Goal: Communication & Community: Answer question/provide support

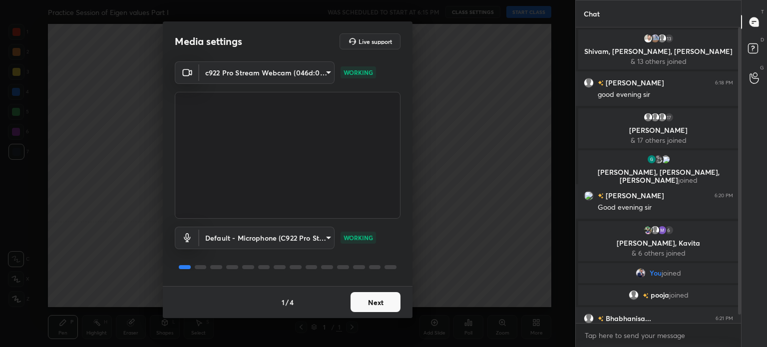
click at [370, 303] on button "Next" at bounding box center [375, 302] width 50 height 20
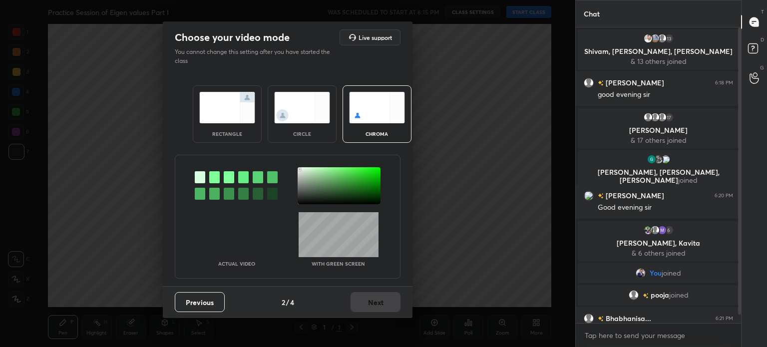
drag, startPoint x: 300, startPoint y: 169, endPoint x: 299, endPoint y: 183, distance: 13.5
click at [300, 169] on div at bounding box center [339, 185] width 83 height 37
click at [380, 302] on button "Next" at bounding box center [375, 302] width 50 height 20
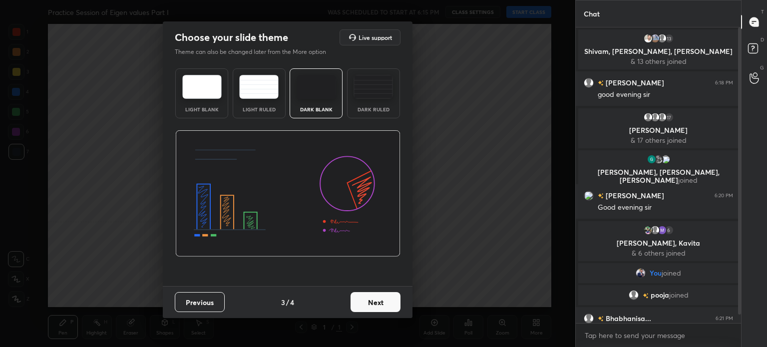
click at [387, 302] on button "Next" at bounding box center [375, 302] width 50 height 20
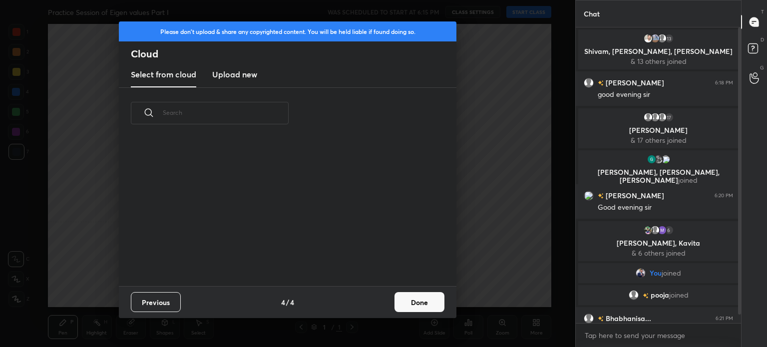
click at [406, 301] on button "Done" at bounding box center [419, 302] width 50 height 20
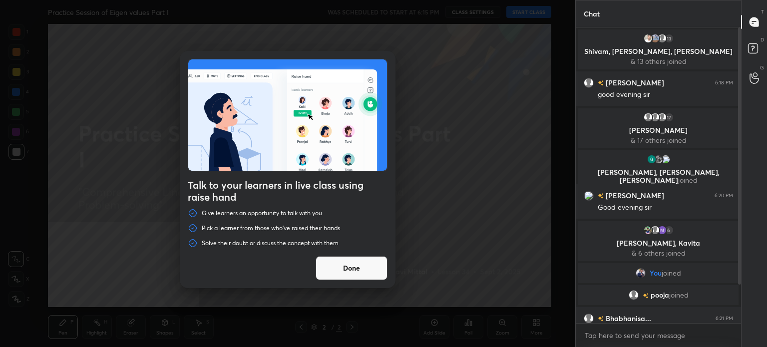
click at [533, 12] on div "Talk to your learners in live class using raise hand Give learners an opportuni…" at bounding box center [287, 173] width 575 height 347
click at [372, 258] on button "Done" at bounding box center [351, 268] width 72 height 24
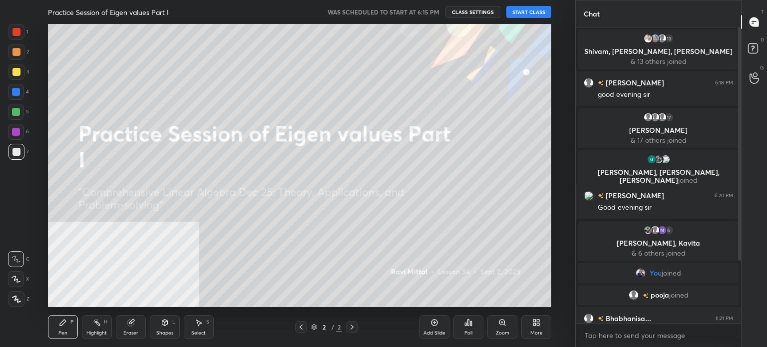
click at [535, 6] on button "START CLASS" at bounding box center [528, 12] width 45 height 12
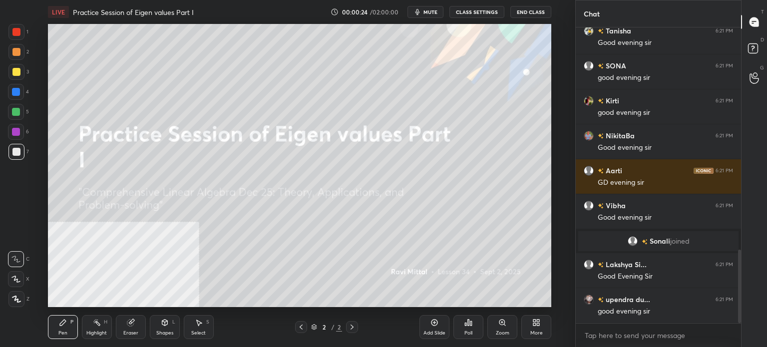
scroll to position [896, 0]
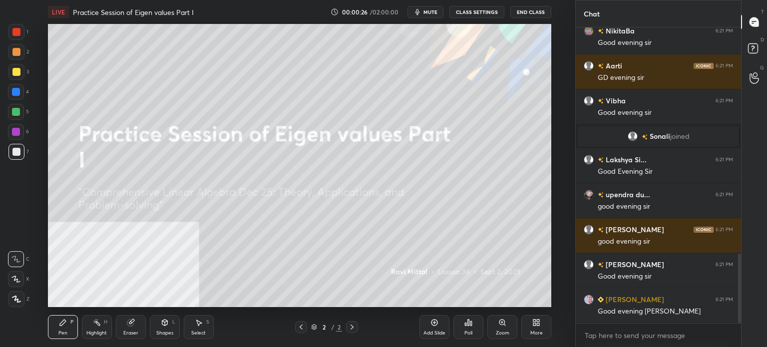
click at [443, 13] on button "mute" at bounding box center [425, 12] width 36 height 12
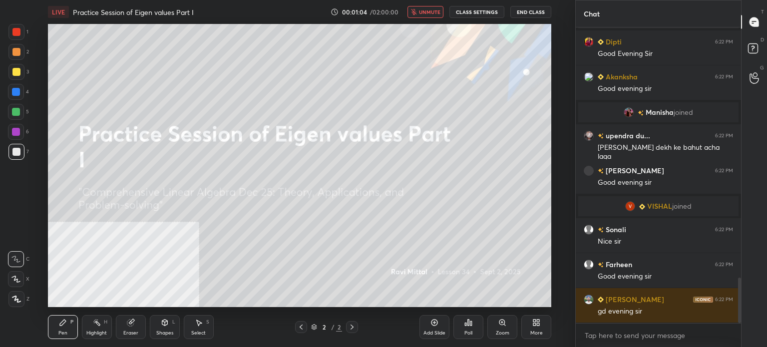
scroll to position [1631, 0]
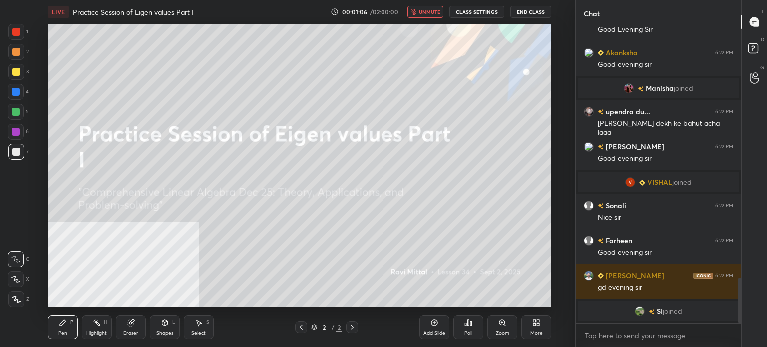
click at [430, 16] on button "unmute" at bounding box center [425, 12] width 36 height 12
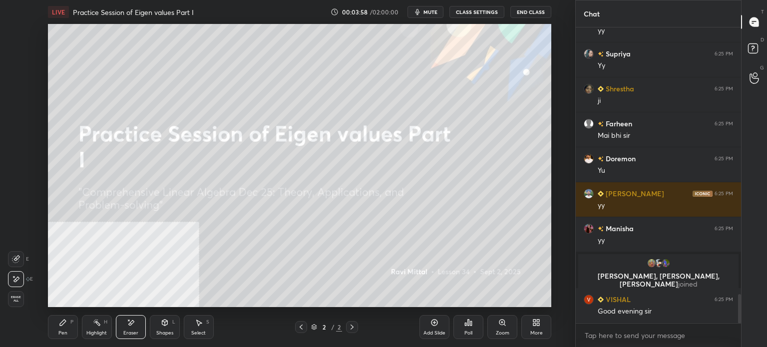
scroll to position [2771, 0]
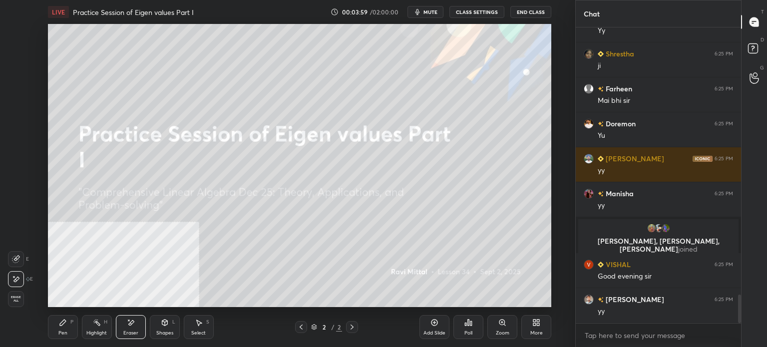
click at [551, 327] on div "LIVE Practice Session of Eigen values Part I 00:03:59 / 02:00:00 mute CLASS SET…" at bounding box center [299, 173] width 535 height 347
click at [544, 324] on div "More" at bounding box center [536, 327] width 30 height 24
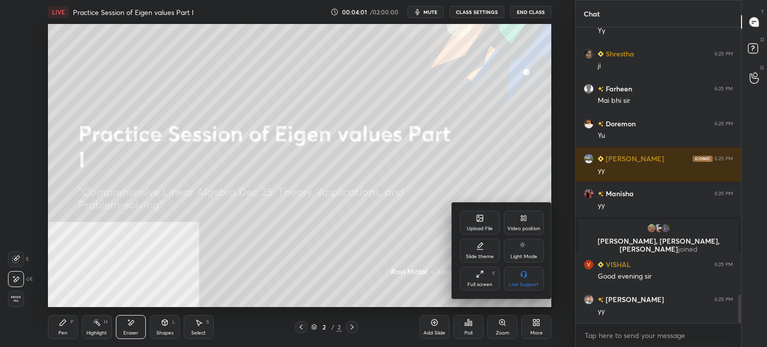
click at [485, 215] on div "Upload File" at bounding box center [480, 223] width 40 height 24
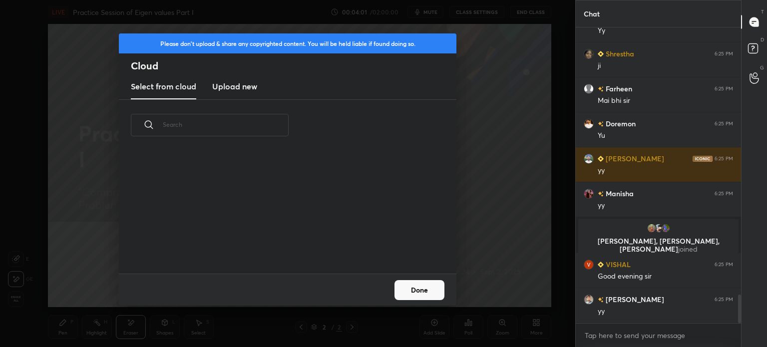
click at [238, 87] on h3 "Upload new" at bounding box center [234, 86] width 45 height 12
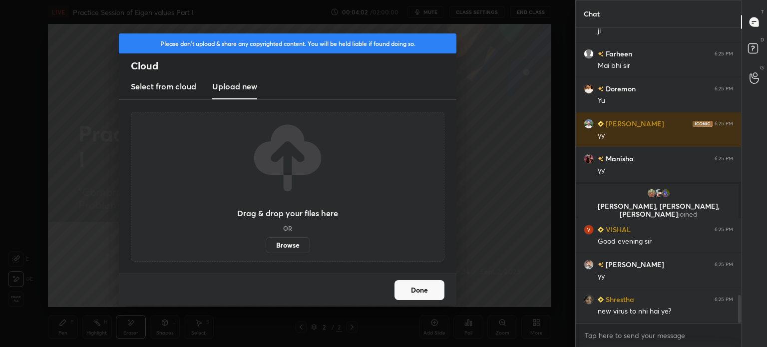
click at [287, 249] on label "Browse" at bounding box center [288, 245] width 44 height 16
click at [266, 249] on input "Browse" at bounding box center [266, 245] width 0 height 16
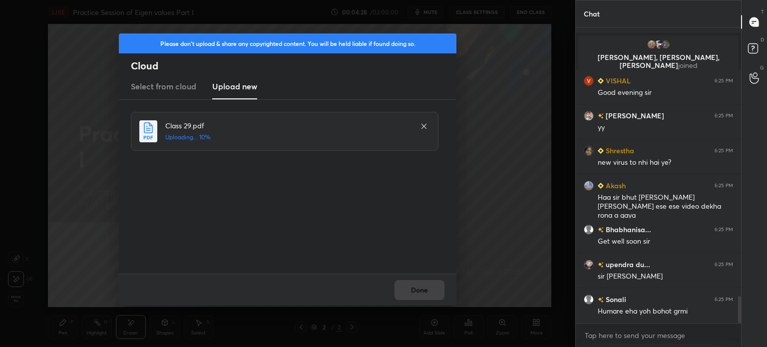
scroll to position [2990, 0]
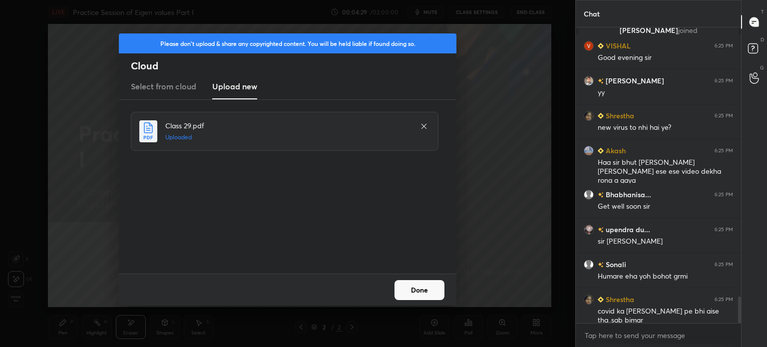
click at [413, 289] on button "Done" at bounding box center [419, 290] width 50 height 20
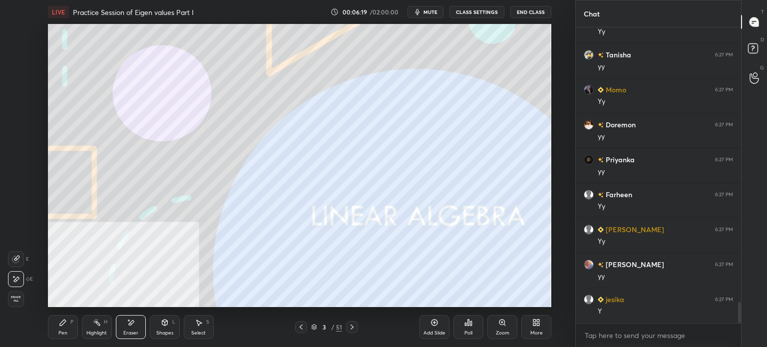
scroll to position [3823, 0]
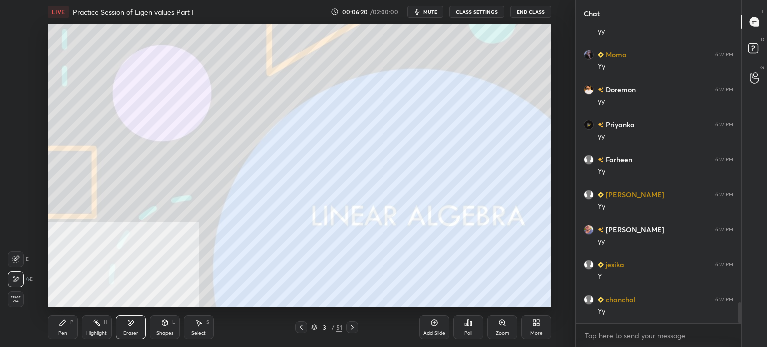
click at [443, 11] on button "mute" at bounding box center [425, 12] width 36 height 12
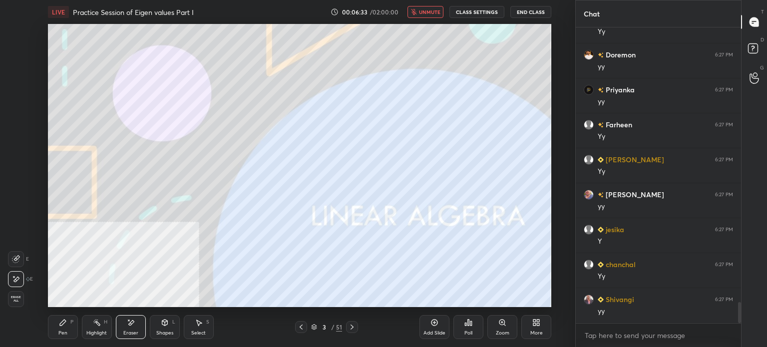
scroll to position [3893, 0]
click at [443, 11] on button "unmute" at bounding box center [425, 12] width 36 height 12
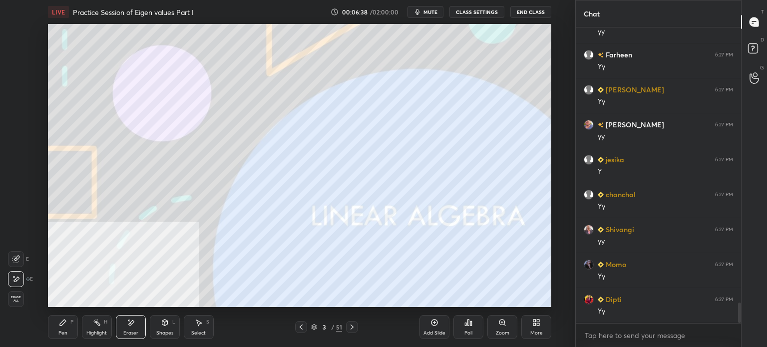
scroll to position [3951, 0]
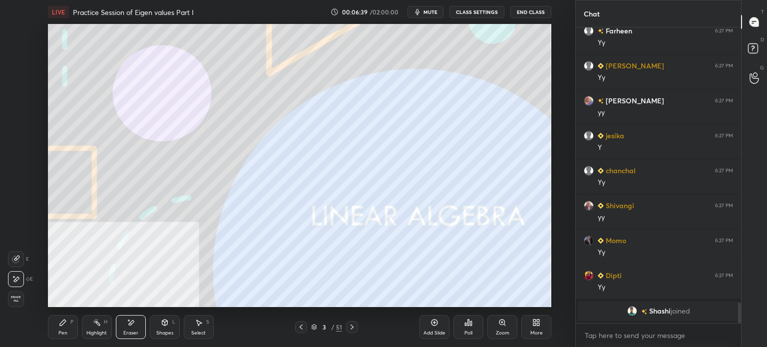
click at [54, 331] on div "Pen P" at bounding box center [63, 327] width 30 height 24
click at [18, 70] on div at bounding box center [16, 72] width 8 height 8
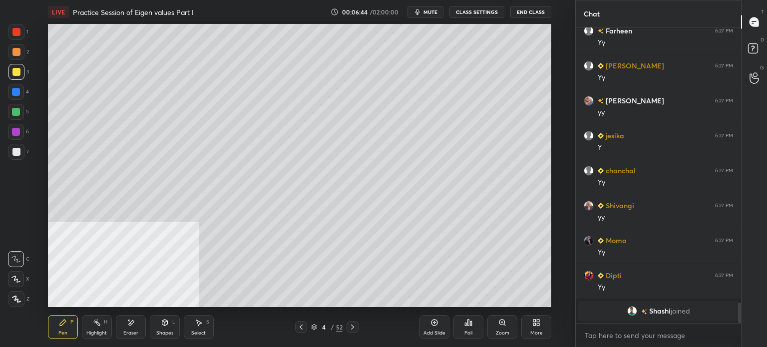
drag, startPoint x: 18, startPoint y: 55, endPoint x: 43, endPoint y: 57, distance: 25.0
click at [18, 56] on div at bounding box center [16, 52] width 16 height 16
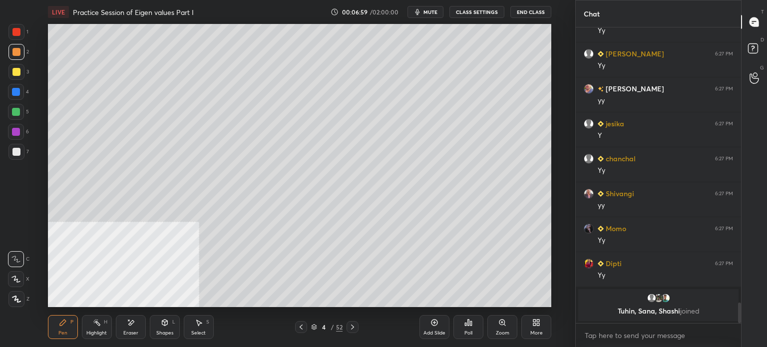
click at [15, 298] on icon at bounding box center [16, 299] width 8 height 6
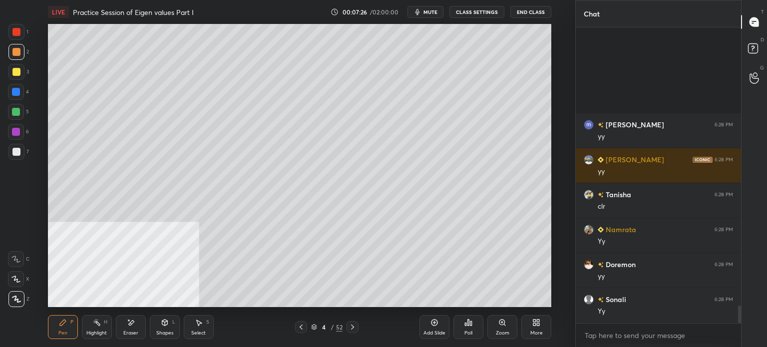
scroll to position [4741, 0]
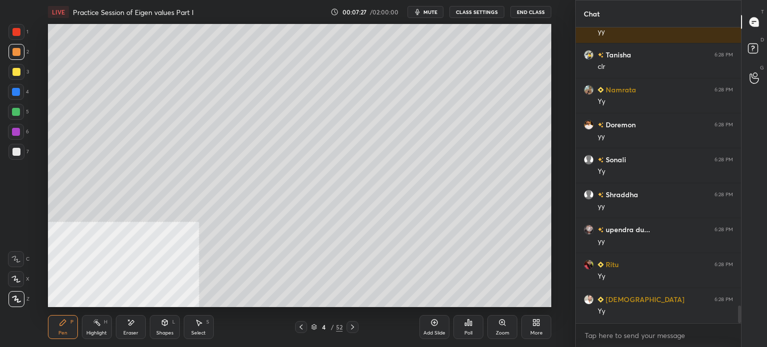
drag, startPoint x: 23, startPoint y: 51, endPoint x: 42, endPoint y: 52, distance: 18.5
click at [23, 51] on div at bounding box center [16, 52] width 16 height 16
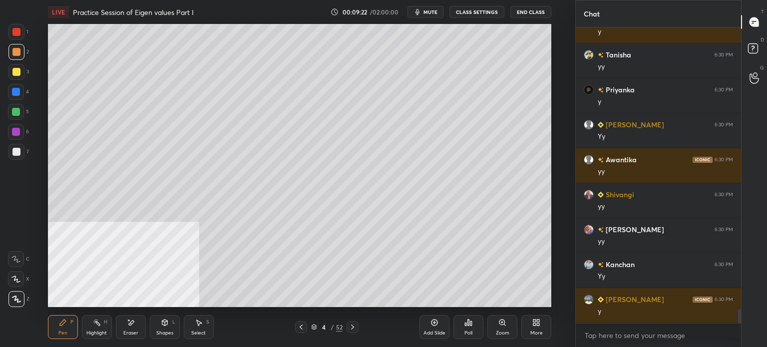
scroll to position [5847, 0]
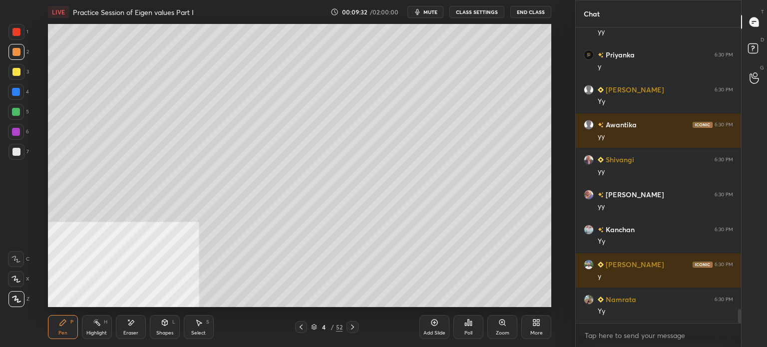
click at [564, 187] on div "Setting up your live class Poll for secs No correct answer Start poll" at bounding box center [299, 165] width 535 height 283
click at [20, 72] on div at bounding box center [16, 72] width 16 height 16
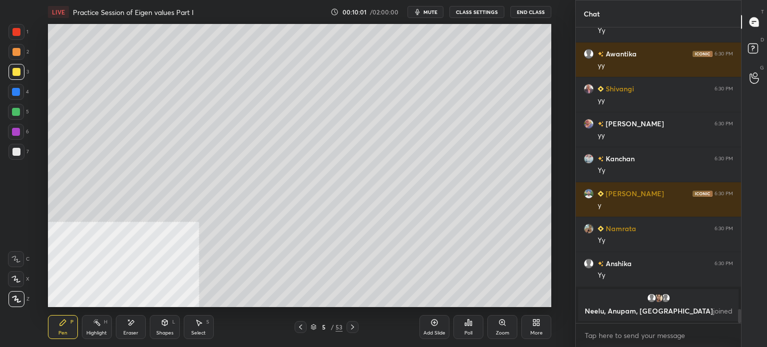
scroll to position [5926, 0]
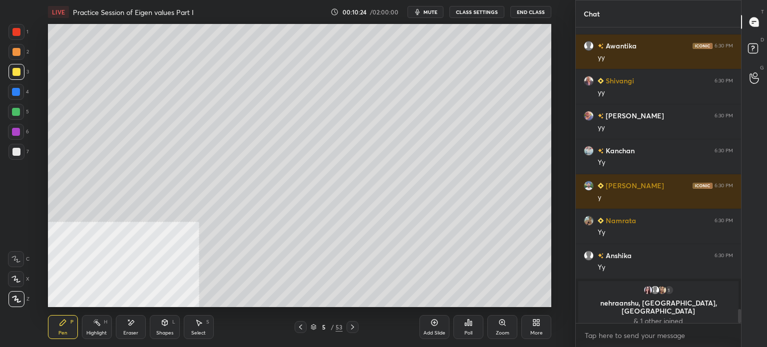
click at [432, 9] on span "mute" at bounding box center [430, 11] width 14 height 7
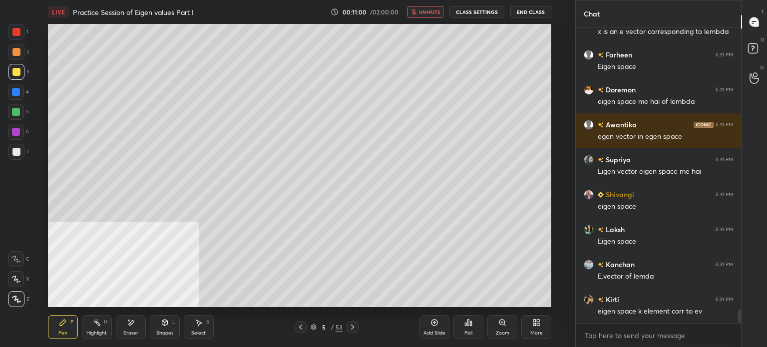
scroll to position [6152, 0]
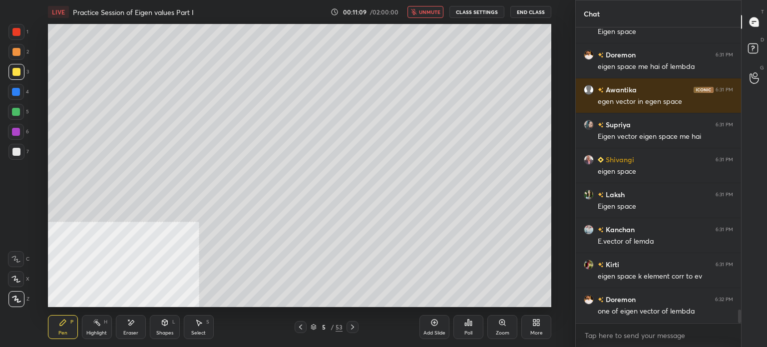
click at [431, 11] on span "unmute" at bounding box center [429, 11] width 21 height 7
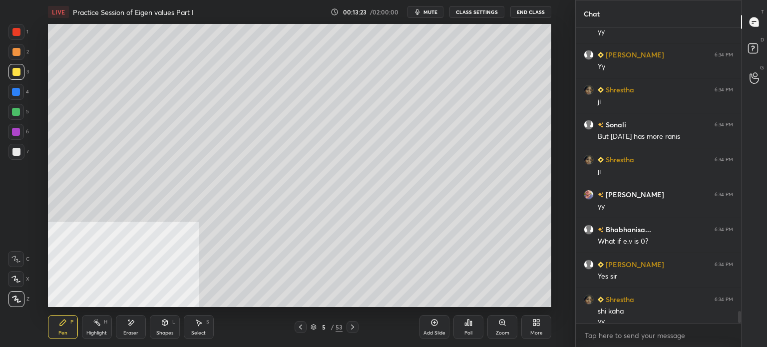
scroll to position [7123, 0]
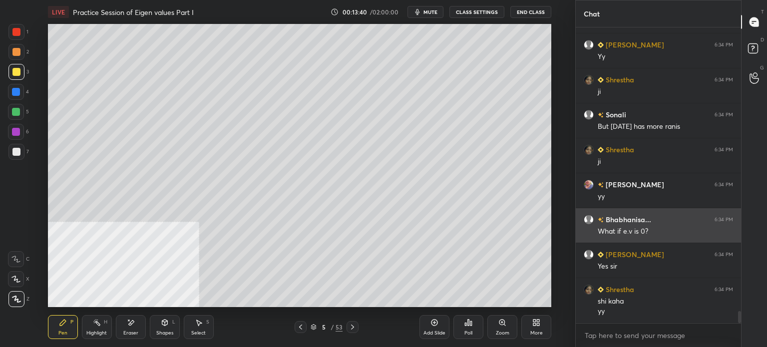
click at [642, 212] on div "Bhabhanisa... 6:34 PM What if e.v is 0?" at bounding box center [658, 225] width 165 height 34
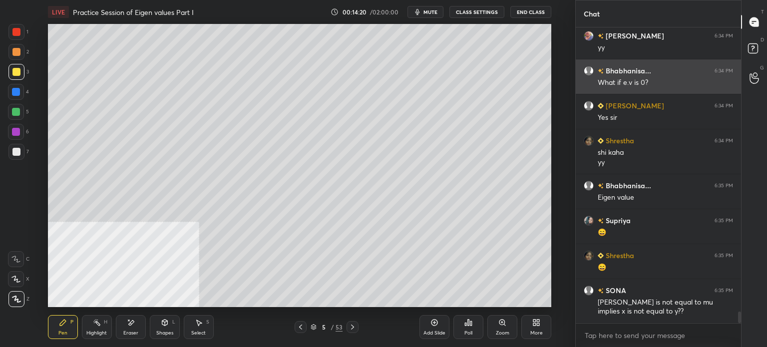
scroll to position [7307, 0]
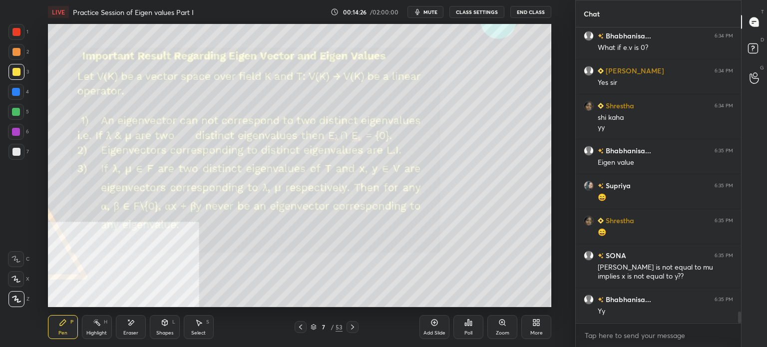
click at [19, 151] on div at bounding box center [16, 152] width 8 height 8
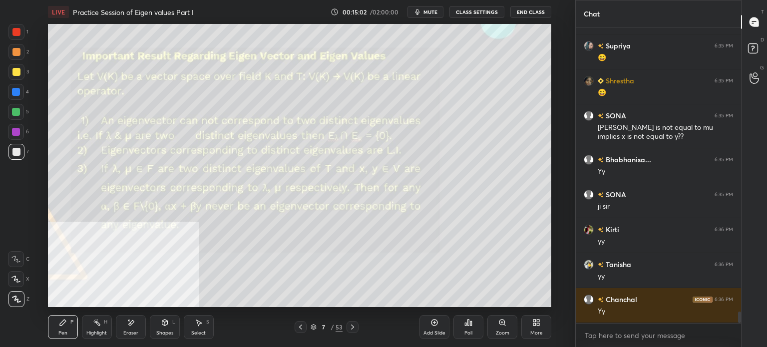
scroll to position [7482, 0]
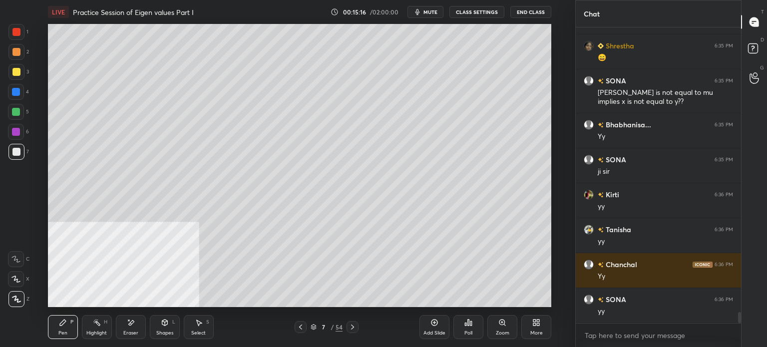
click at [15, 54] on div at bounding box center [16, 52] width 8 height 8
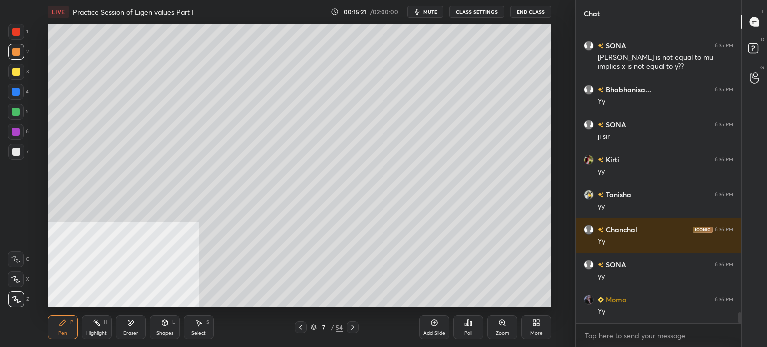
scroll to position [7552, 0]
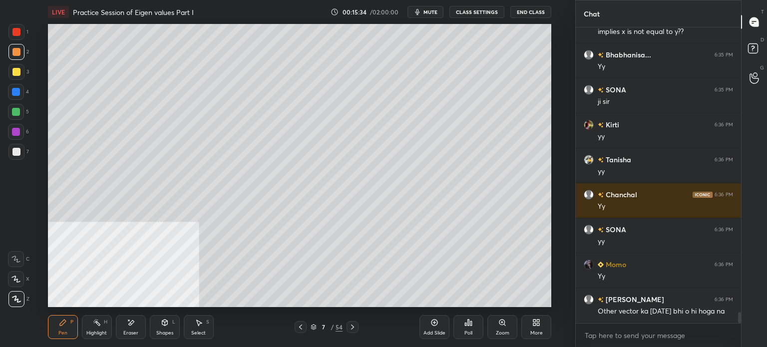
click at [21, 153] on div at bounding box center [16, 152] width 16 height 16
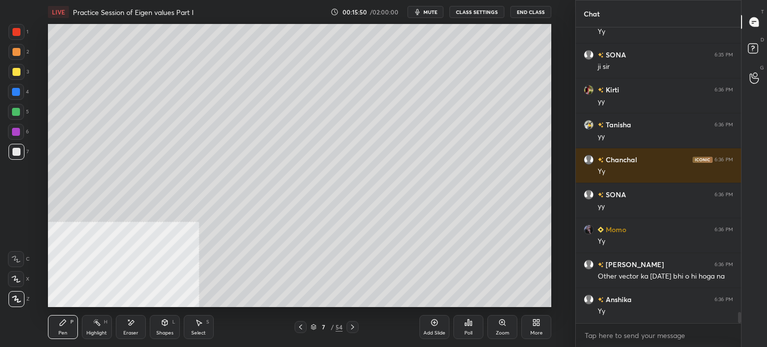
scroll to position [7621, 0]
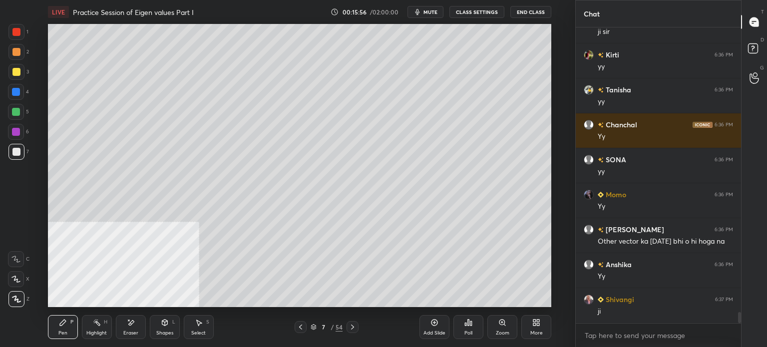
click at [199, 327] on div "Select S" at bounding box center [199, 327] width 30 height 24
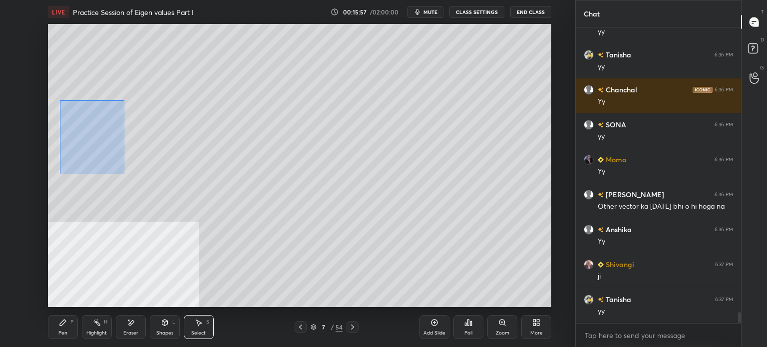
drag, startPoint x: 68, startPoint y: 106, endPoint x: 146, endPoint y: 162, distance: 96.6
click at [123, 174] on div "0 ° Undo Copy Duplicate Duplicate to new slide Delete" at bounding box center [299, 165] width 503 height 283
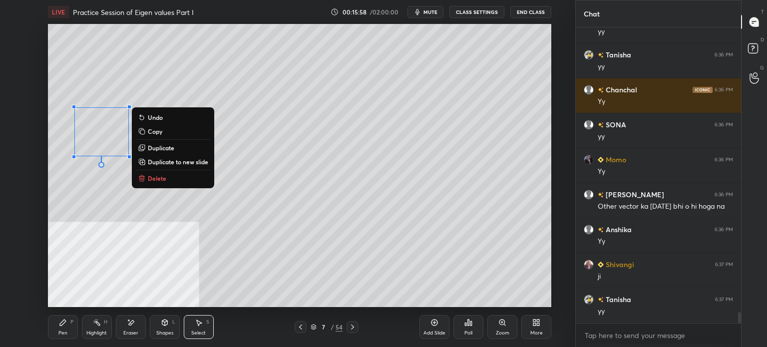
click at [172, 146] on p "Duplicate" at bounding box center [161, 148] width 26 height 8
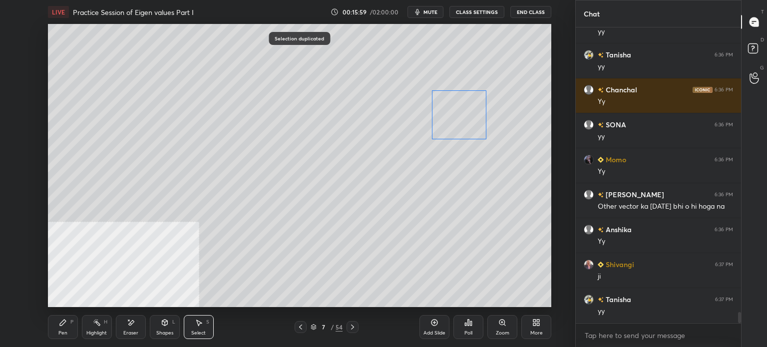
drag, startPoint x: 113, startPoint y: 152, endPoint x: 441, endPoint y: 128, distance: 329.3
click at [444, 125] on div "0 ° Undo Copy Duplicate Duplicate to new slide Delete" at bounding box center [299, 165] width 503 height 283
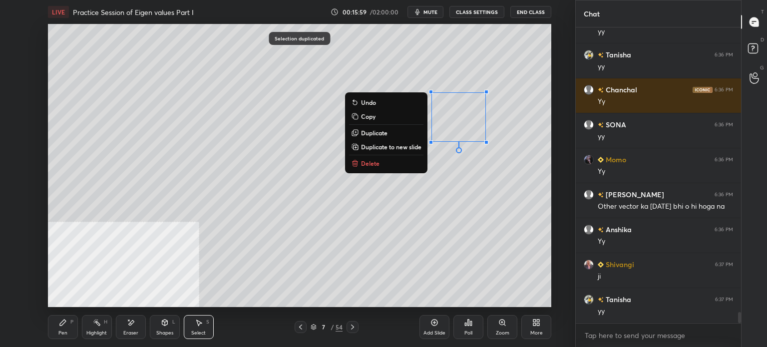
drag, startPoint x: 57, startPoint y: 329, endPoint x: 76, endPoint y: 307, distance: 29.0
click at [56, 329] on div "Pen P" at bounding box center [63, 327] width 30 height 24
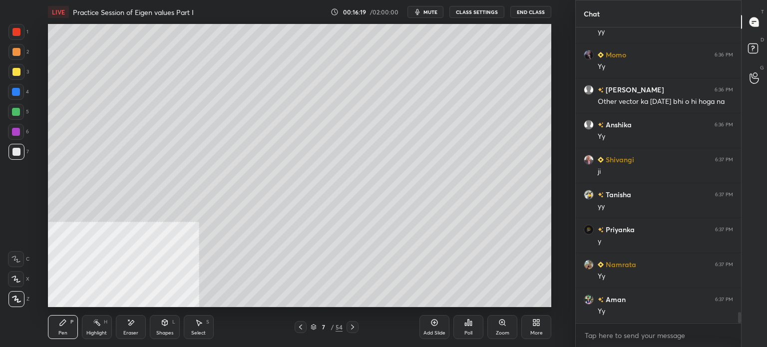
scroll to position [7796, 0]
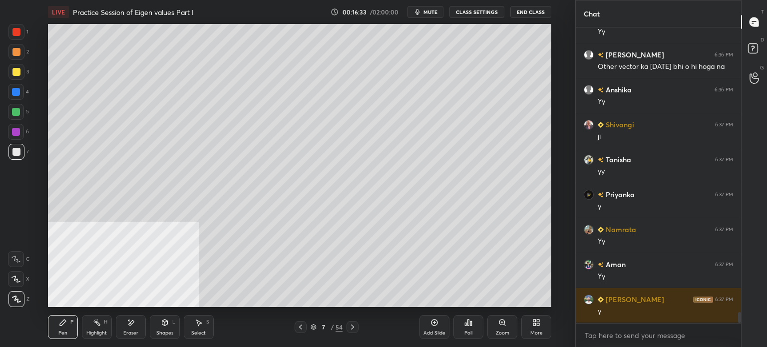
click at [19, 77] on div at bounding box center [16, 72] width 16 height 16
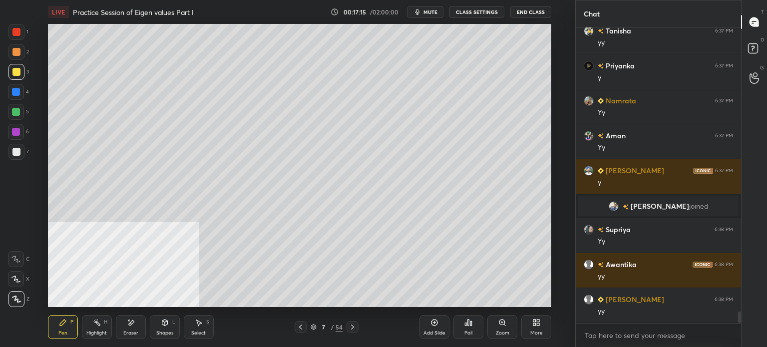
scroll to position [7385, 0]
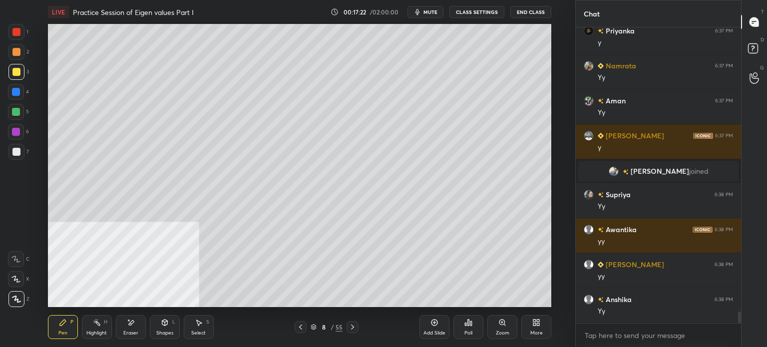
click at [16, 56] on div at bounding box center [16, 52] width 16 height 16
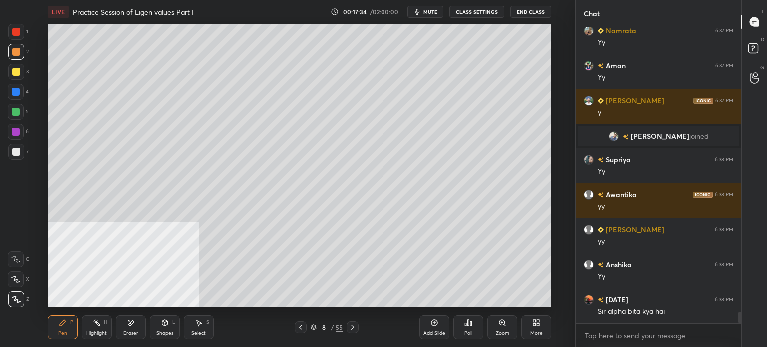
click at [127, 331] on div "Eraser" at bounding box center [130, 332] width 15 height 5
click at [63, 333] on div "Pen" at bounding box center [62, 332] width 9 height 5
click at [17, 154] on div at bounding box center [16, 152] width 8 height 8
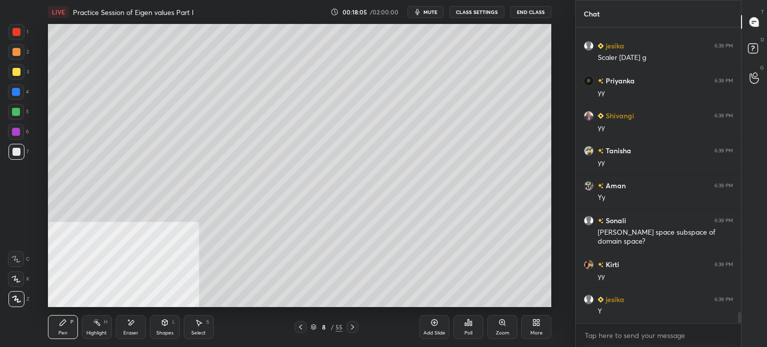
scroll to position [7743, 0]
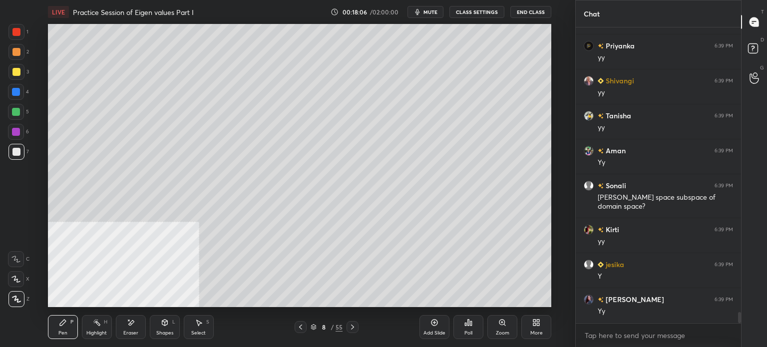
click at [18, 76] on div at bounding box center [16, 72] width 16 height 16
click at [19, 162] on div "7" at bounding box center [18, 154] width 20 height 20
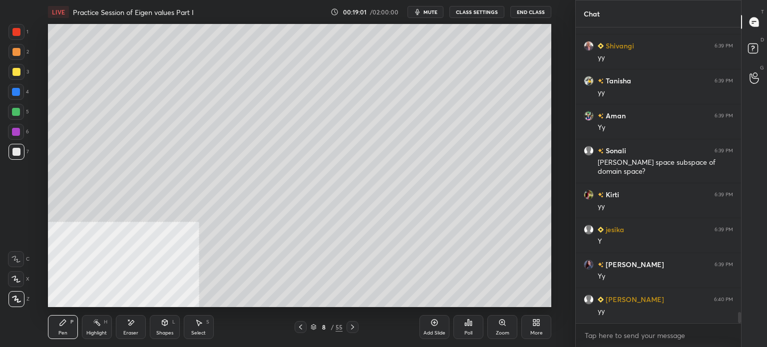
drag, startPoint x: 433, startPoint y: 14, endPoint x: 414, endPoint y: 21, distance: 20.4
click at [433, 13] on span "mute" at bounding box center [430, 11] width 14 height 7
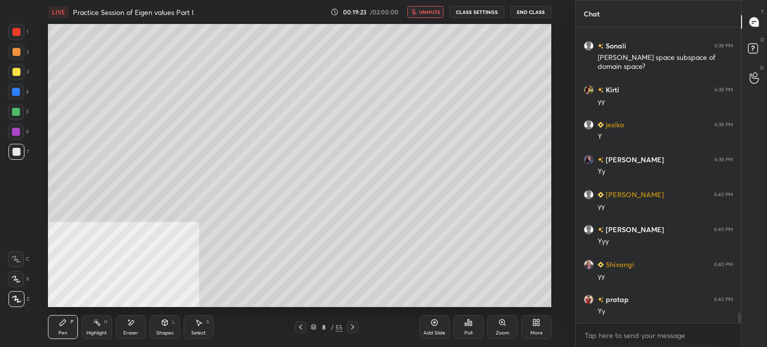
scroll to position [7918, 0]
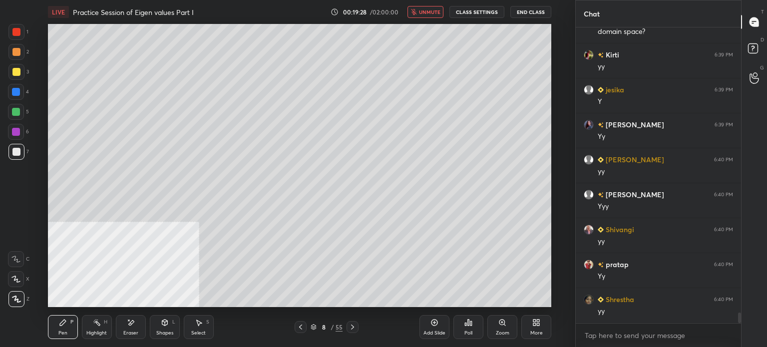
click at [557, 172] on div "Setting up your live class Poll for secs No correct answer Start poll" at bounding box center [299, 165] width 535 height 283
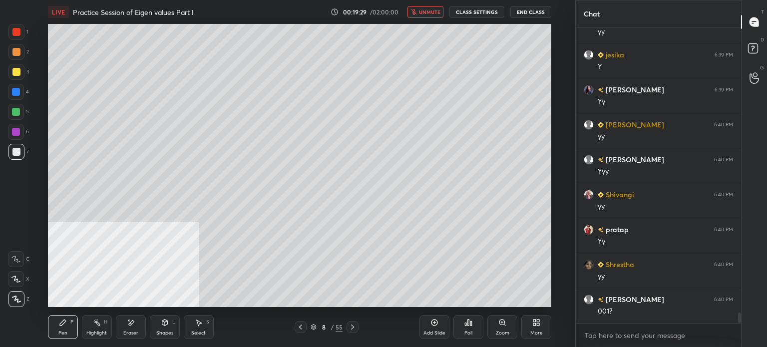
click at [430, 13] on span "unmute" at bounding box center [429, 11] width 21 height 7
click at [17, 74] on div at bounding box center [16, 72] width 8 height 8
click at [431, 12] on span "mute" at bounding box center [430, 11] width 14 height 7
click at [430, 12] on span "unmute" at bounding box center [429, 11] width 21 height 7
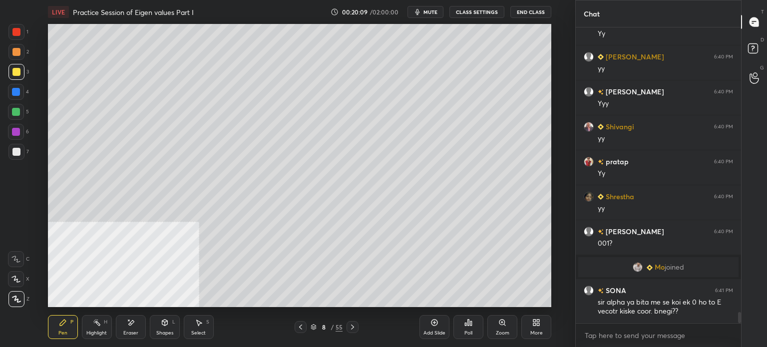
scroll to position [7828, 0]
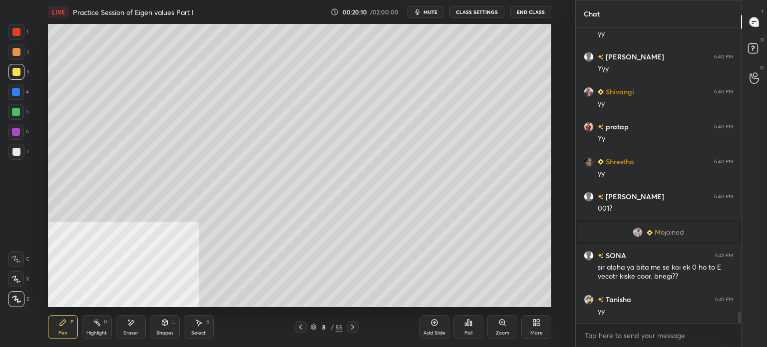
click at [427, 12] on span "mute" at bounding box center [430, 11] width 14 height 7
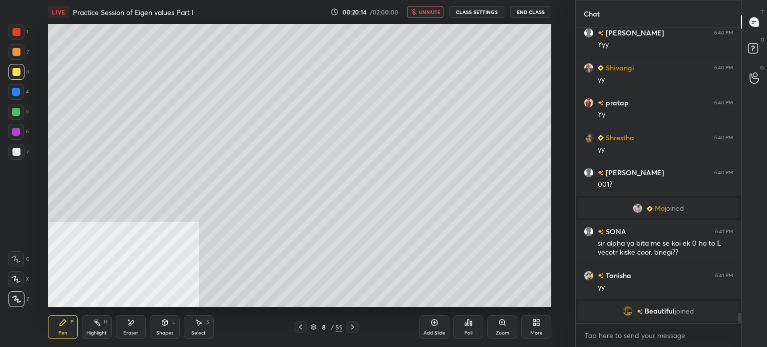
click at [431, 14] on span "unmute" at bounding box center [429, 11] width 21 height 7
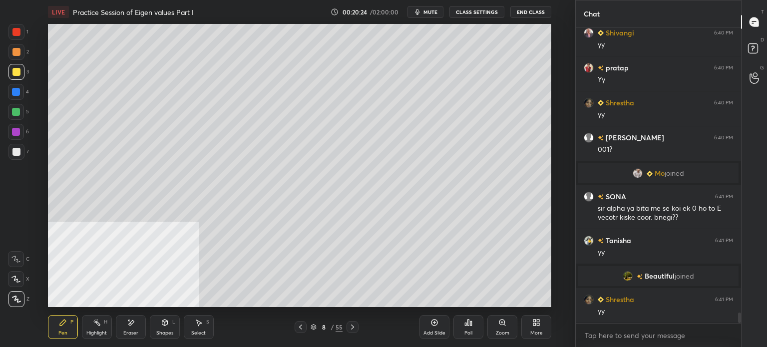
click at [198, 328] on div "Select S" at bounding box center [199, 327] width 30 height 24
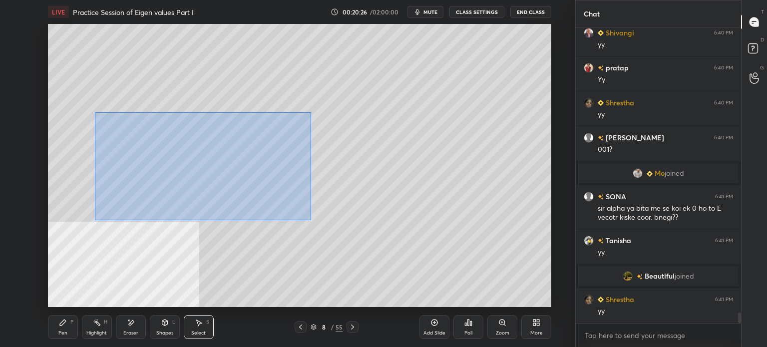
drag, startPoint x: 130, startPoint y: 139, endPoint x: 311, endPoint y: 219, distance: 198.0
click at [311, 220] on div "0 ° Undo Copy Duplicate Duplicate to new slide Delete" at bounding box center [299, 165] width 503 height 283
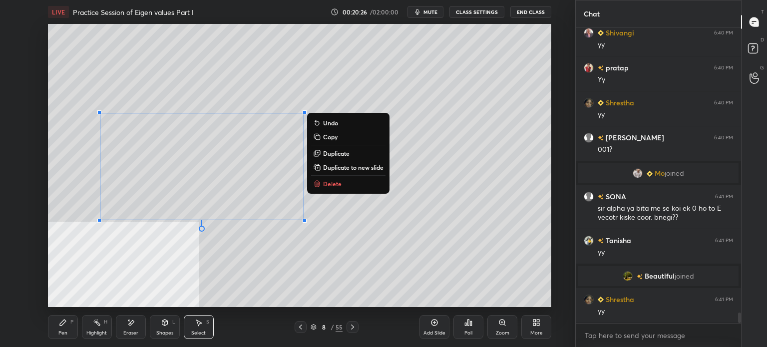
click at [356, 167] on p "Duplicate to new slide" at bounding box center [353, 167] width 60 height 8
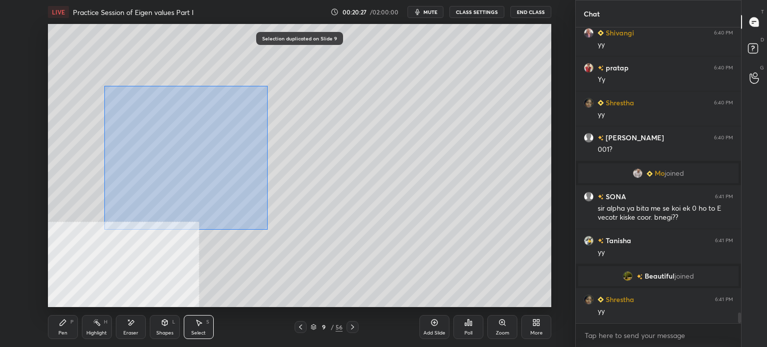
drag, startPoint x: 163, startPoint y: 145, endPoint x: 309, endPoint y: 245, distance: 177.5
click at [344, 270] on div "0 ° Undo Copy Duplicate Duplicate to new slide Delete" at bounding box center [299, 165] width 503 height 283
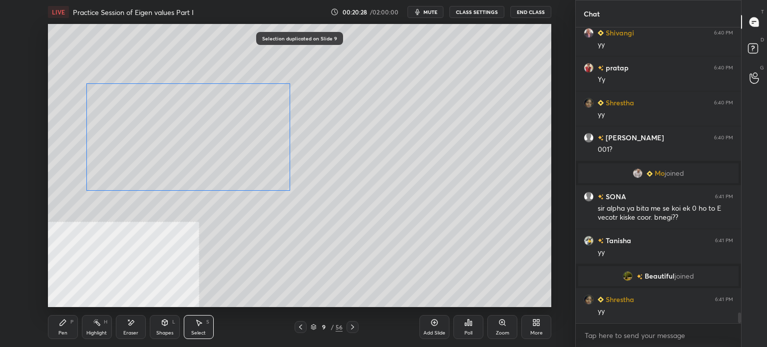
drag, startPoint x: 243, startPoint y: 170, endPoint x: 170, endPoint y: 219, distance: 88.1
click at [240, 164] on div "0 ° Undo Copy Duplicate Duplicate to new slide Delete" at bounding box center [299, 165] width 503 height 283
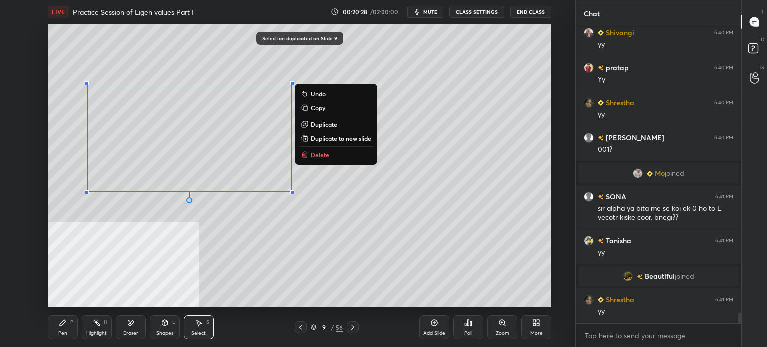
click at [64, 327] on div "Pen P" at bounding box center [63, 327] width 30 height 24
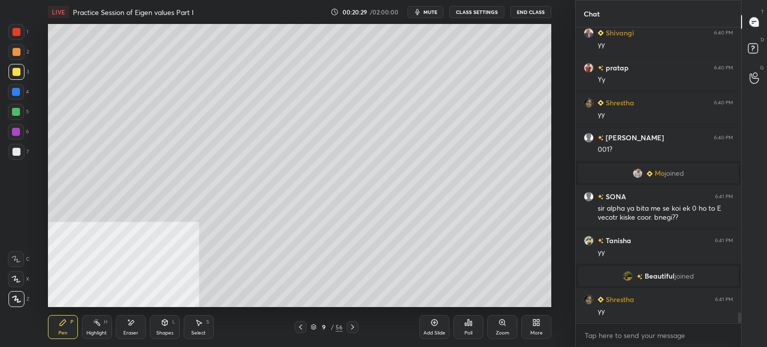
click at [17, 55] on div at bounding box center [16, 52] width 8 height 8
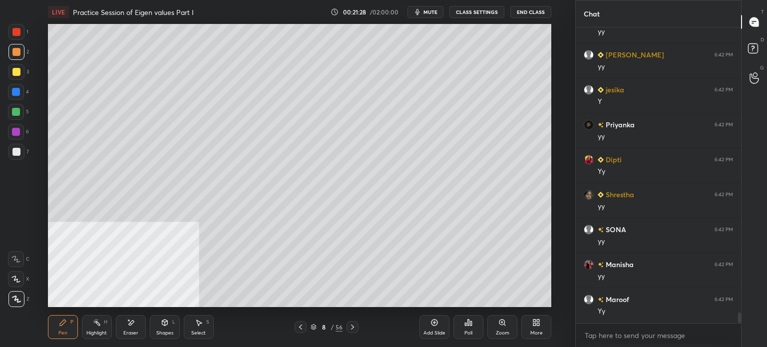
scroll to position [8182, 0]
click at [561, 150] on div "Setting up your live class Poll for secs No correct answer Start poll" at bounding box center [299, 165] width 535 height 283
click at [11, 51] on div at bounding box center [16, 52] width 16 height 16
drag, startPoint x: 132, startPoint y: 328, endPoint x: 142, endPoint y: 308, distance: 21.7
click at [135, 326] on div "Eraser" at bounding box center [131, 327] width 30 height 24
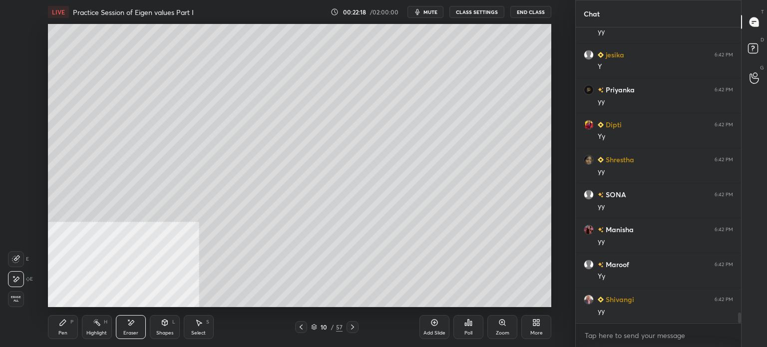
click at [65, 326] on icon at bounding box center [63, 322] width 8 height 8
click at [431, 11] on span "mute" at bounding box center [430, 11] width 14 height 7
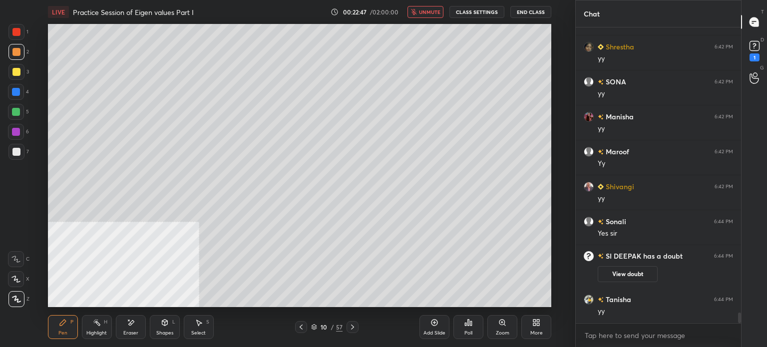
scroll to position [8181, 0]
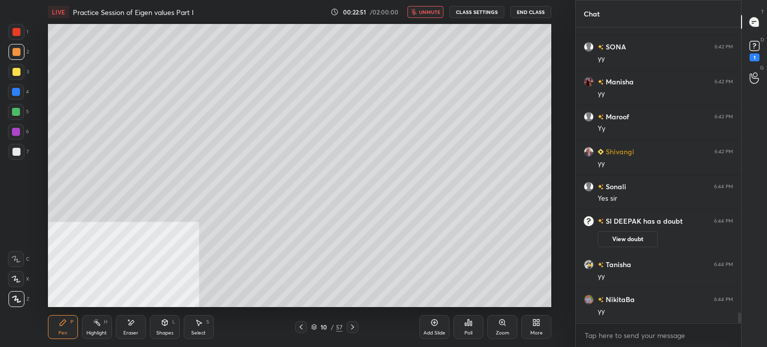
click at [766, 53] on div "D Doubts (D) 1" at bounding box center [753, 50] width 25 height 28
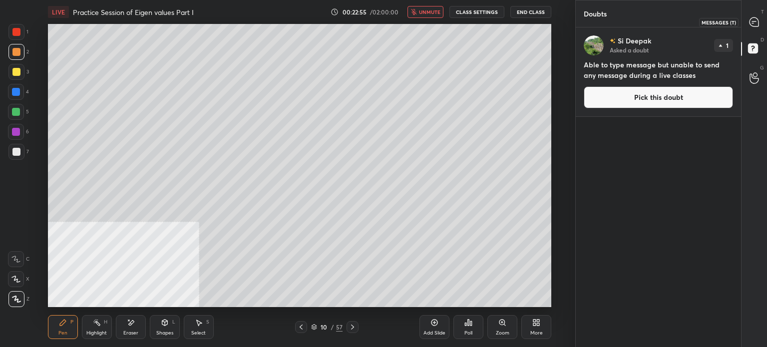
click at [760, 22] on div at bounding box center [754, 22] width 20 height 18
type textarea "x"
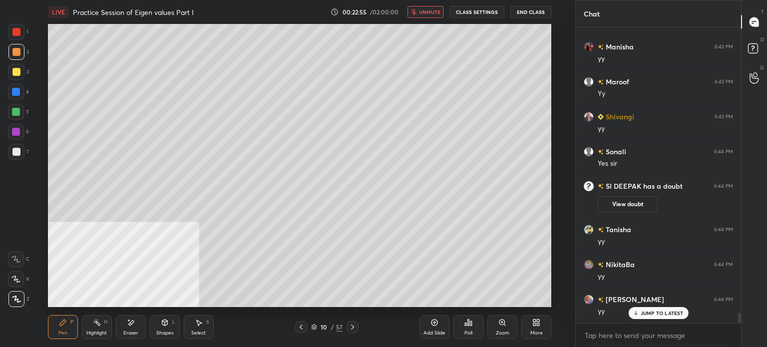
scroll to position [8449, 0]
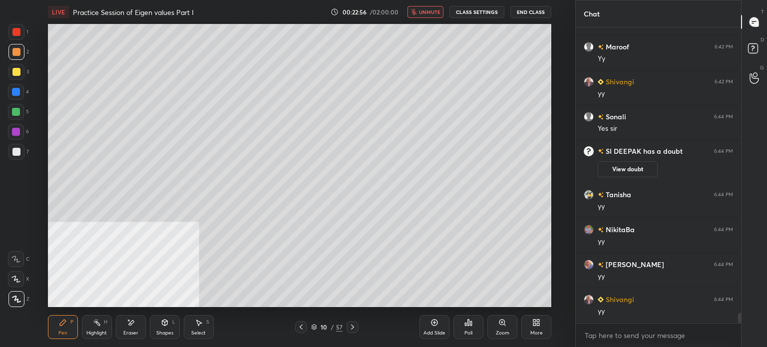
click at [438, 11] on span "unmute" at bounding box center [429, 11] width 21 height 7
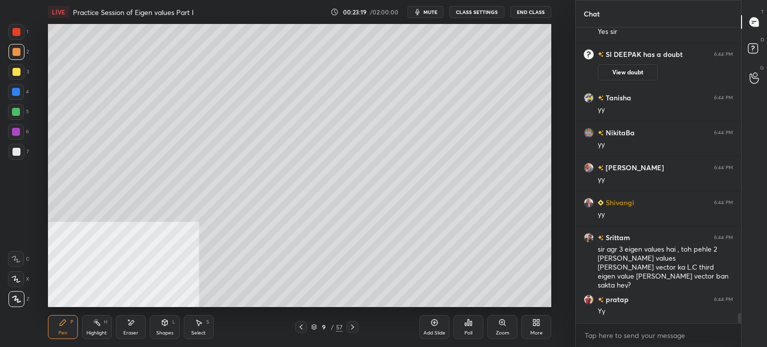
scroll to position [8581, 0]
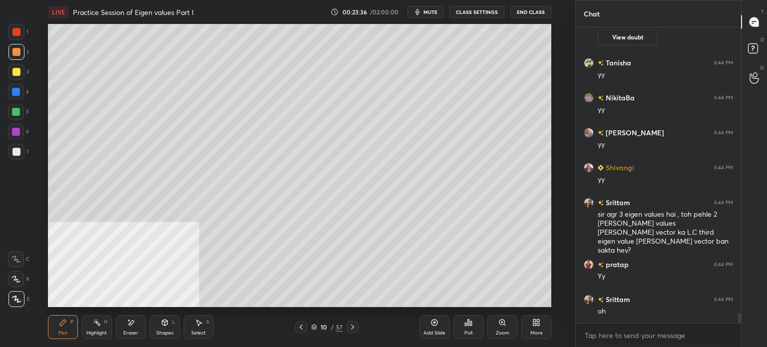
click at [19, 72] on div at bounding box center [16, 72] width 8 height 8
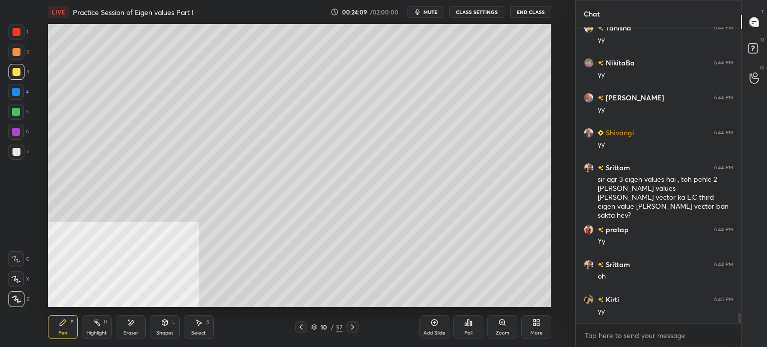
click at [569, 152] on div "1 2 3 4 5 6 7 C X Z E E Erase all H H LIVE Practice Session of Eigen values Par…" at bounding box center [287, 173] width 575 height 347
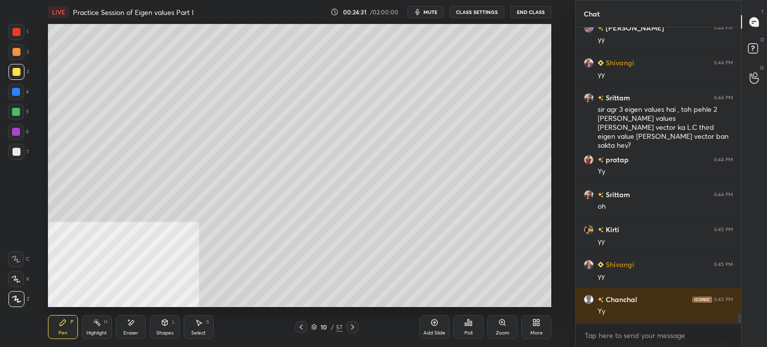
click at [563, 220] on div "Setting up your live class Poll for secs No correct answer Start poll" at bounding box center [299, 165] width 535 height 283
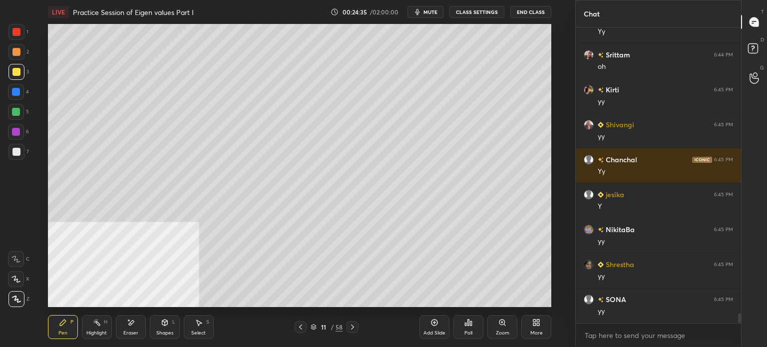
scroll to position [8860, 0]
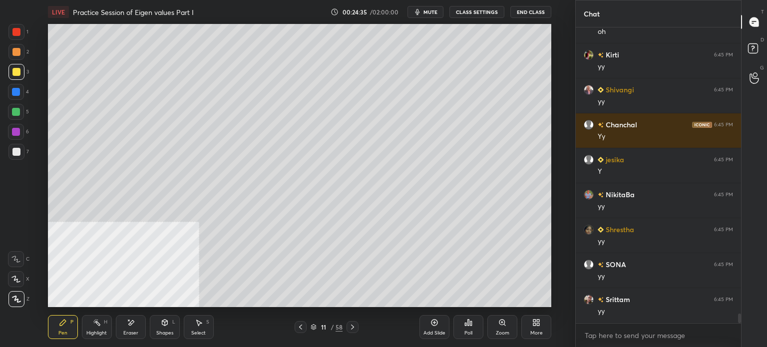
click at [13, 75] on div at bounding box center [16, 72] width 8 height 8
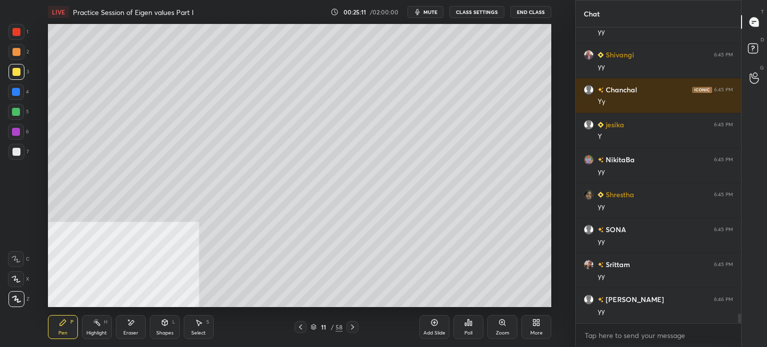
click at [133, 327] on div "Eraser" at bounding box center [131, 327] width 30 height 24
click at [66, 327] on div "Pen P" at bounding box center [63, 327] width 30 height 24
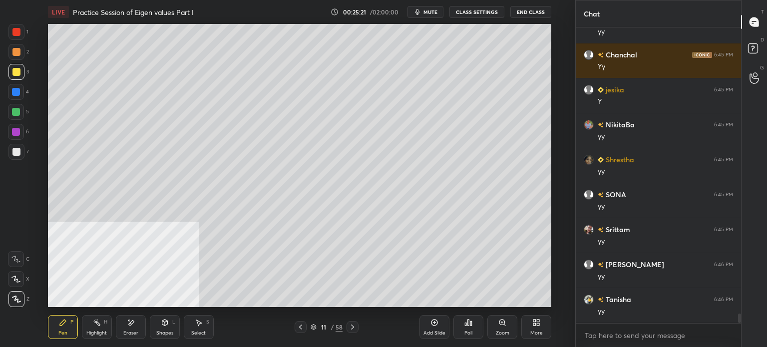
click at [18, 151] on div at bounding box center [16, 152] width 8 height 8
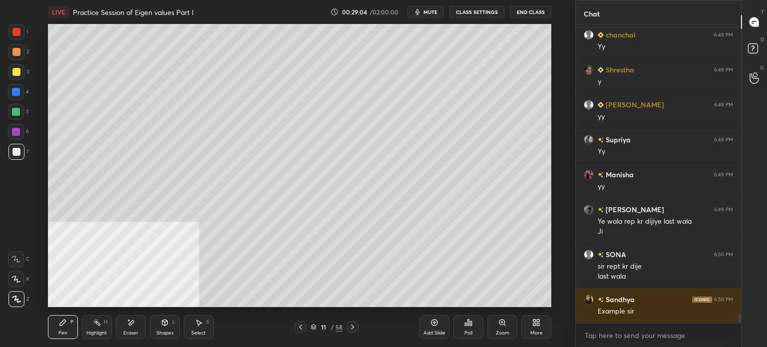
scroll to position [10178, 0]
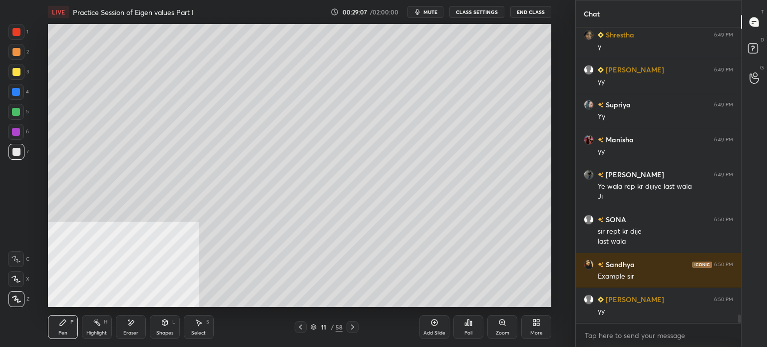
click at [452, 47] on div "LIVE Practice Session of Eigen values Part I 00:29:07 / 02:00:00 mute CLASS SET…" at bounding box center [299, 173] width 535 height 347
click at [451, 43] on div "LIVE Practice Session of Eigen values Part I 00:29:09 / 02:00:00 mute CLASS SET…" at bounding box center [299, 173] width 535 height 347
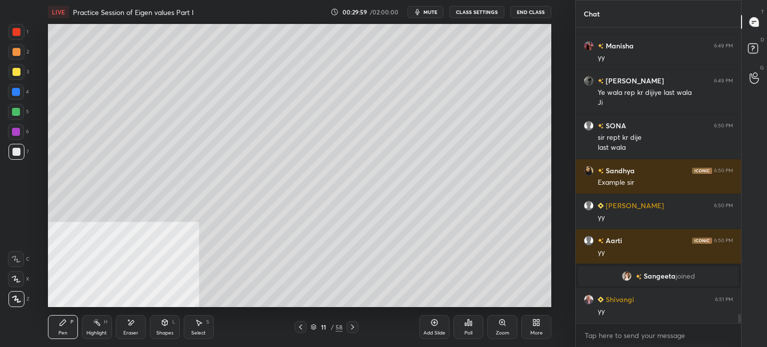
scroll to position [9527, 0]
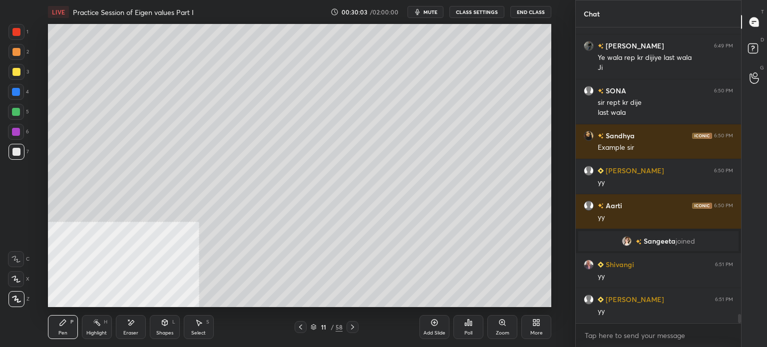
click at [16, 76] on div at bounding box center [16, 72] width 16 height 16
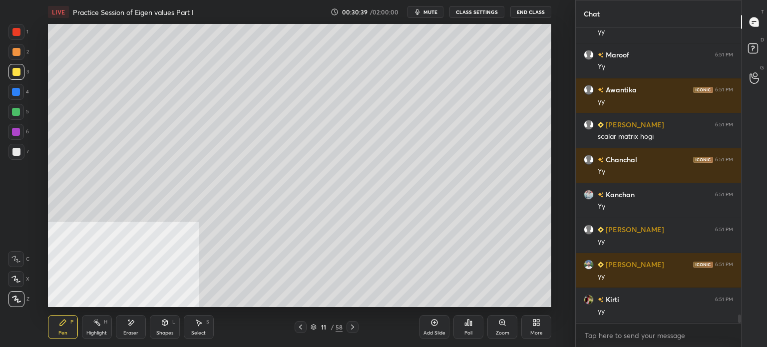
scroll to position [9842, 0]
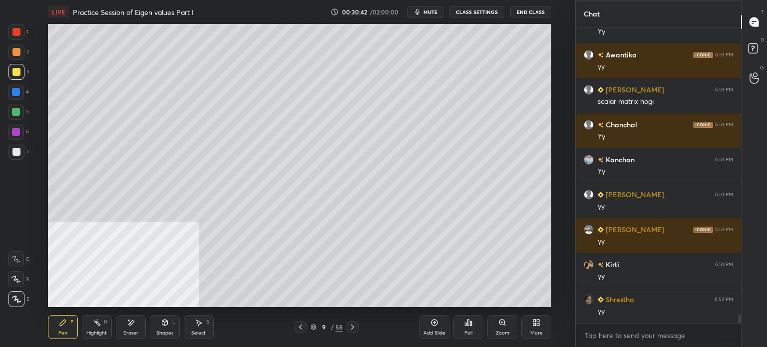
click at [20, 75] on div at bounding box center [16, 72] width 16 height 16
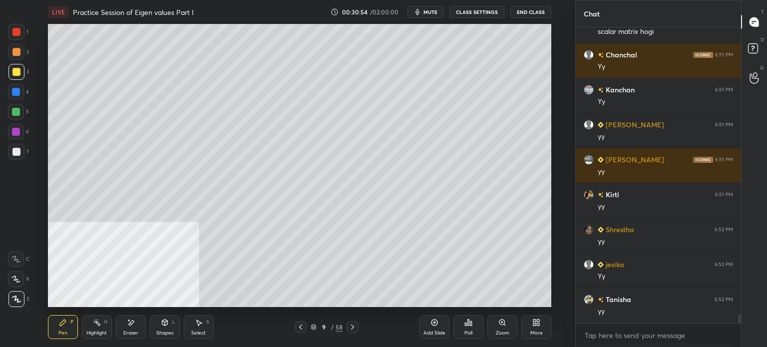
scroll to position [9802, 0]
click at [15, 53] on div at bounding box center [16, 52] width 8 height 8
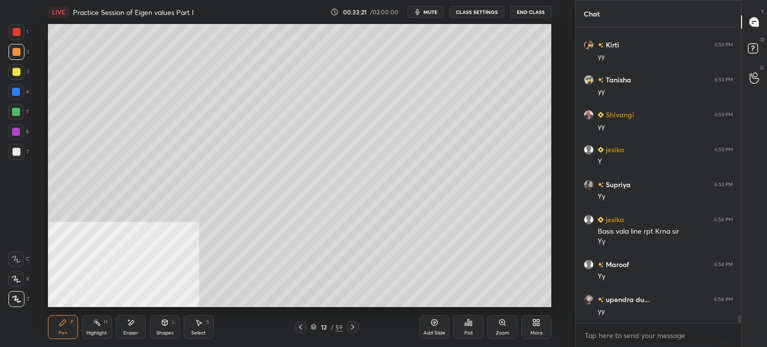
scroll to position [10365, 0]
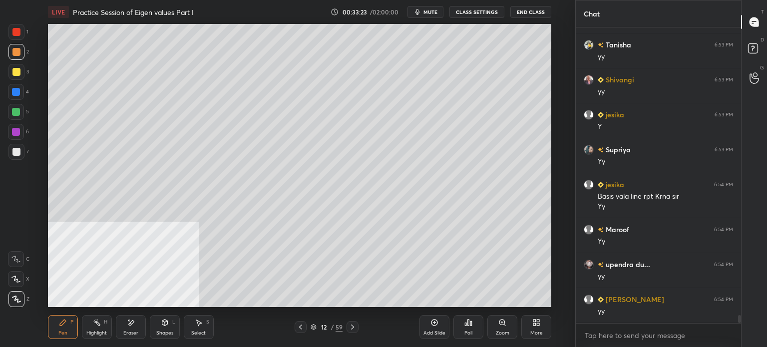
drag, startPoint x: 136, startPoint y: 324, endPoint x: 151, endPoint y: 316, distance: 17.0
click at [137, 326] on div "Eraser" at bounding box center [131, 327] width 30 height 24
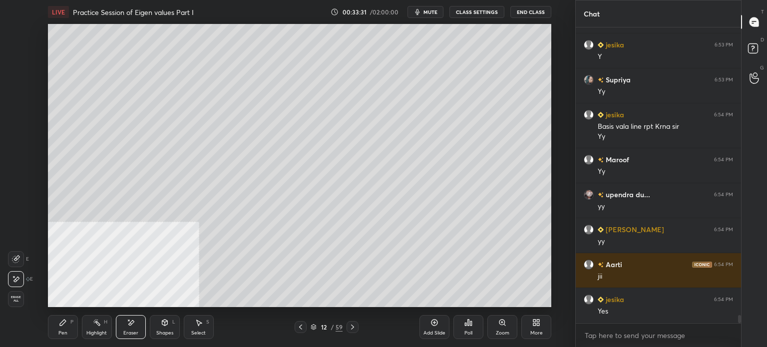
scroll to position [10470, 0]
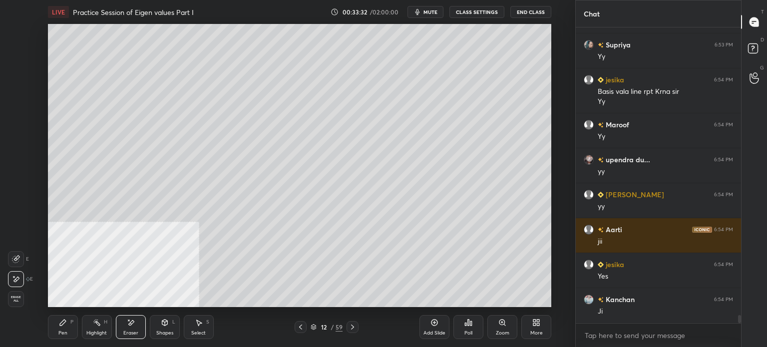
click at [59, 327] on div "Pen P" at bounding box center [63, 327] width 30 height 24
click at [17, 69] on div at bounding box center [16, 72] width 8 height 8
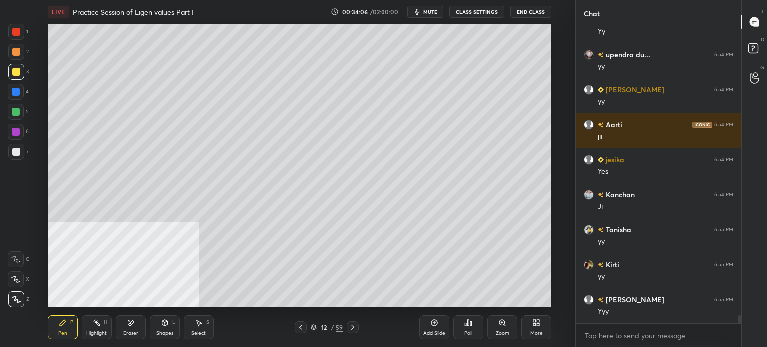
scroll to position [10610, 0]
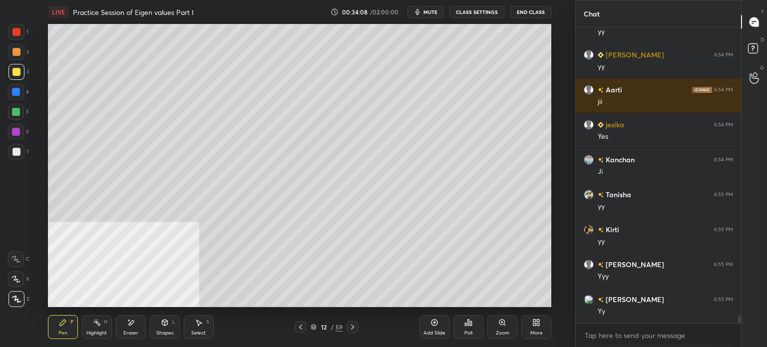
click at [563, 192] on div "Setting up your live class Poll for secs No correct answer Start poll" at bounding box center [299, 165] width 535 height 283
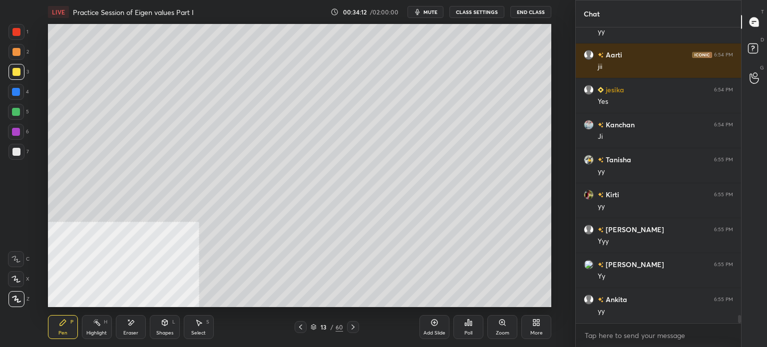
click at [16, 56] on div at bounding box center [16, 52] width 16 height 16
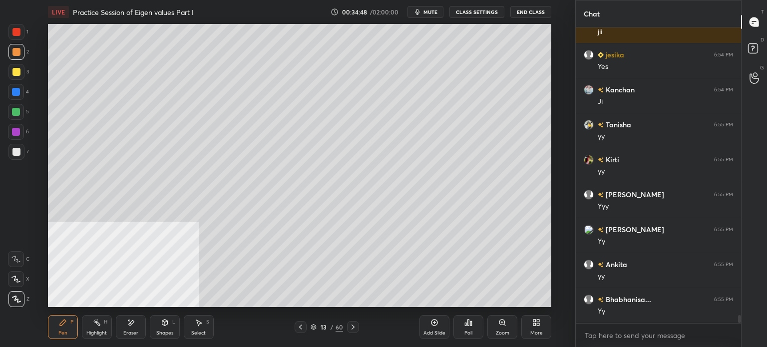
click at [17, 151] on div at bounding box center [16, 152] width 8 height 8
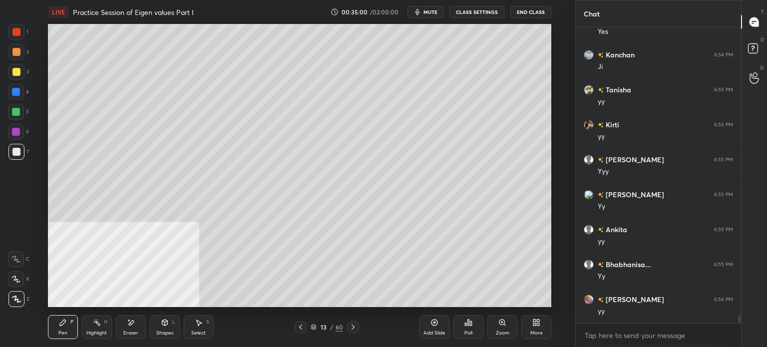
click at [430, 14] on span "mute" at bounding box center [430, 11] width 14 height 7
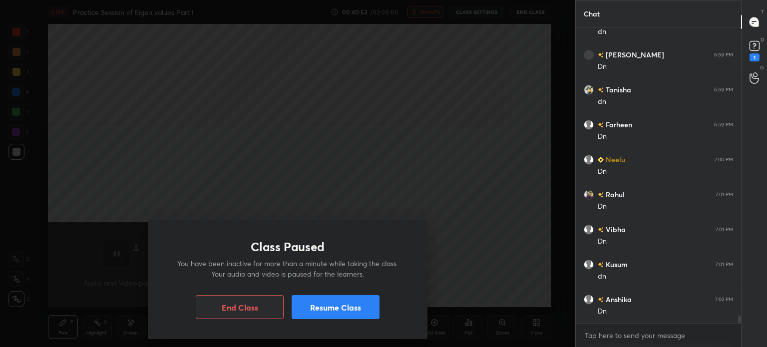
scroll to position [11128, 0]
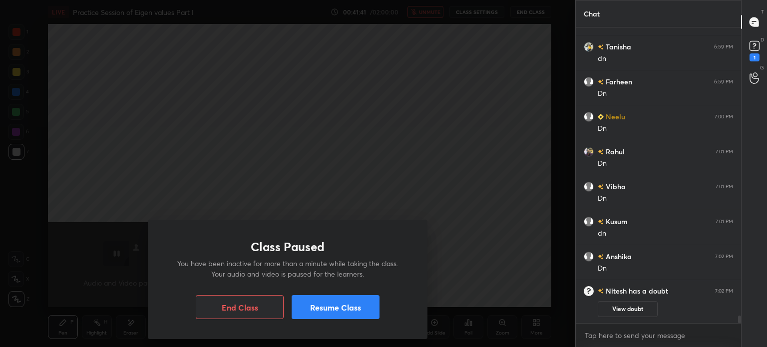
click at [355, 322] on div "Class Paused You have been inactive for more than a minute while taking the cla…" at bounding box center [288, 279] width 280 height 119
click at [354, 310] on button "Resume Class" at bounding box center [336, 307] width 88 height 24
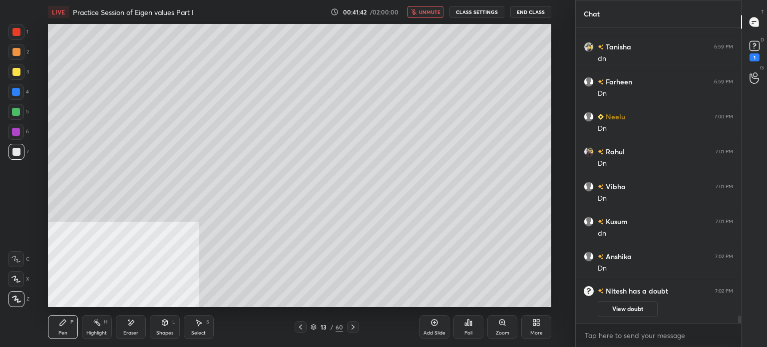
click at [440, 15] on button "unmute" at bounding box center [425, 12] width 36 height 12
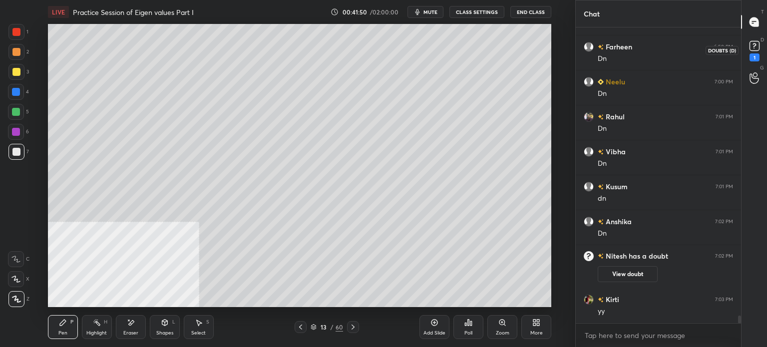
click at [758, 47] on rect at bounding box center [753, 45] width 9 height 9
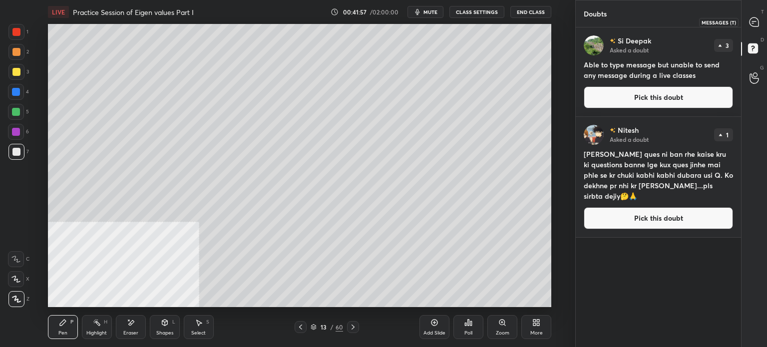
click at [761, 22] on div at bounding box center [754, 22] width 20 height 18
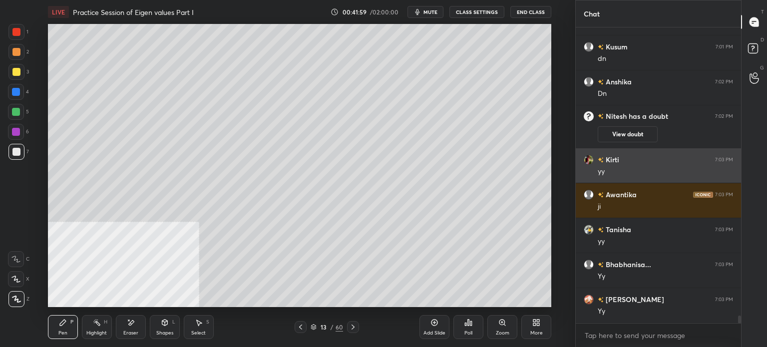
scroll to position [11596, 0]
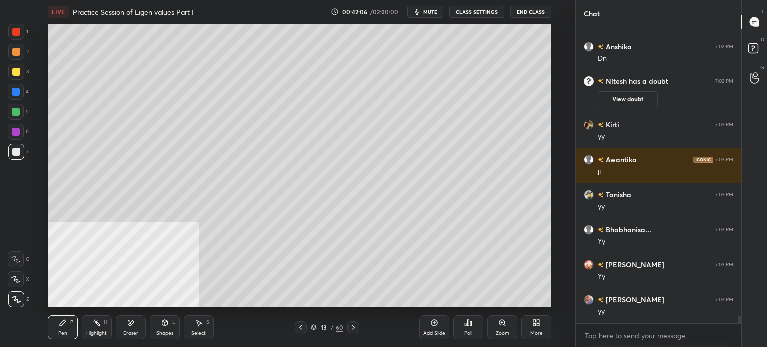
drag, startPoint x: 135, startPoint y: 325, endPoint x: 144, endPoint y: 307, distance: 20.3
click at [135, 324] on div "Eraser" at bounding box center [131, 327] width 30 height 24
drag, startPoint x: 66, startPoint y: 329, endPoint x: 74, endPoint y: 312, distance: 18.3
click at [66, 329] on div "Pen P" at bounding box center [63, 327] width 30 height 24
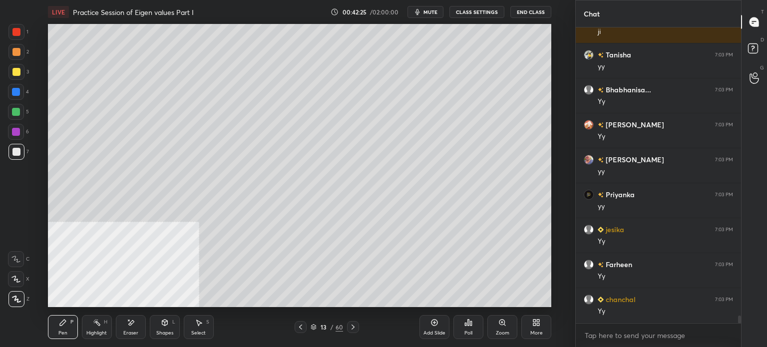
scroll to position [11771, 0]
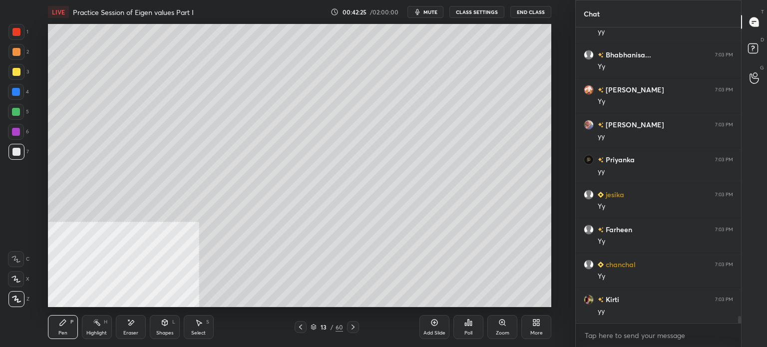
drag, startPoint x: 211, startPoint y: 329, endPoint x: 211, endPoint y: 323, distance: 6.0
click at [211, 329] on div "Select S" at bounding box center [199, 327] width 30 height 24
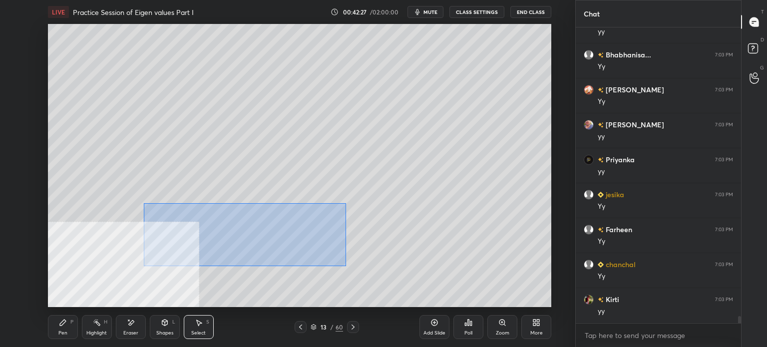
drag, startPoint x: 193, startPoint y: 230, endPoint x: 310, endPoint y: 242, distance: 117.9
click at [345, 265] on div "0 ° Undo Copy Duplicate Duplicate to new slide Delete" at bounding box center [299, 165] width 503 height 283
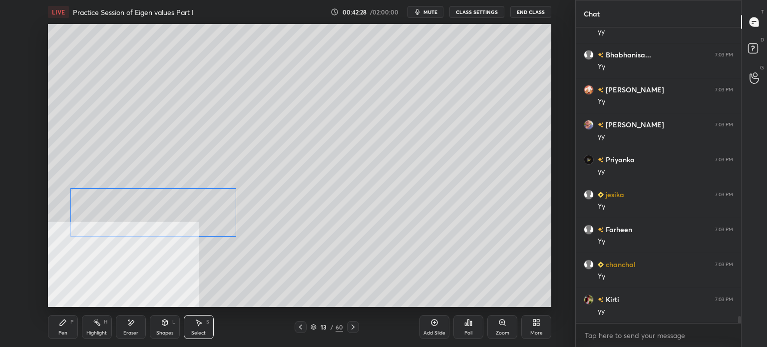
drag, startPoint x: 308, startPoint y: 239, endPoint x: 213, endPoint y: 232, distance: 95.1
click at [221, 225] on div "0 ° Undo Copy Duplicate Duplicate to new slide Delete" at bounding box center [299, 165] width 503 height 283
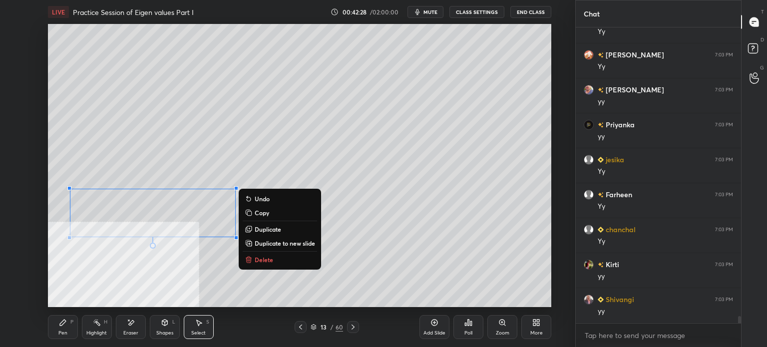
click at [69, 327] on div "Pen P" at bounding box center [63, 327] width 30 height 24
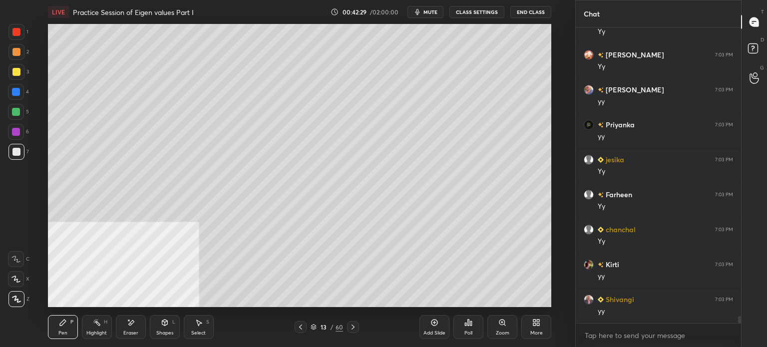
click at [533, 327] on div "More" at bounding box center [536, 327] width 30 height 24
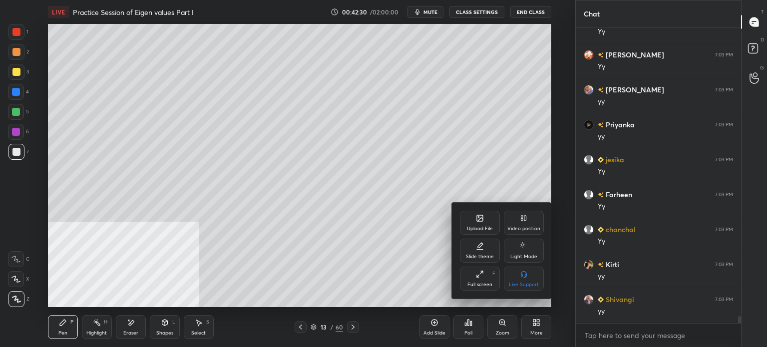
drag, startPoint x: 531, startPoint y: 220, endPoint x: 532, endPoint y: 228, distance: 8.5
click at [532, 223] on div "Video position" at bounding box center [524, 223] width 40 height 24
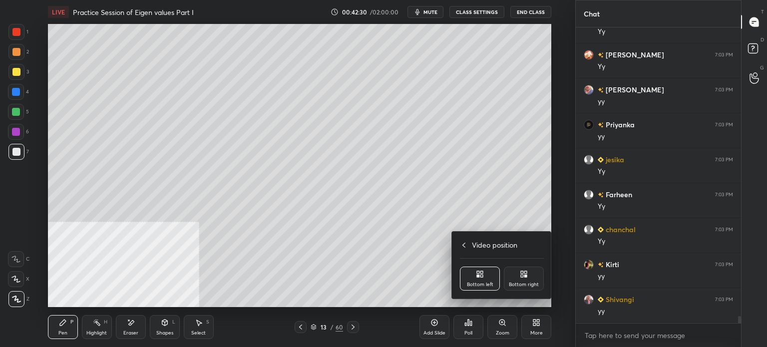
click at [524, 282] on div "Bottom right" at bounding box center [524, 284] width 30 height 5
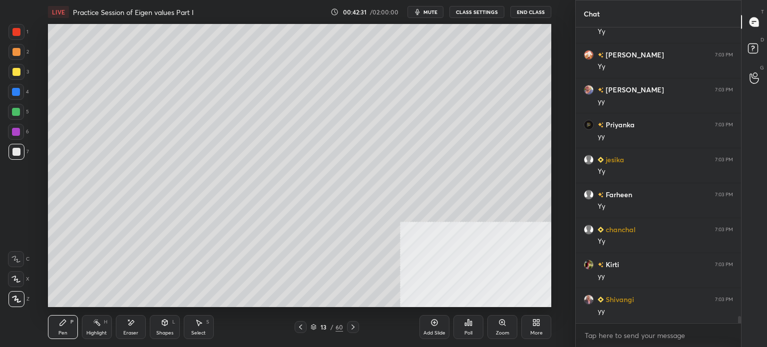
scroll to position [11840, 0]
click at [211, 328] on div "Select S" at bounding box center [199, 327] width 30 height 24
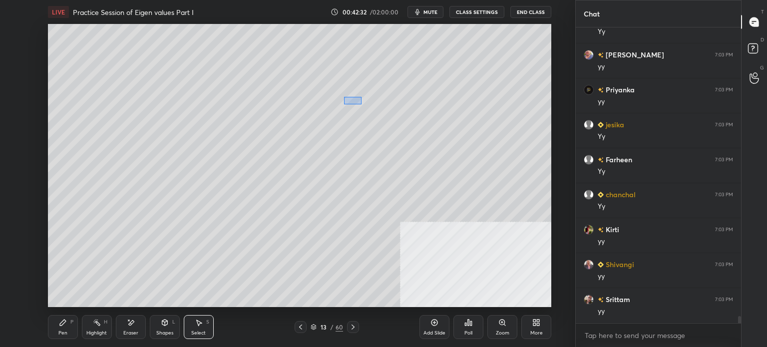
drag, startPoint x: 354, startPoint y: 101, endPoint x: 432, endPoint y: 141, distance: 87.7
click at [493, 157] on div "0 ° Undo Copy Duplicate Duplicate to new slide Delete" at bounding box center [299, 165] width 503 height 283
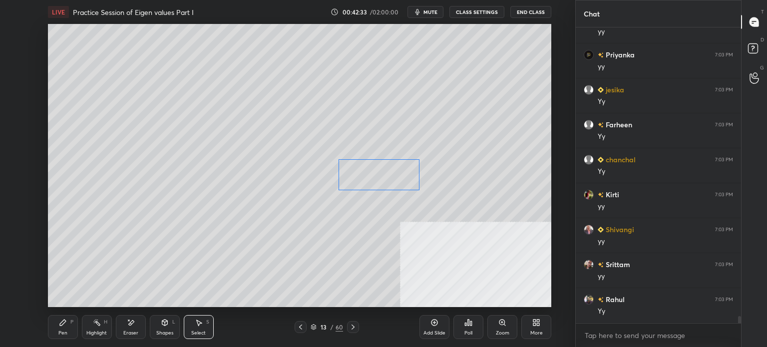
drag, startPoint x: 399, startPoint y: 152, endPoint x: 395, endPoint y: 189, distance: 37.7
click at [395, 189] on div "0 ° Undo Copy Duplicate Duplicate to new slide Delete" at bounding box center [299, 165] width 503 height 283
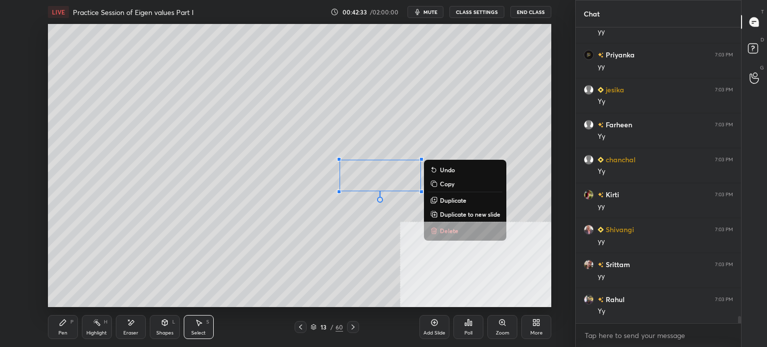
scroll to position [11910, 0]
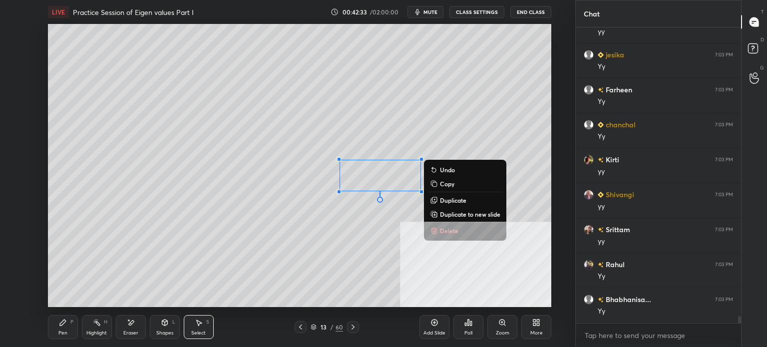
click at [73, 331] on div "Pen P" at bounding box center [63, 327] width 30 height 24
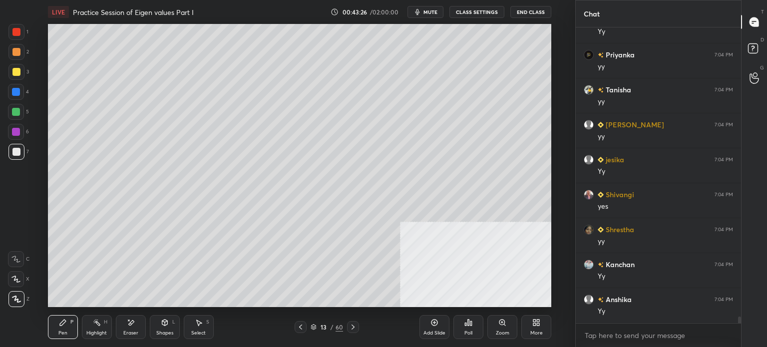
scroll to position [12714, 0]
drag, startPoint x: 137, startPoint y: 328, endPoint x: 138, endPoint y: 310, distance: 18.0
click at [137, 329] on div "Eraser" at bounding box center [131, 327] width 30 height 24
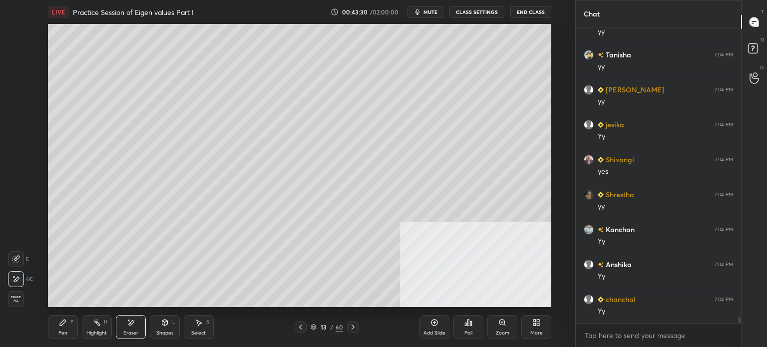
scroll to position [12738, 0]
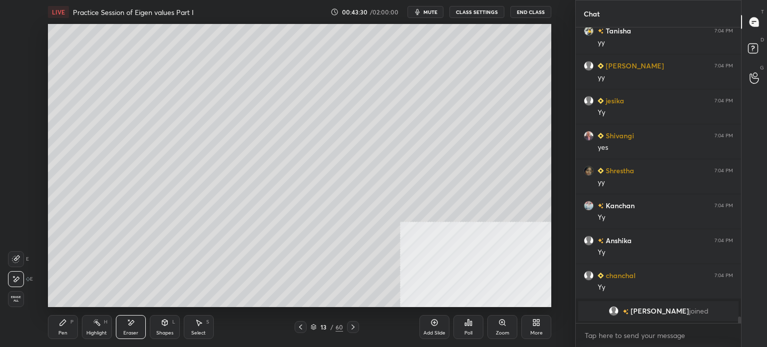
drag, startPoint x: 64, startPoint y: 325, endPoint x: 80, endPoint y: 311, distance: 21.2
click at [64, 327] on div "Pen P" at bounding box center [63, 327] width 30 height 24
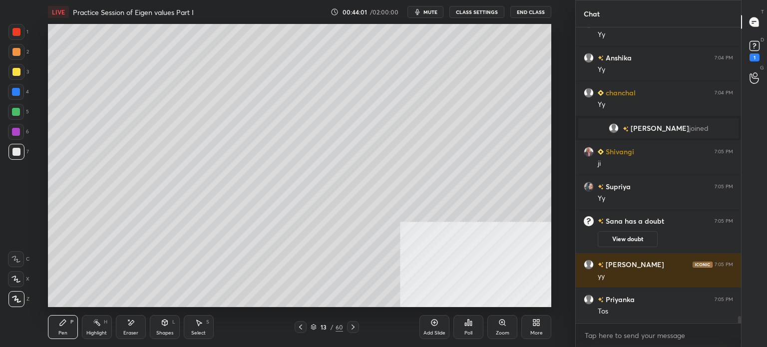
scroll to position [12271, 0]
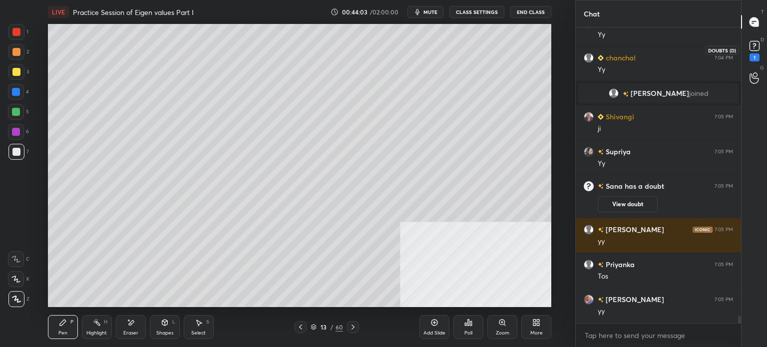
click at [761, 45] on icon at bounding box center [754, 45] width 15 height 15
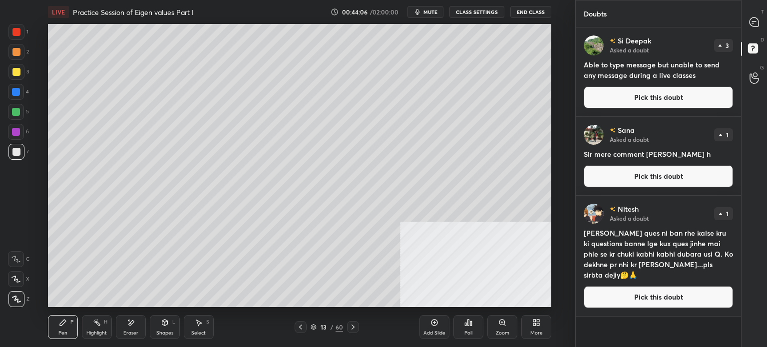
click at [763, 8] on p "T" at bounding box center [762, 11] width 3 height 7
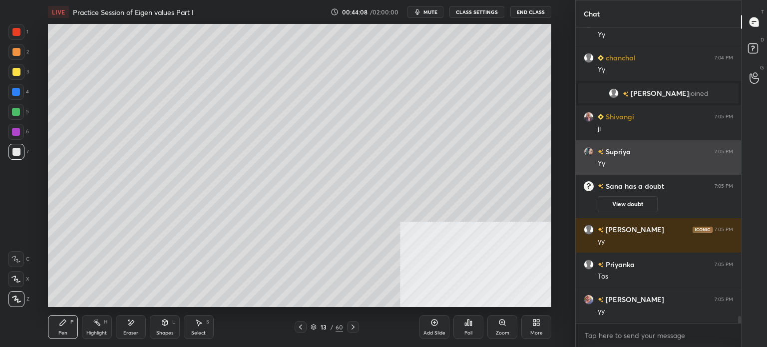
scroll to position [12504, 0]
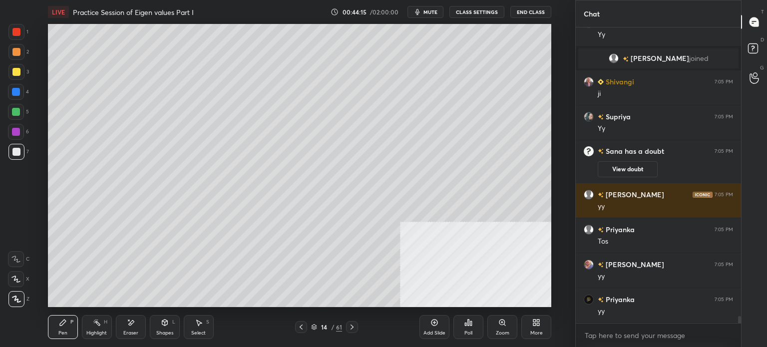
drag, startPoint x: 14, startPoint y: 72, endPoint x: 43, endPoint y: 67, distance: 29.8
click at [14, 73] on div at bounding box center [16, 72] width 8 height 8
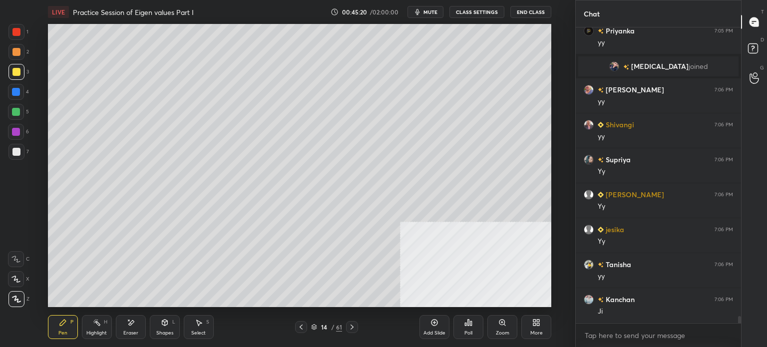
scroll to position [12539, 0]
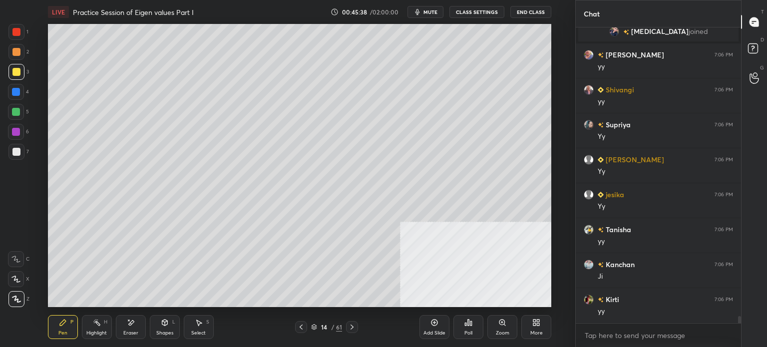
click at [130, 317] on div "Eraser" at bounding box center [131, 327] width 30 height 24
click at [68, 329] on div "Pen P" at bounding box center [63, 327] width 30 height 24
click at [19, 76] on div at bounding box center [16, 72] width 16 height 16
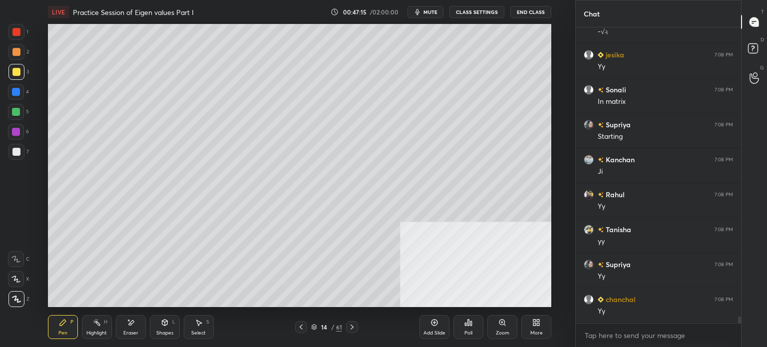
scroll to position [13178, 0]
click at [120, 329] on div "Eraser" at bounding box center [131, 327] width 30 height 24
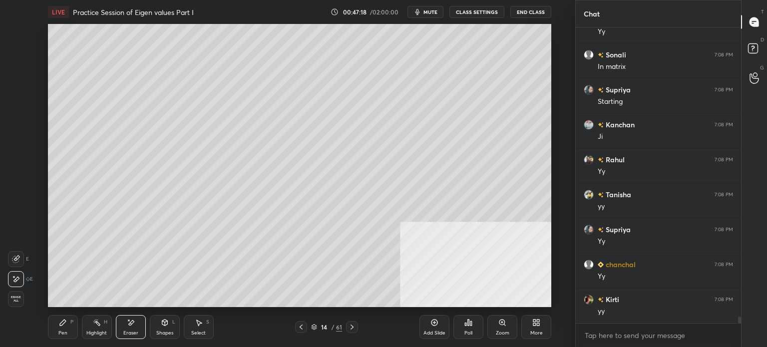
click at [58, 329] on div "Pen P" at bounding box center [63, 327] width 30 height 24
click at [18, 112] on div at bounding box center [16, 112] width 8 height 8
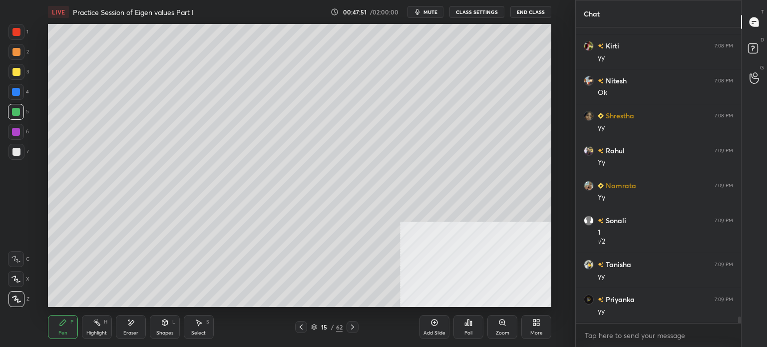
scroll to position [13467, 0]
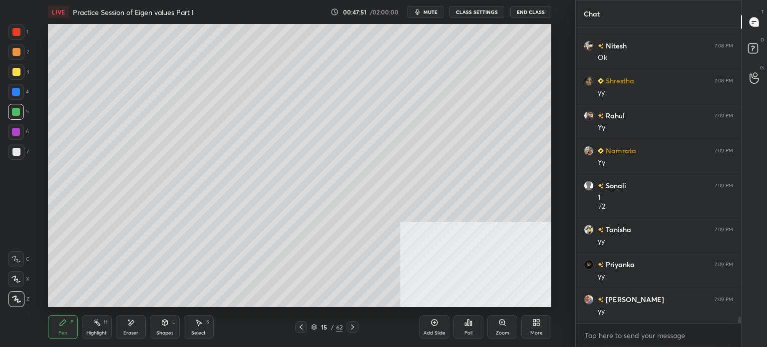
click at [15, 71] on div at bounding box center [16, 72] width 8 height 8
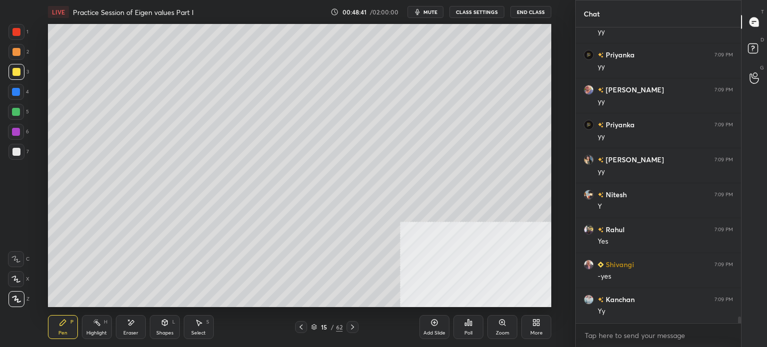
scroll to position [13711, 0]
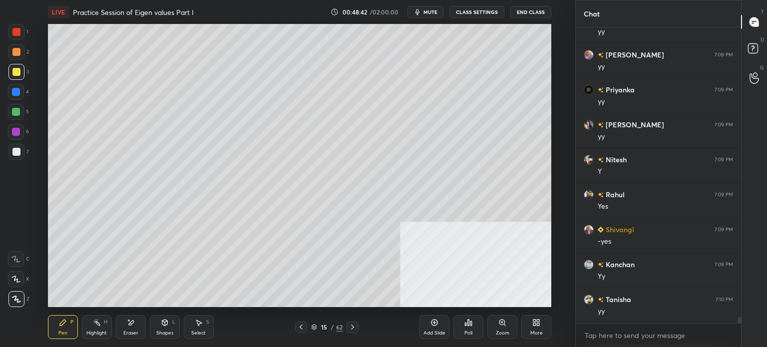
click at [168, 333] on div "Shapes" at bounding box center [164, 332] width 17 height 5
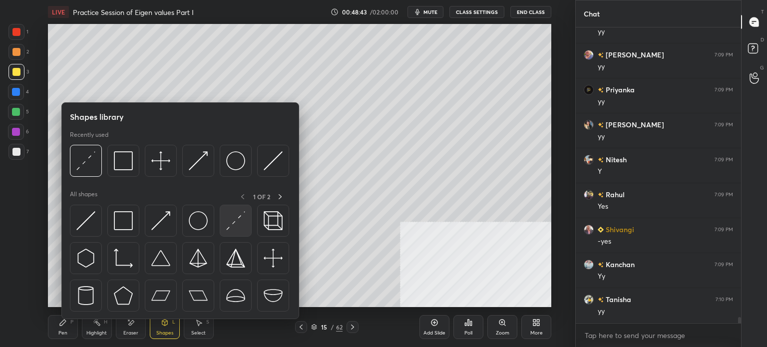
click at [232, 220] on img at bounding box center [235, 220] width 19 height 19
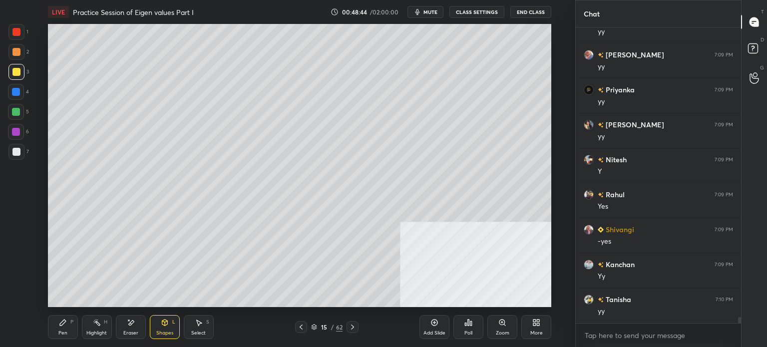
scroll to position [13746, 0]
click at [18, 159] on div at bounding box center [16, 152] width 16 height 16
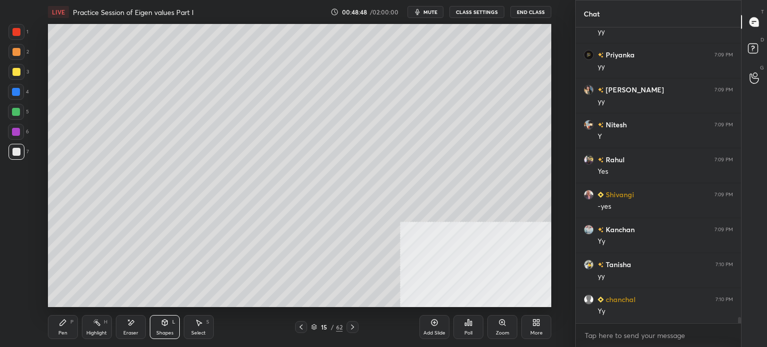
click at [57, 324] on div "Pen P" at bounding box center [63, 327] width 30 height 24
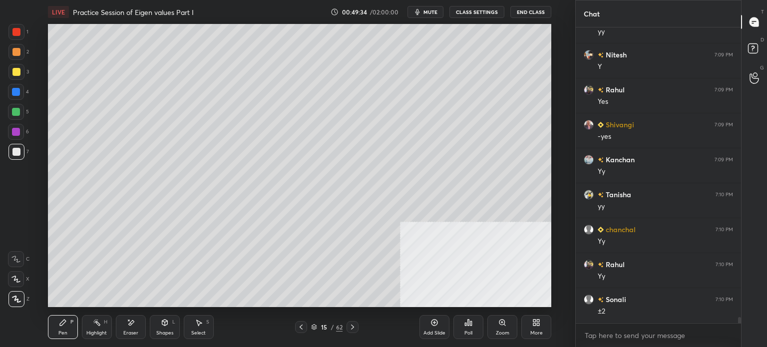
scroll to position [13851, 0]
click at [537, 330] on div "More" at bounding box center [536, 332] width 12 height 5
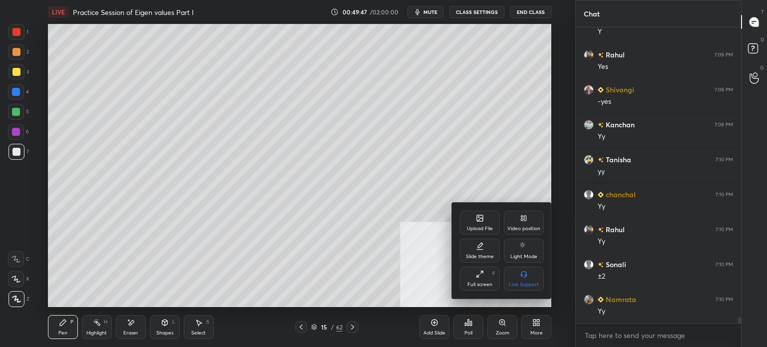
drag, startPoint x: 528, startPoint y: 221, endPoint x: 491, endPoint y: 262, distance: 55.5
click at [527, 223] on div "Video position" at bounding box center [524, 223] width 40 height 24
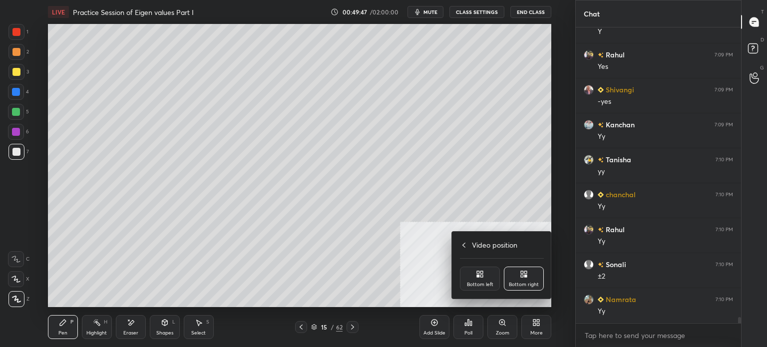
click at [471, 285] on div "Bottom left" at bounding box center [480, 284] width 26 height 5
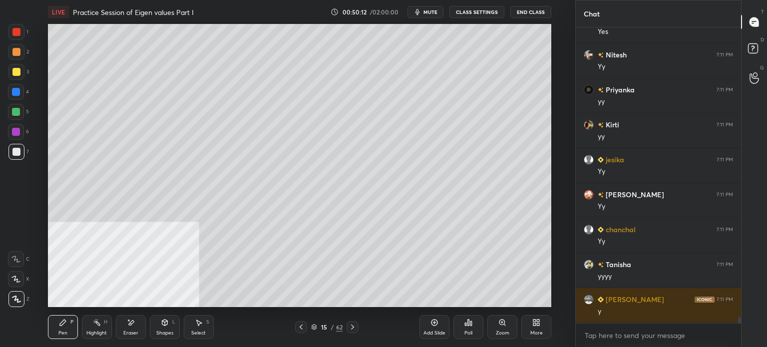
scroll to position [14236, 0]
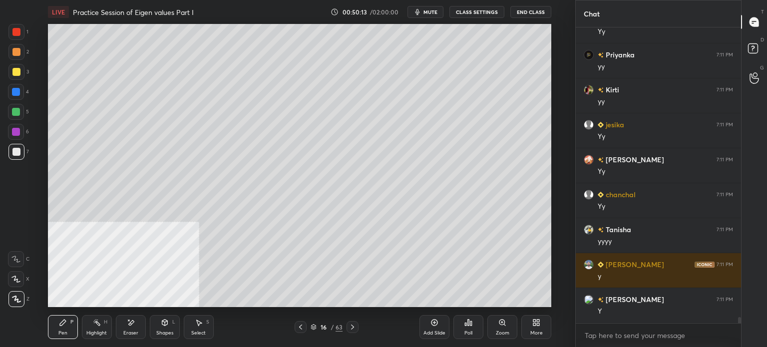
click at [19, 69] on div at bounding box center [16, 72] width 8 height 8
click at [12, 80] on div "1 2 3 4 5 6 7 C X Z E E Erase all H H LIVE Practice Session of Eigen values Par…" at bounding box center [283, 173] width 567 height 347
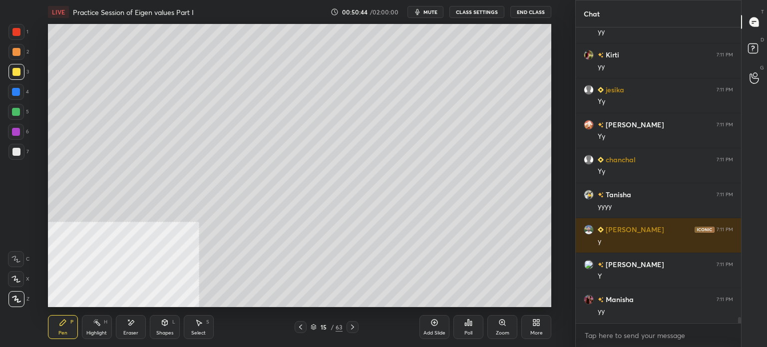
scroll to position [14305, 0]
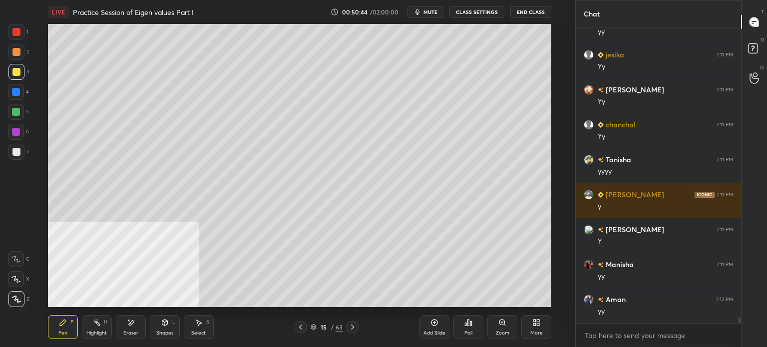
click at [532, 328] on div "More" at bounding box center [536, 327] width 30 height 24
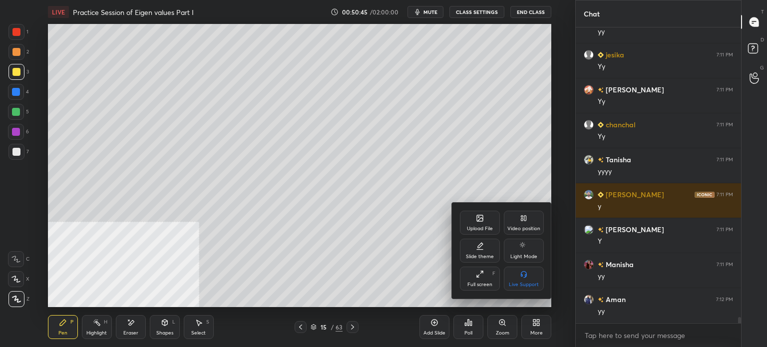
scroll to position [14340, 0]
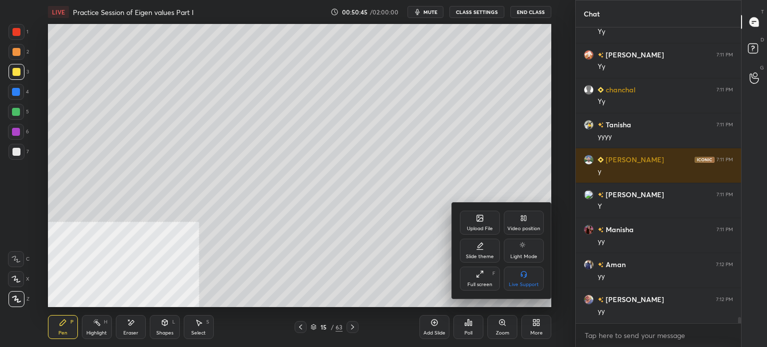
click at [525, 219] on icon at bounding box center [525, 218] width 2 height 5
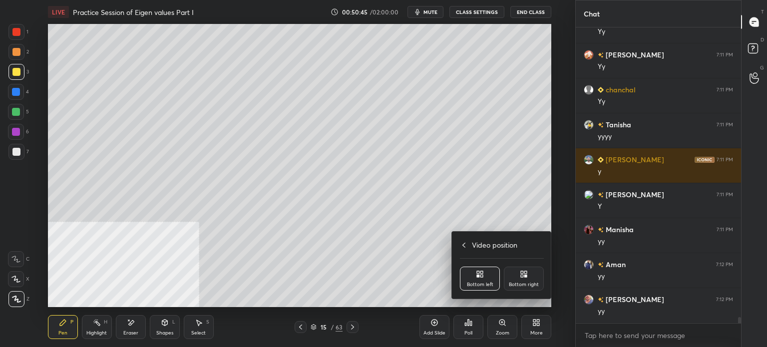
click at [528, 276] on div "Bottom right" at bounding box center [524, 279] width 40 height 24
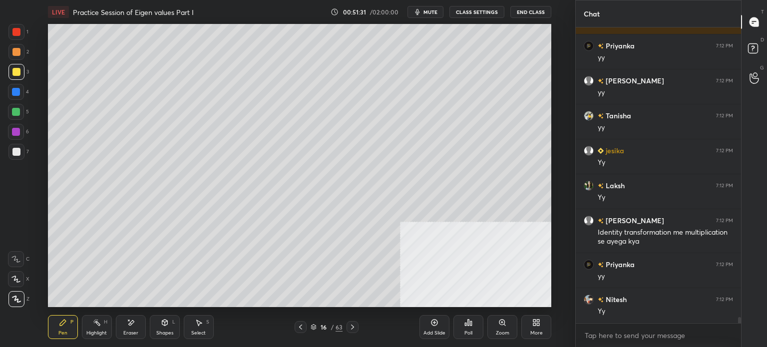
scroll to position [14734, 0]
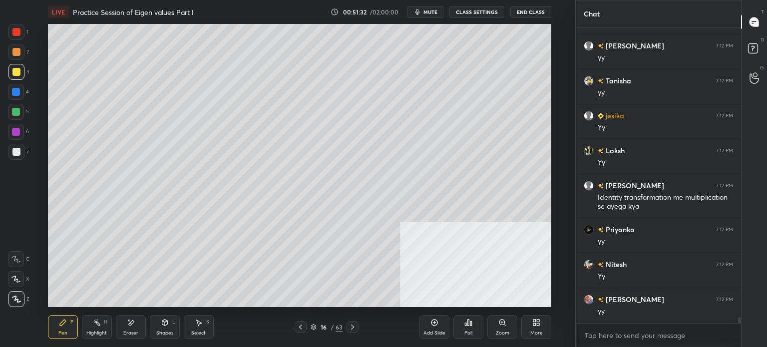
click at [18, 53] on div at bounding box center [16, 52] width 8 height 8
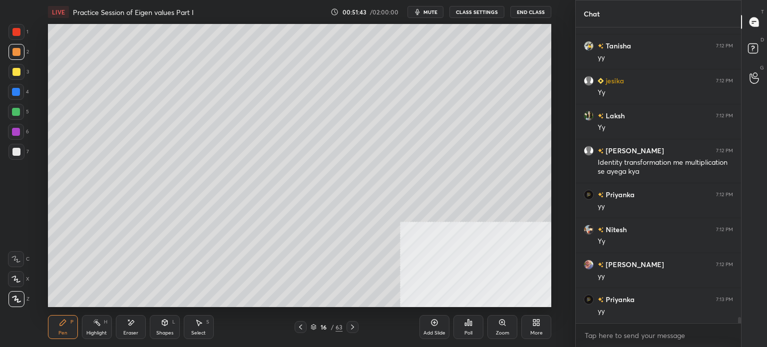
click at [20, 149] on div at bounding box center [16, 152] width 16 height 16
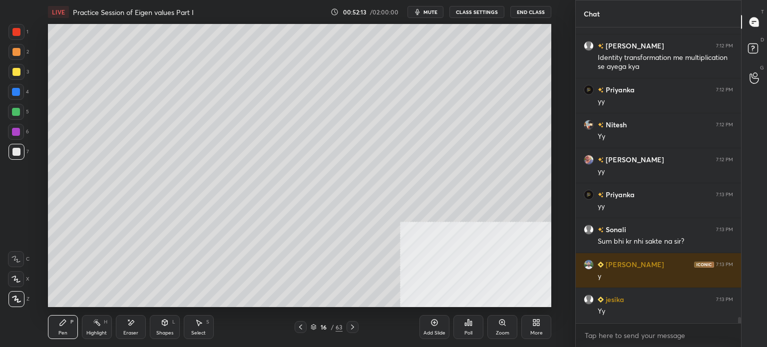
scroll to position [14908, 0]
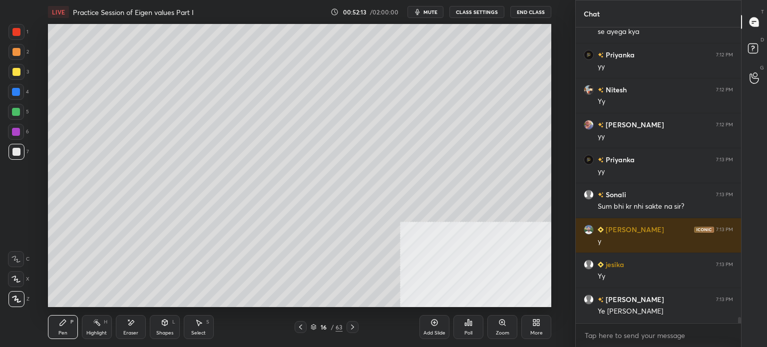
click at [15, 79] on div at bounding box center [16, 72] width 16 height 16
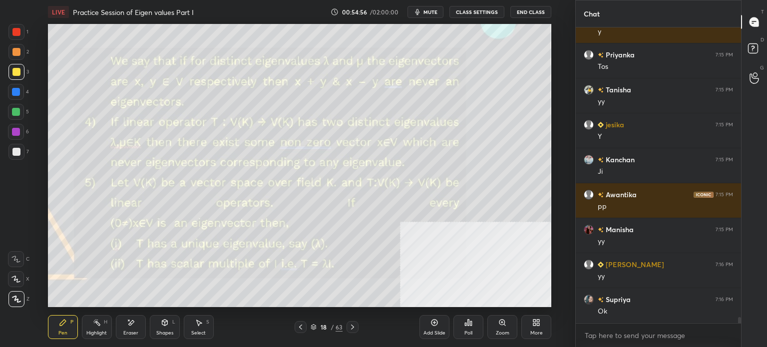
scroll to position [14808, 0]
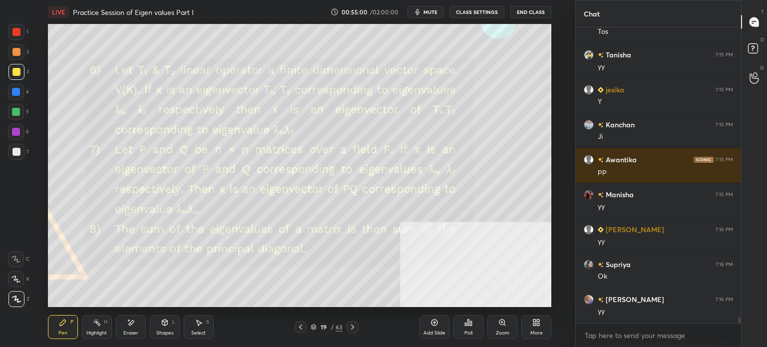
click at [426, 11] on span "mute" at bounding box center [430, 11] width 14 height 7
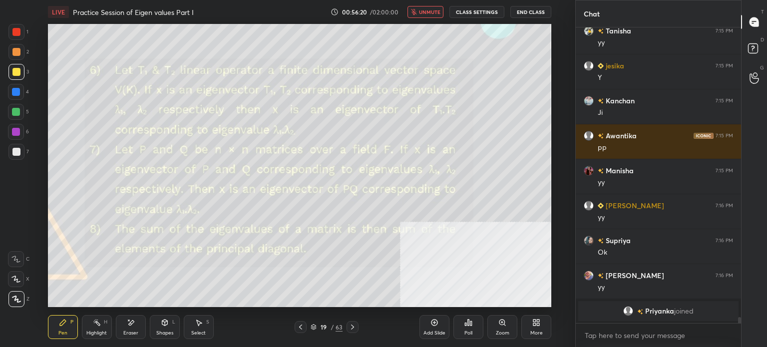
scroll to position [14738, 0]
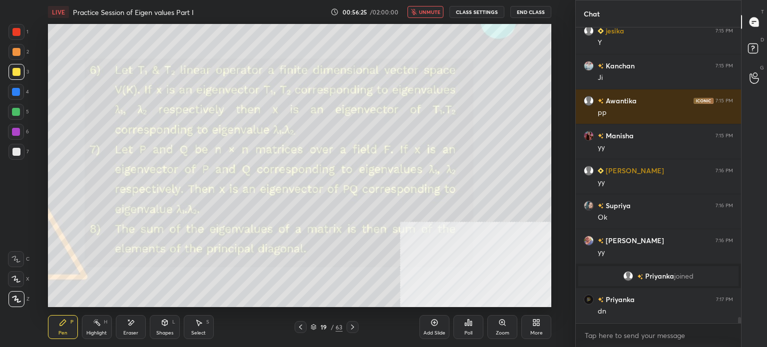
click at [424, 12] on span "unmute" at bounding box center [429, 11] width 21 height 7
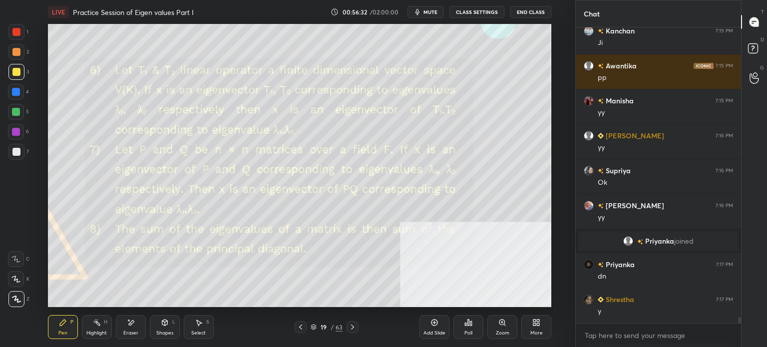
scroll to position [14798, 0]
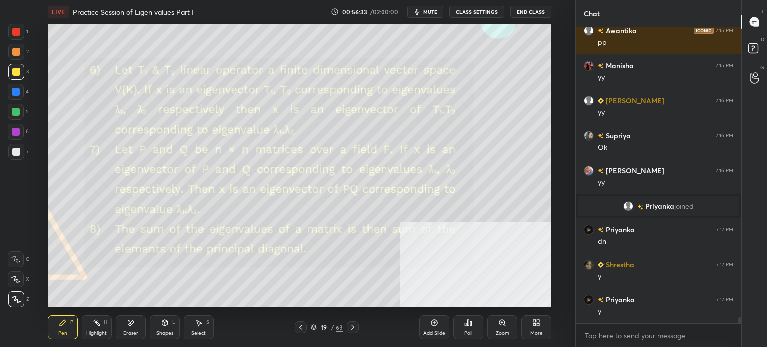
click at [16, 52] on div at bounding box center [16, 52] width 8 height 8
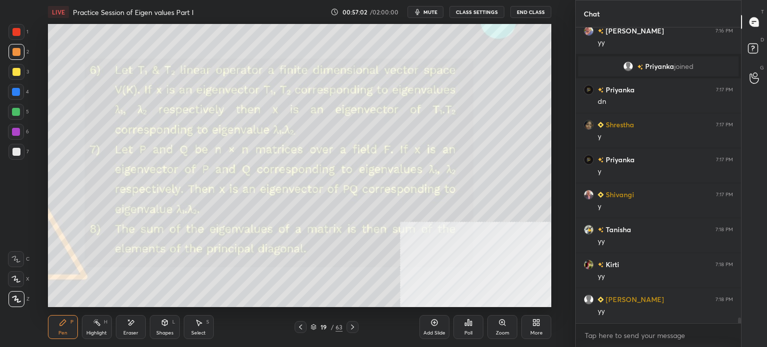
scroll to position [14952, 0]
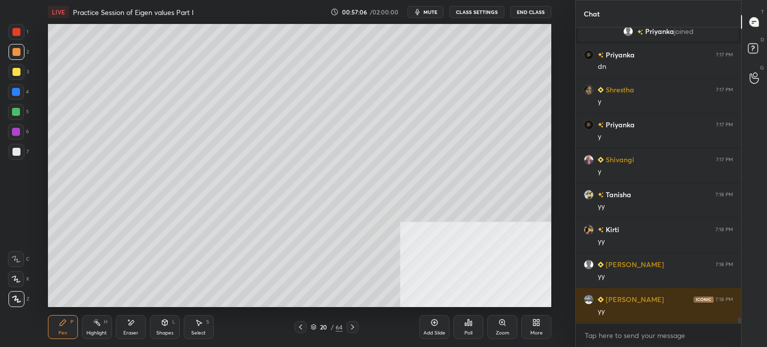
drag, startPoint x: 15, startPoint y: 74, endPoint x: 44, endPoint y: 63, distance: 31.0
click at [16, 75] on div at bounding box center [16, 72] width 8 height 8
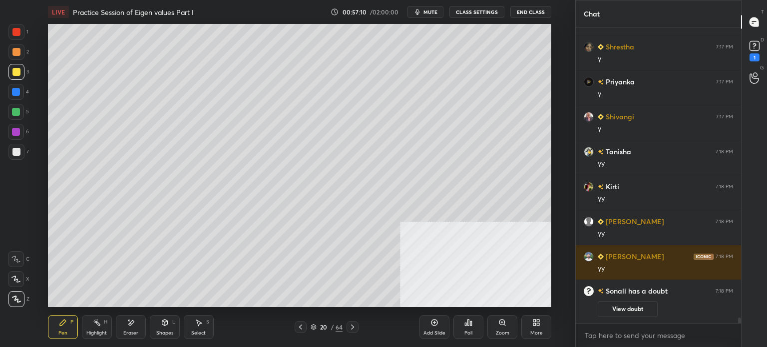
click at [433, 8] on span "mute" at bounding box center [430, 11] width 14 height 7
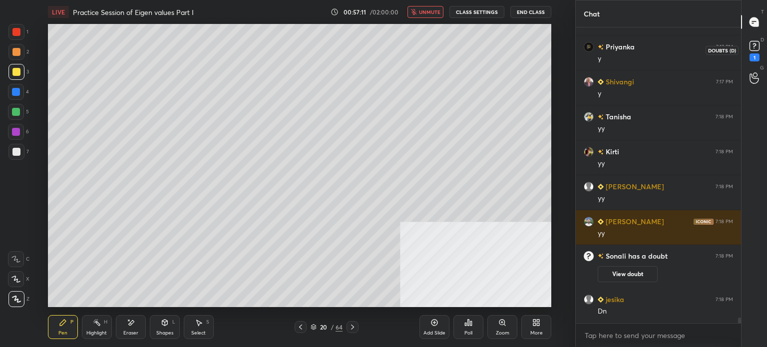
click at [754, 49] on rect at bounding box center [753, 45] width 9 height 9
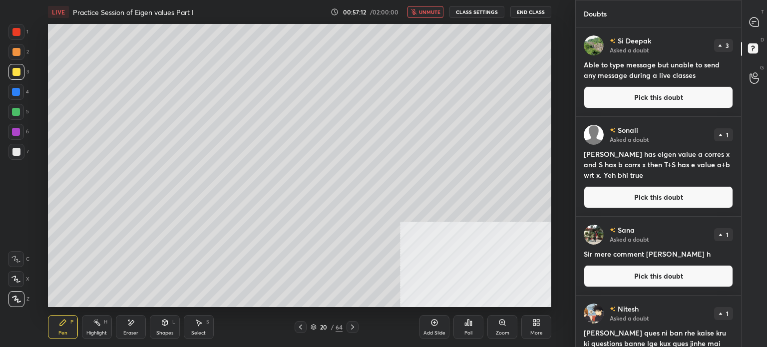
click at [676, 95] on button "Pick this doubt" at bounding box center [658, 97] width 149 height 22
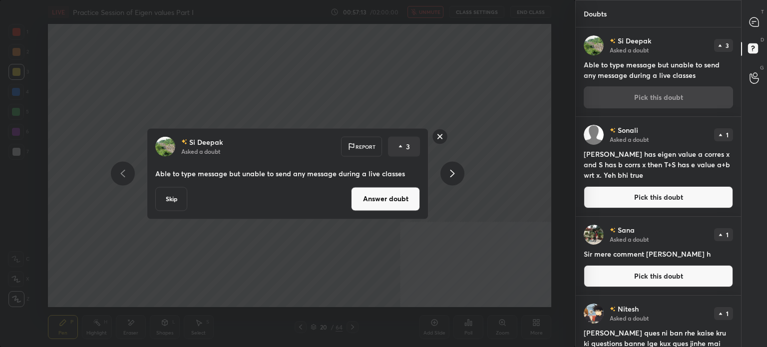
click at [401, 200] on button "Answer doubt" at bounding box center [385, 199] width 69 height 24
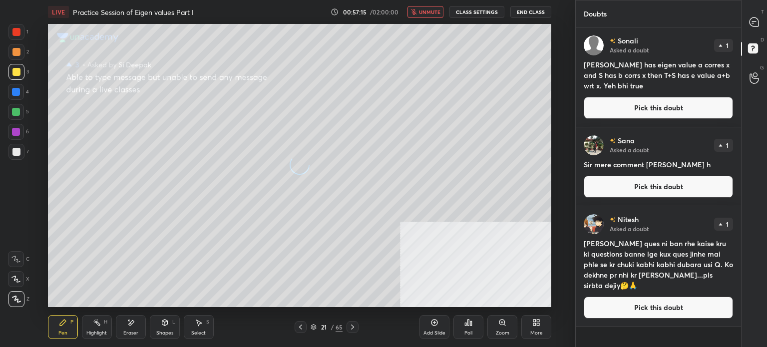
click at [423, 13] on span "unmute" at bounding box center [429, 11] width 21 height 7
click at [756, 19] on icon at bounding box center [753, 21] width 9 height 9
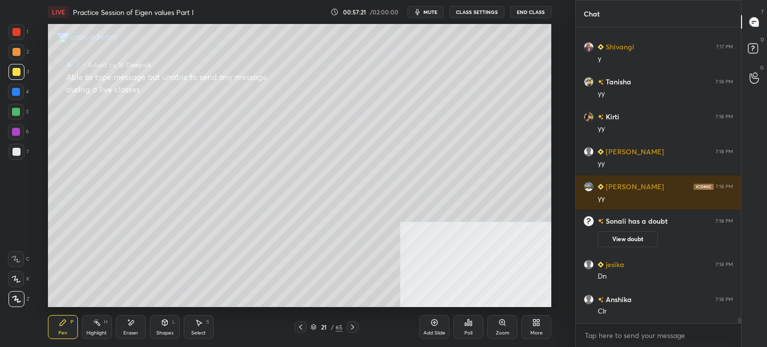
scroll to position [15216, 0]
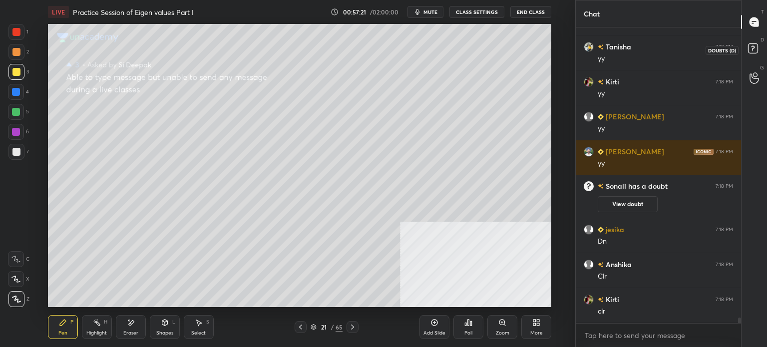
click at [759, 53] on icon at bounding box center [754, 50] width 18 height 18
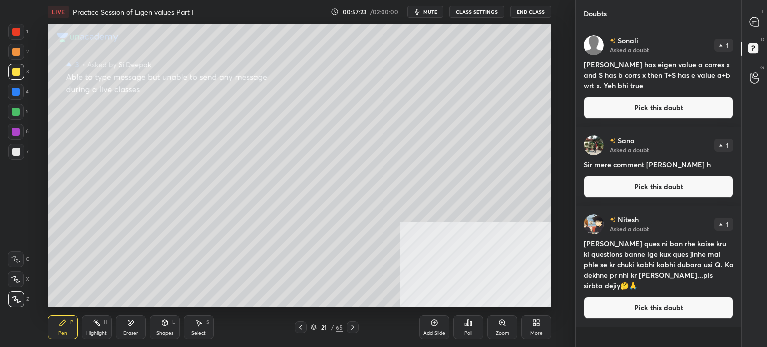
click at [649, 191] on button "Pick this doubt" at bounding box center [658, 187] width 149 height 22
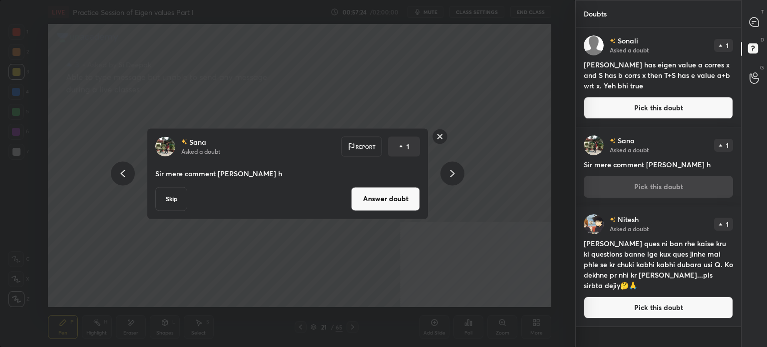
click at [388, 206] on button "Answer doubt" at bounding box center [385, 199] width 69 height 24
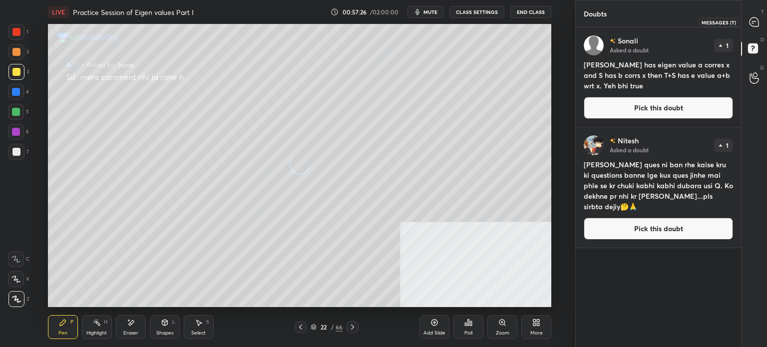
click at [755, 21] on icon at bounding box center [753, 21] width 9 height 9
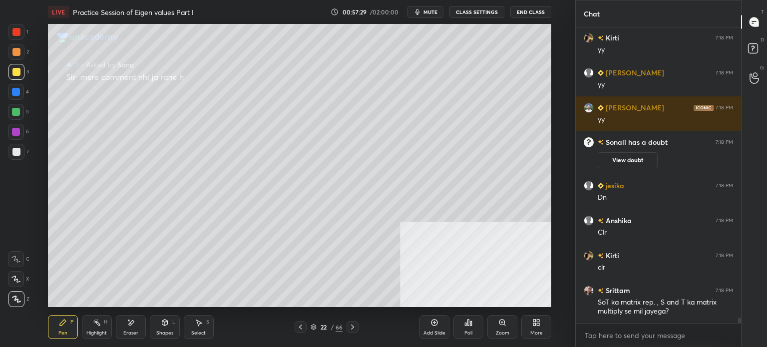
scroll to position [15270, 0]
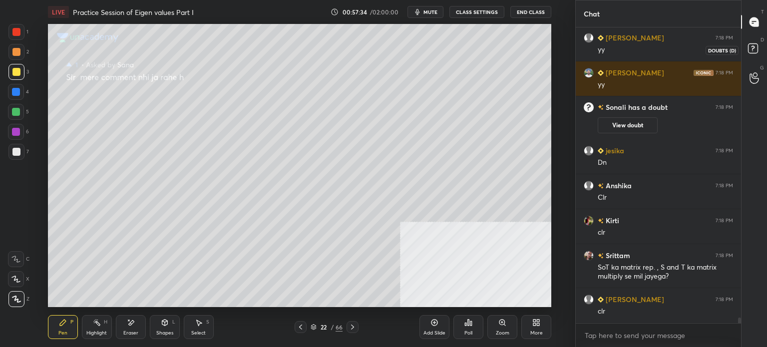
click at [751, 41] on icon at bounding box center [754, 50] width 18 height 18
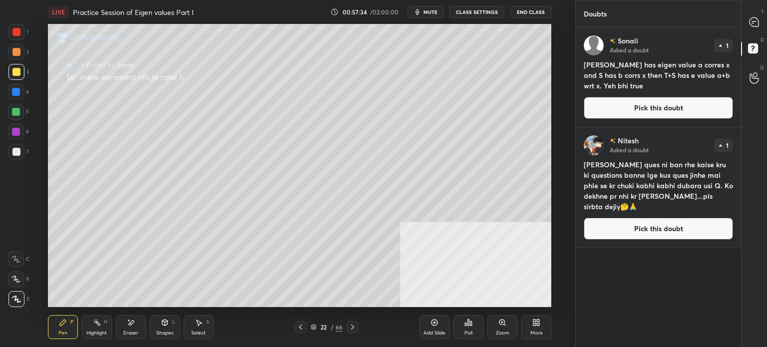
click at [604, 115] on button "Pick this doubt" at bounding box center [658, 108] width 149 height 22
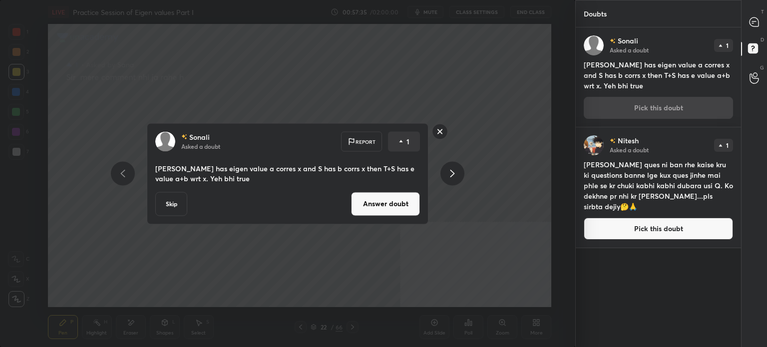
drag, startPoint x: 375, startPoint y: 209, endPoint x: 392, endPoint y: 209, distance: 17.0
click at [375, 209] on button "Answer doubt" at bounding box center [385, 204] width 69 height 24
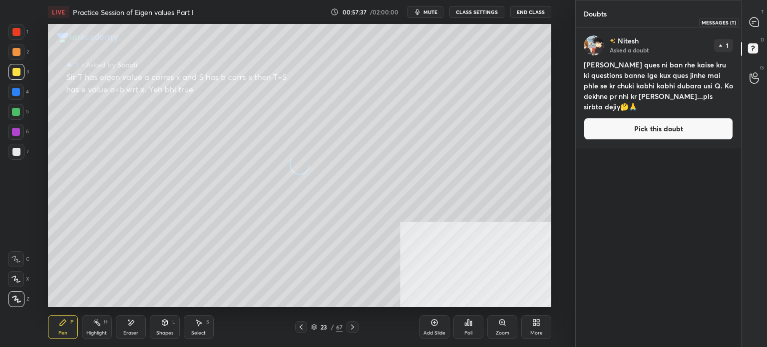
click at [758, 27] on div at bounding box center [754, 22] width 20 height 18
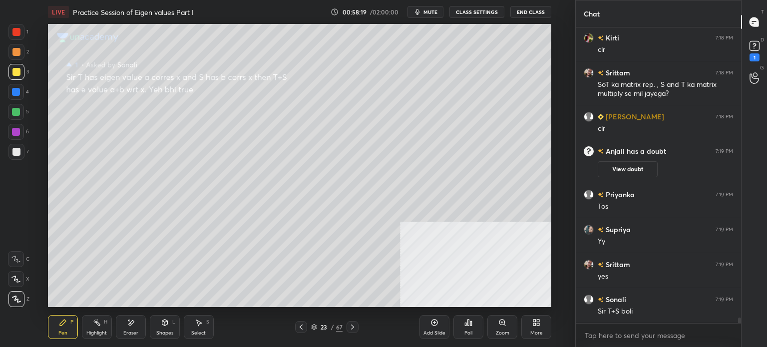
scroll to position [15185, 0]
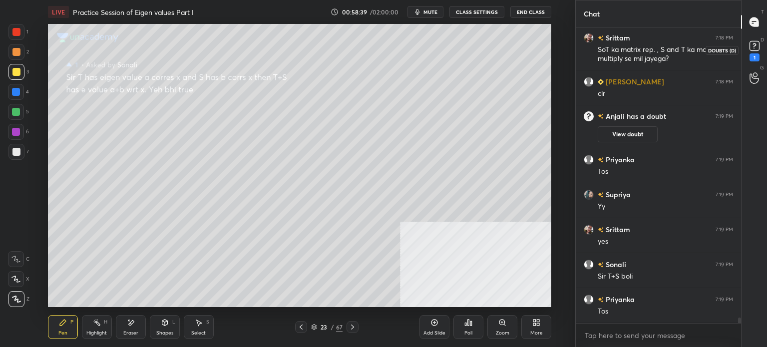
click at [757, 47] on rect at bounding box center [753, 45] width 9 height 9
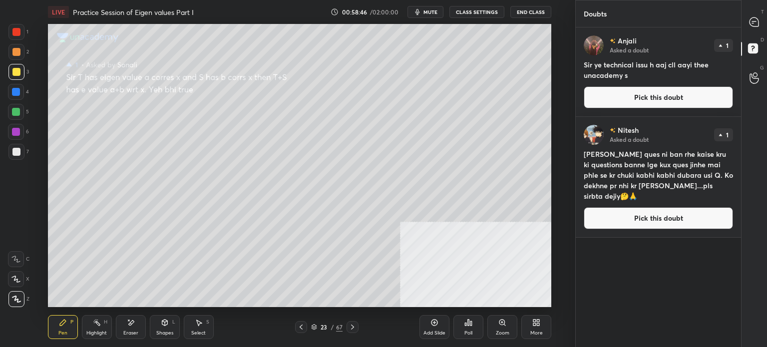
click at [651, 102] on button "Pick this doubt" at bounding box center [658, 97] width 149 height 22
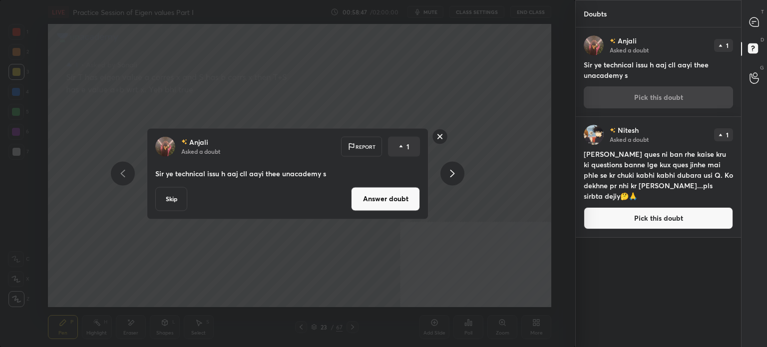
click at [417, 201] on button "Answer doubt" at bounding box center [385, 199] width 69 height 24
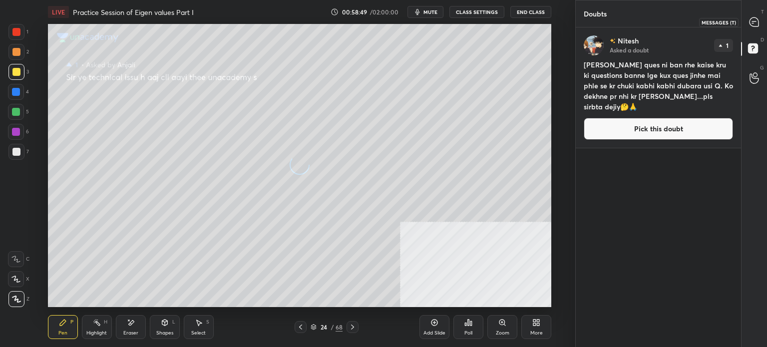
click at [752, 23] on icon at bounding box center [753, 21] width 9 height 9
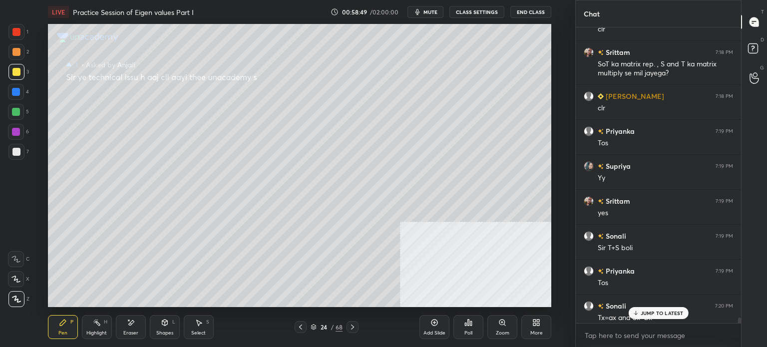
scroll to position [15376, 0]
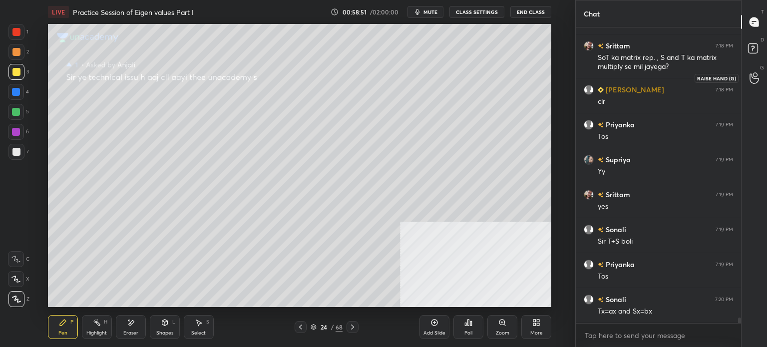
click at [757, 59] on div "D Doubts (D)" at bounding box center [753, 50] width 25 height 28
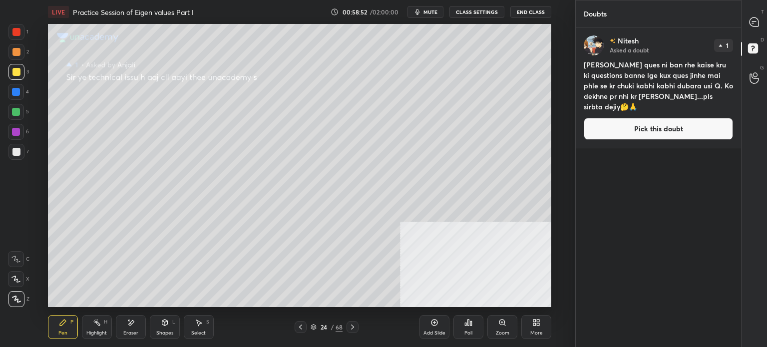
click at [685, 127] on button "Pick this doubt" at bounding box center [658, 129] width 149 height 22
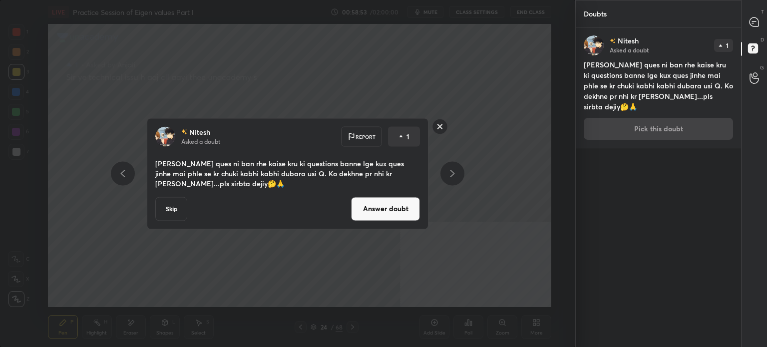
click at [385, 214] on button "Answer doubt" at bounding box center [385, 209] width 69 height 24
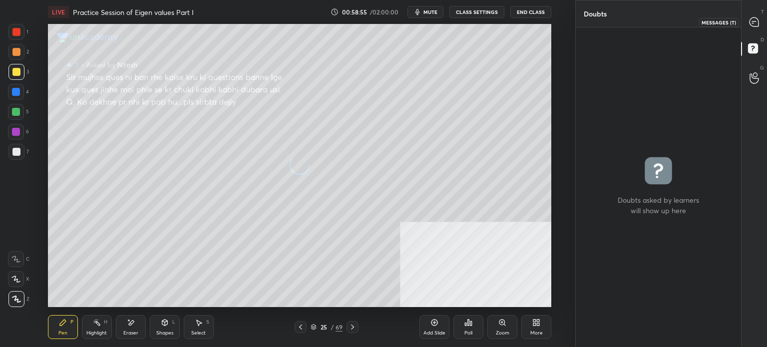
click at [756, 24] on icon at bounding box center [753, 21] width 9 height 9
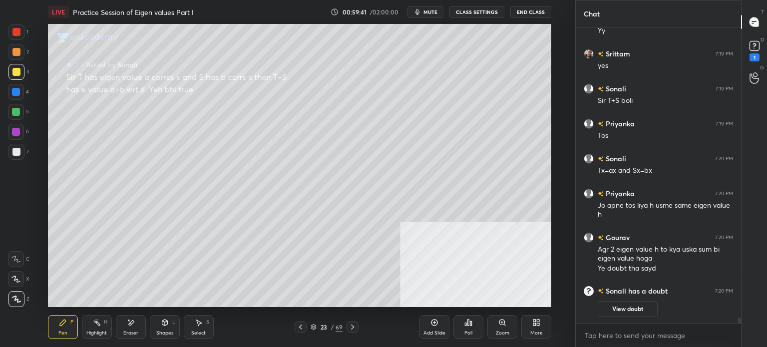
scroll to position [15259, 0]
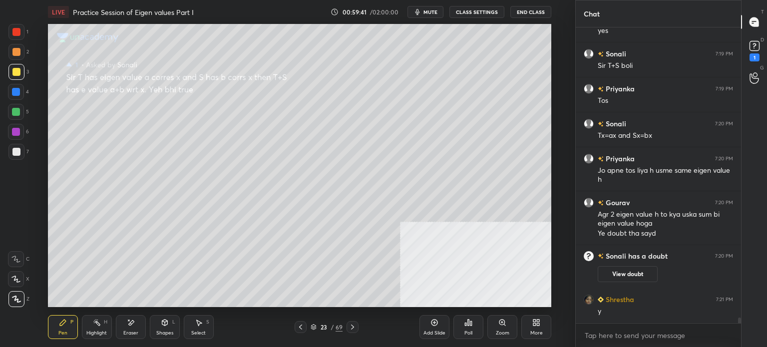
drag, startPoint x: 17, startPoint y: 54, endPoint x: 27, endPoint y: 53, distance: 10.6
click at [17, 54] on div at bounding box center [16, 52] width 8 height 8
drag, startPoint x: 17, startPoint y: 73, endPoint x: 38, endPoint y: 84, distance: 24.1
click at [17, 73] on div at bounding box center [16, 72] width 8 height 8
click at [19, 55] on div at bounding box center [16, 52] width 16 height 16
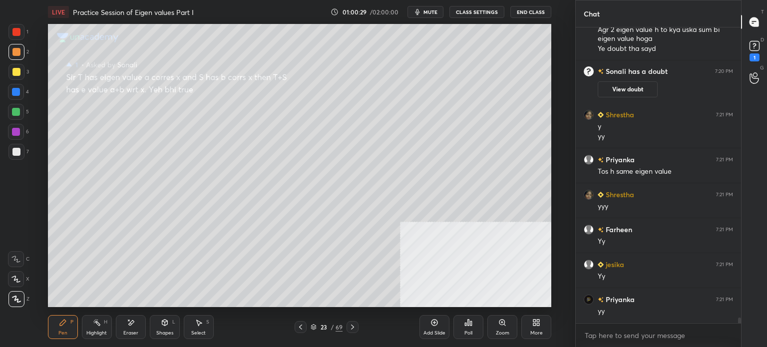
scroll to position [15479, 0]
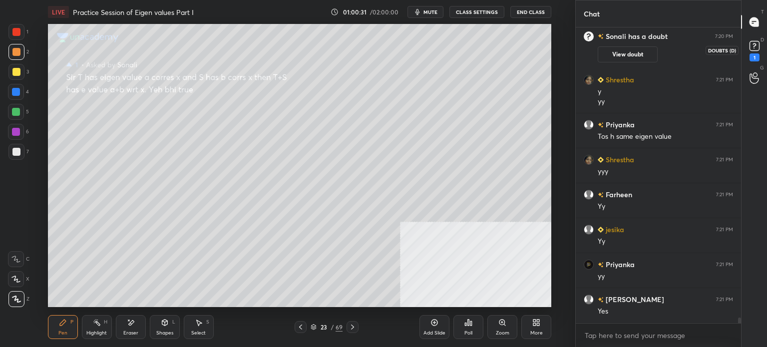
click at [752, 53] on div "1" at bounding box center [754, 57] width 10 height 8
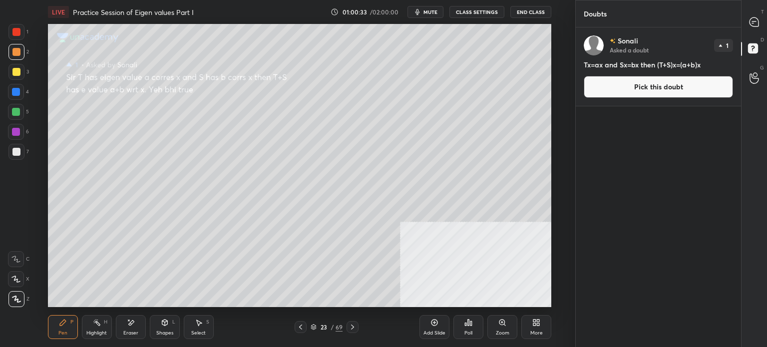
click at [662, 89] on button "Pick this doubt" at bounding box center [658, 87] width 149 height 22
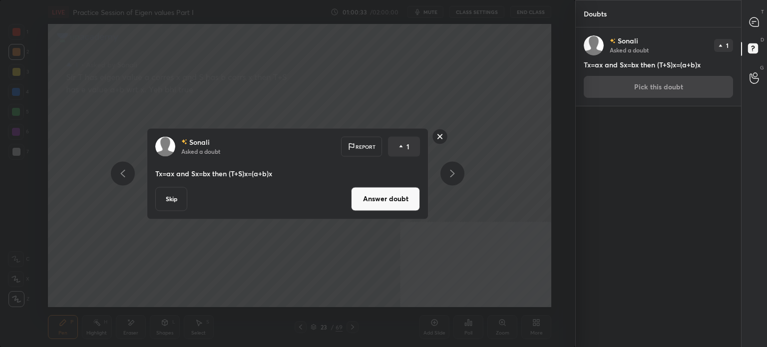
click at [388, 197] on button "Answer doubt" at bounding box center [385, 199] width 69 height 24
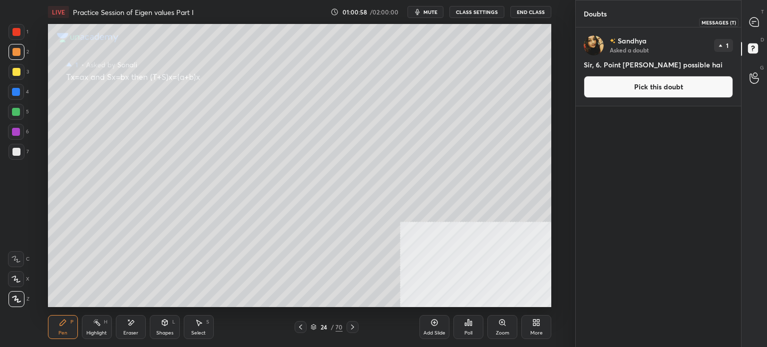
click at [754, 23] on icon at bounding box center [753, 21] width 9 height 9
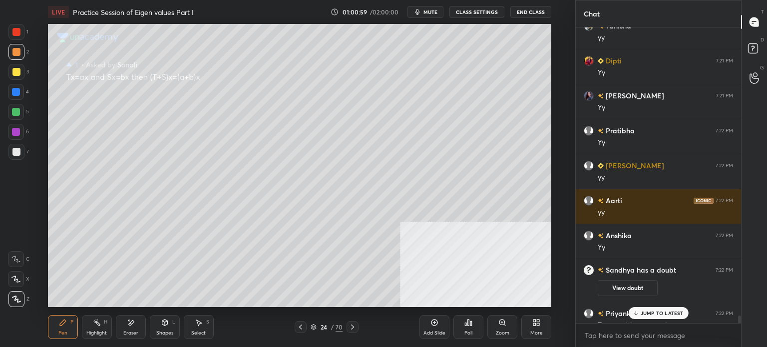
scroll to position [16027, 0]
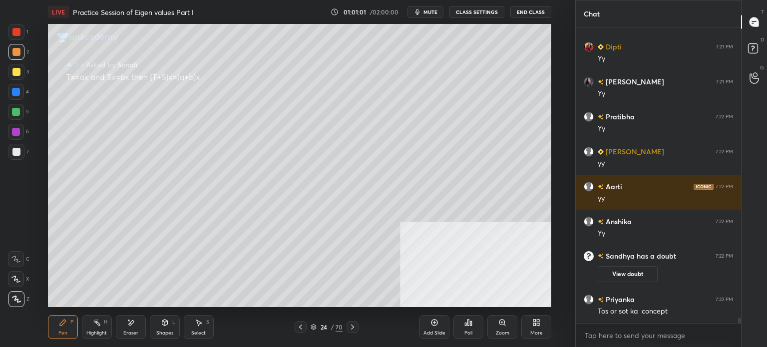
click at [502, 333] on div "Zoom" at bounding box center [502, 332] width 13 height 5
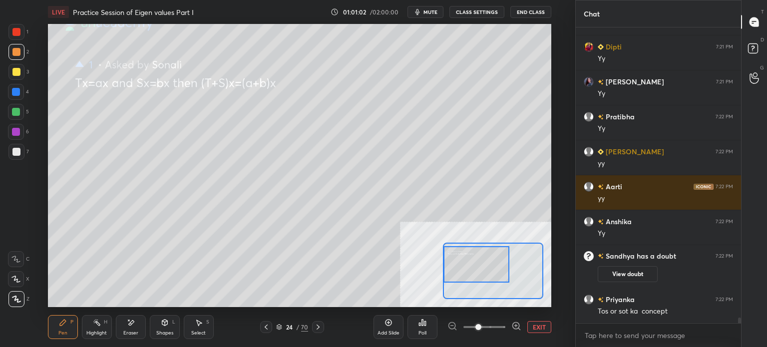
click at [454, 269] on div at bounding box center [476, 264] width 66 height 36
click at [531, 327] on button "EXIT" at bounding box center [539, 327] width 24 height 12
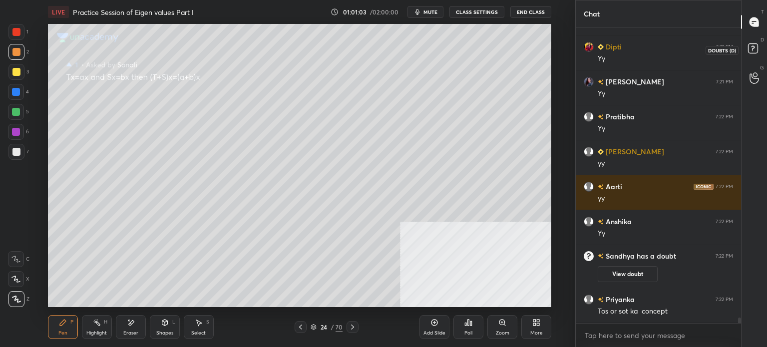
click at [752, 41] on icon at bounding box center [754, 50] width 18 height 18
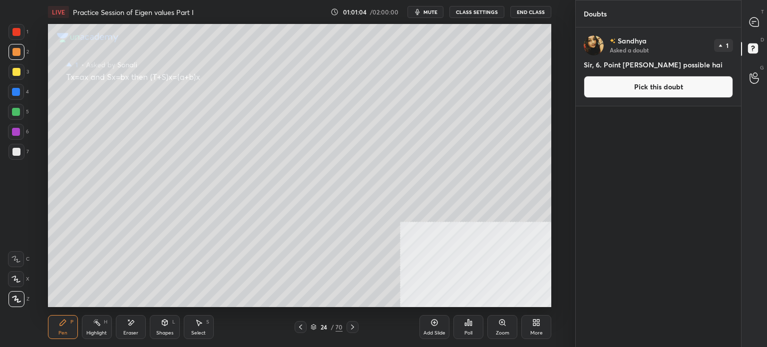
click at [629, 92] on button "Pick this doubt" at bounding box center [658, 87] width 149 height 22
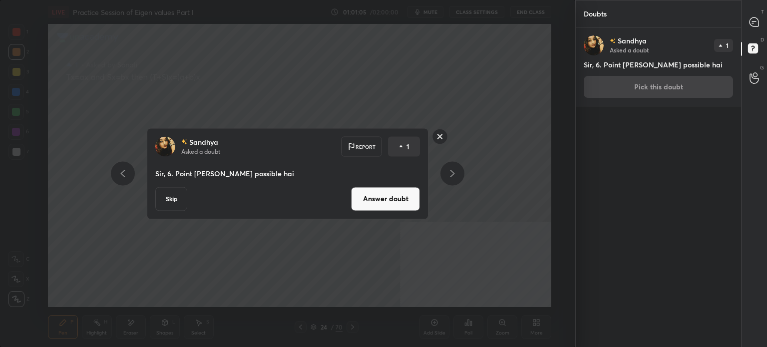
click at [404, 208] on button "Answer doubt" at bounding box center [385, 199] width 69 height 24
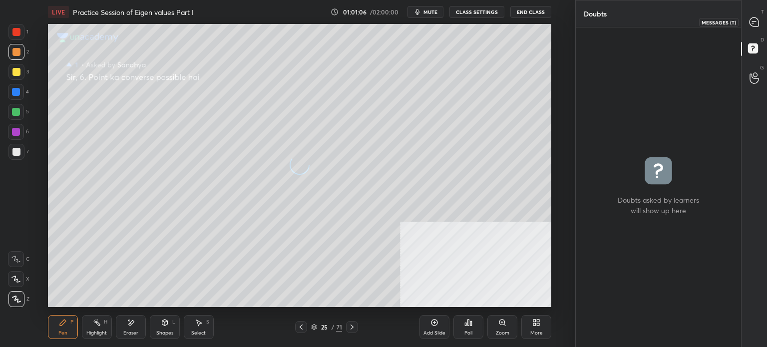
click at [755, 26] on icon at bounding box center [754, 22] width 10 height 10
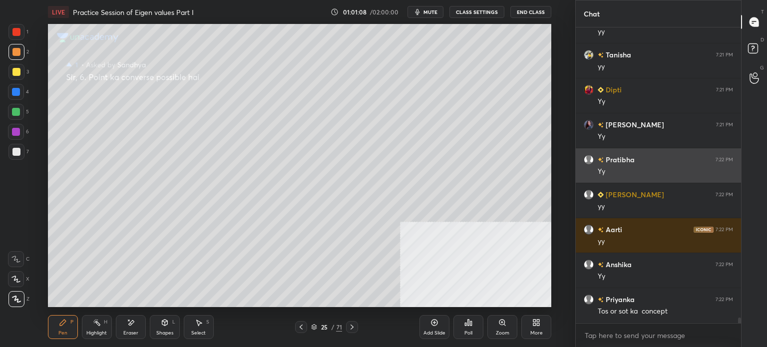
scroll to position [16028, 0]
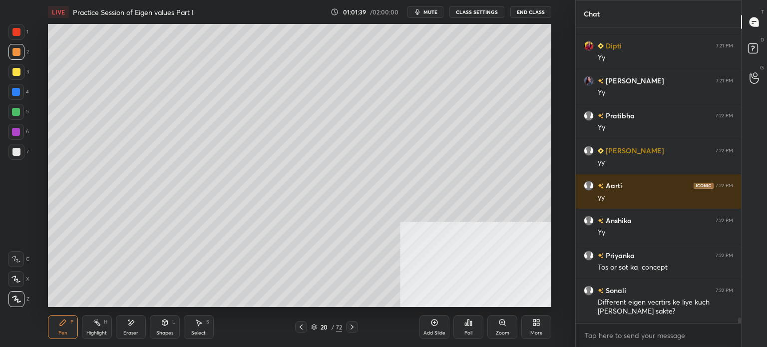
click at [10, 74] on div at bounding box center [16, 72] width 16 height 16
click at [755, 36] on div "D Doubts (D)" at bounding box center [753, 50] width 25 height 28
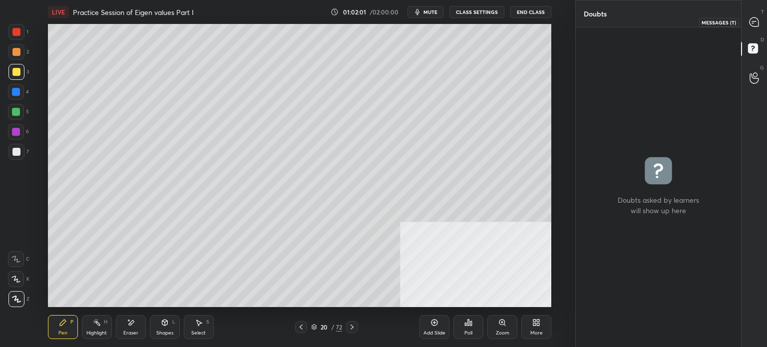
click at [761, 17] on div at bounding box center [754, 22] width 20 height 18
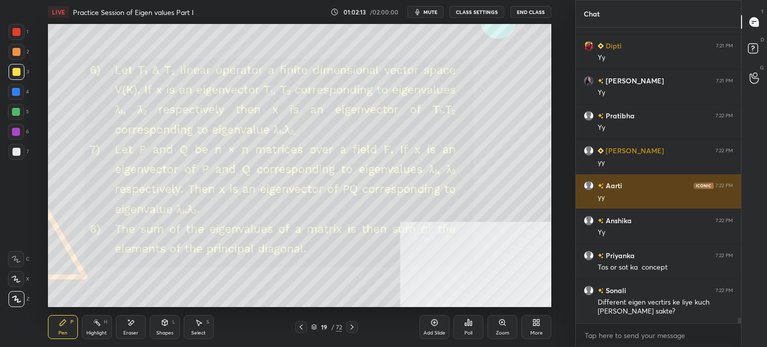
scroll to position [16063, 0]
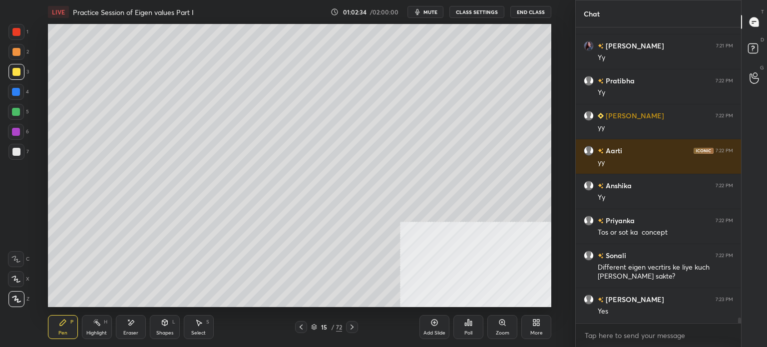
click at [16, 54] on div at bounding box center [16, 52] width 8 height 8
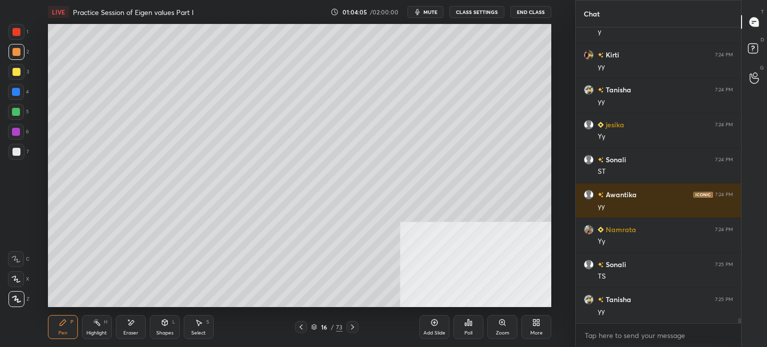
scroll to position [16517, 0]
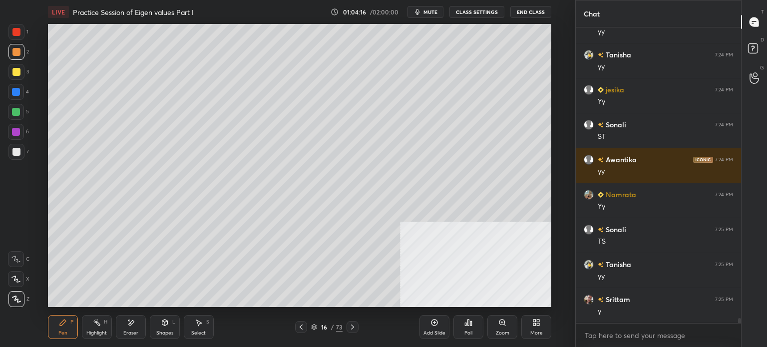
click at [138, 329] on div "Eraser" at bounding box center [131, 327] width 30 height 24
click at [64, 331] on div "Pen" at bounding box center [62, 332] width 9 height 5
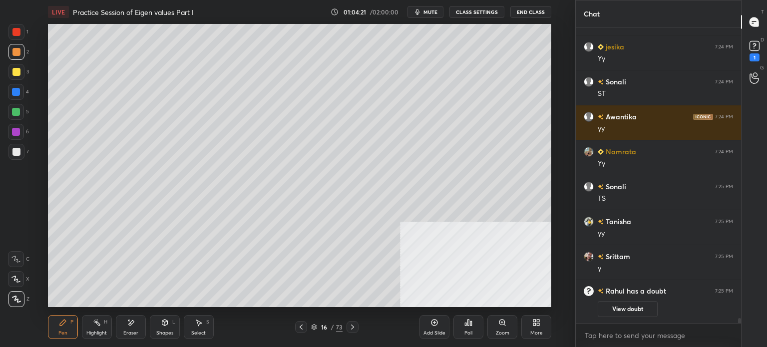
scroll to position [16040, 0]
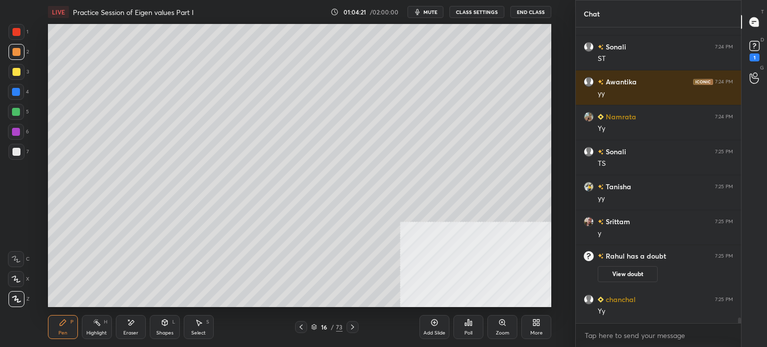
drag, startPoint x: 129, startPoint y: 325, endPoint x: 139, endPoint y: 312, distance: 17.1
click at [130, 325] on icon at bounding box center [131, 322] width 8 height 8
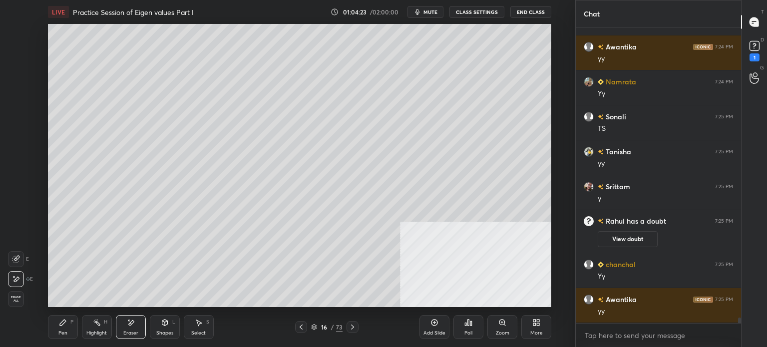
click at [65, 332] on div "Pen" at bounding box center [62, 332] width 9 height 5
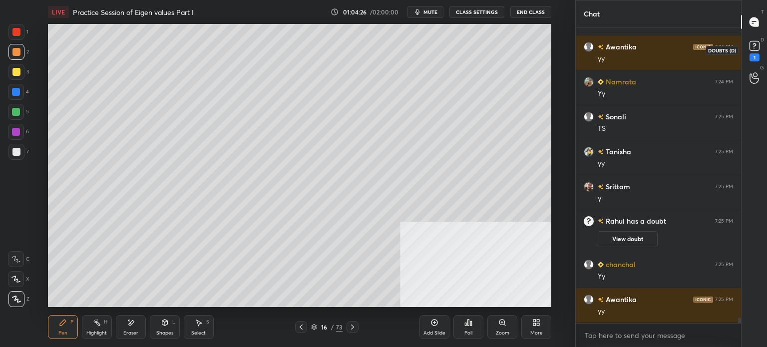
click at [753, 47] on rect at bounding box center [753, 45] width 9 height 9
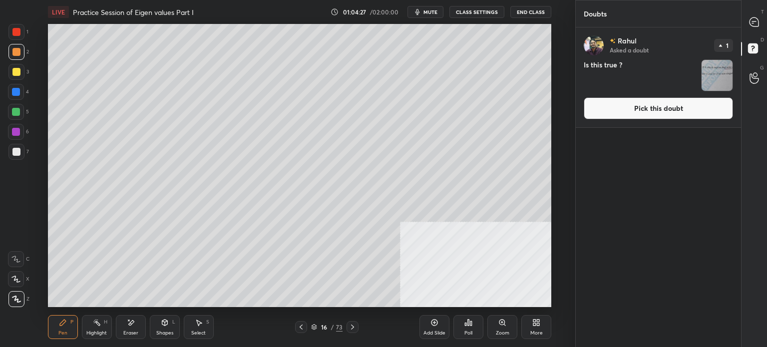
click at [700, 107] on button "Pick this doubt" at bounding box center [658, 108] width 149 height 22
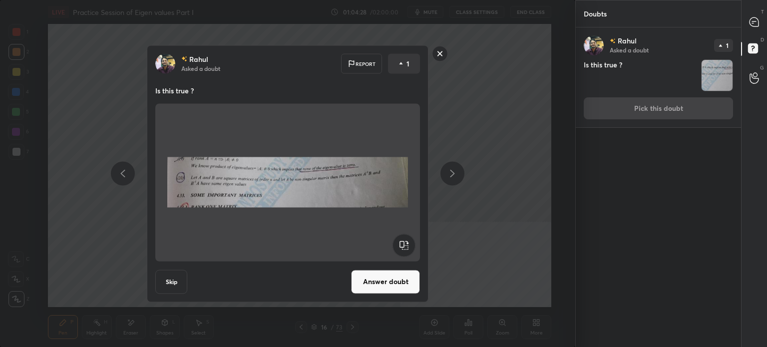
click at [409, 279] on button "Answer doubt" at bounding box center [385, 282] width 69 height 24
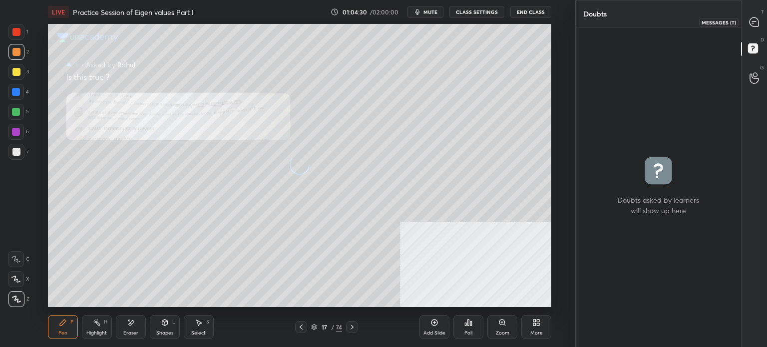
click at [750, 19] on icon at bounding box center [753, 21] width 9 height 9
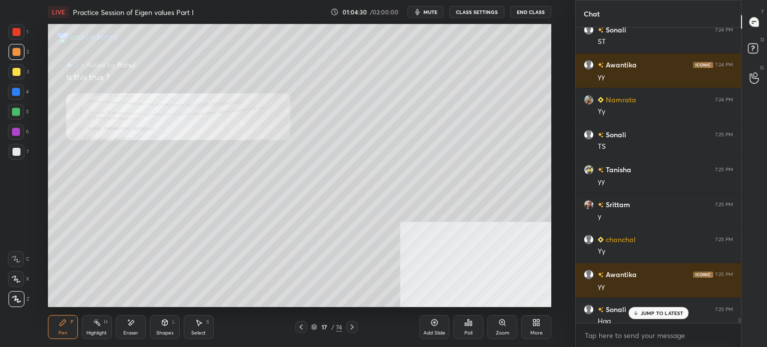
scroll to position [16265, 0]
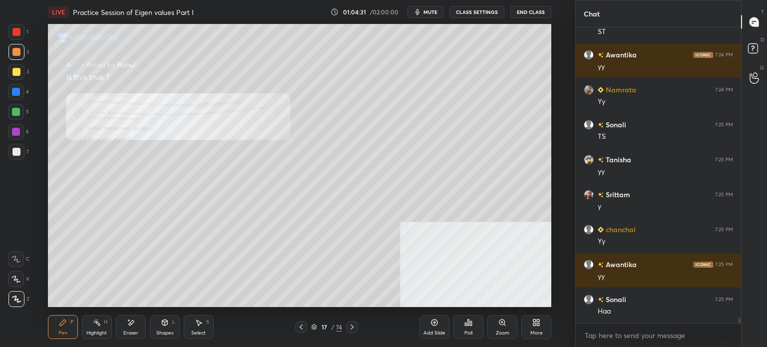
click at [502, 322] on icon at bounding box center [502, 322] width 2 height 0
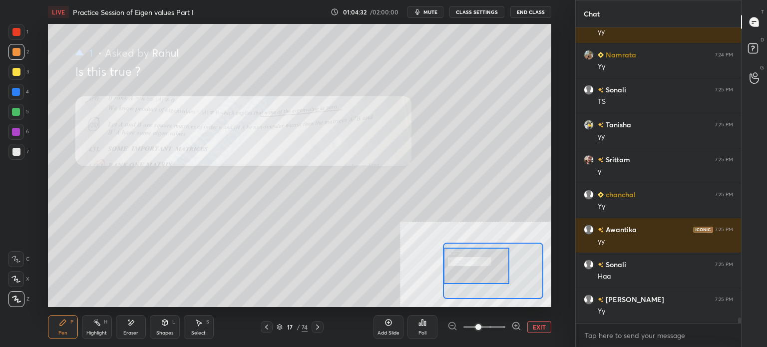
drag, startPoint x: 495, startPoint y: 274, endPoint x: 457, endPoint y: 269, distance: 38.3
click at [457, 269] on div at bounding box center [476, 266] width 66 height 36
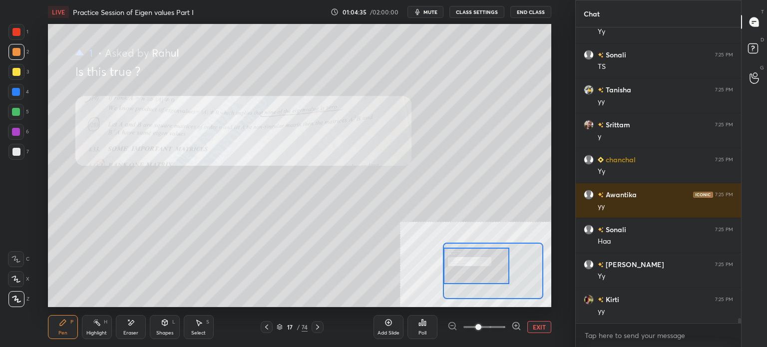
scroll to position [16370, 0]
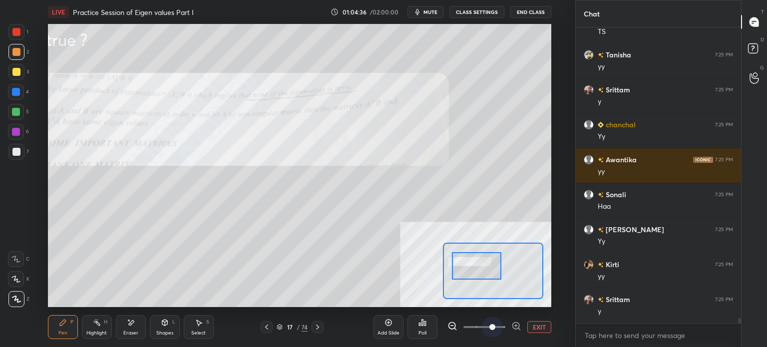
click at [489, 326] on span at bounding box center [484, 326] width 42 height 15
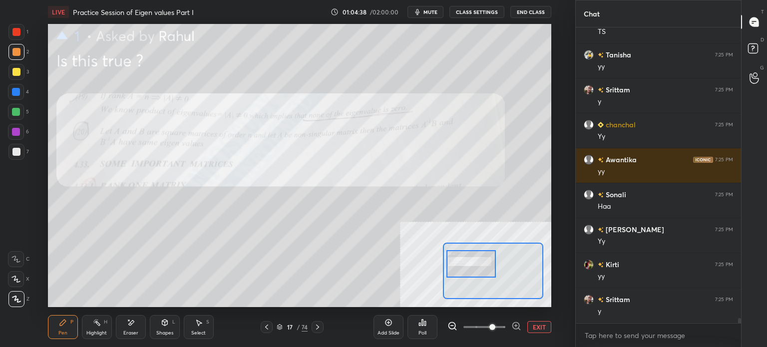
drag, startPoint x: 483, startPoint y: 271, endPoint x: 477, endPoint y: 269, distance: 5.8
click at [477, 269] on div at bounding box center [470, 263] width 49 height 27
click at [480, 331] on span at bounding box center [484, 326] width 42 height 15
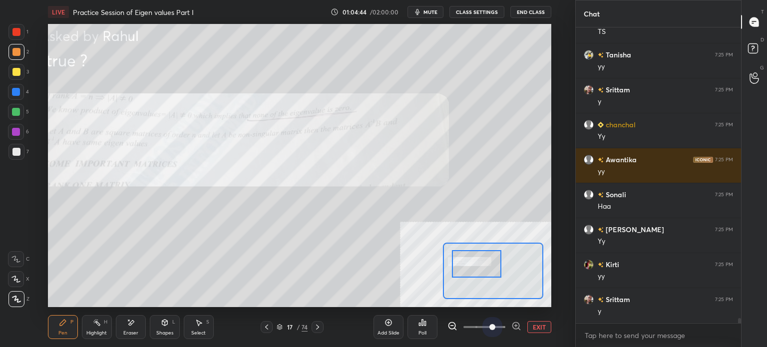
click at [491, 331] on span at bounding box center [484, 326] width 42 height 15
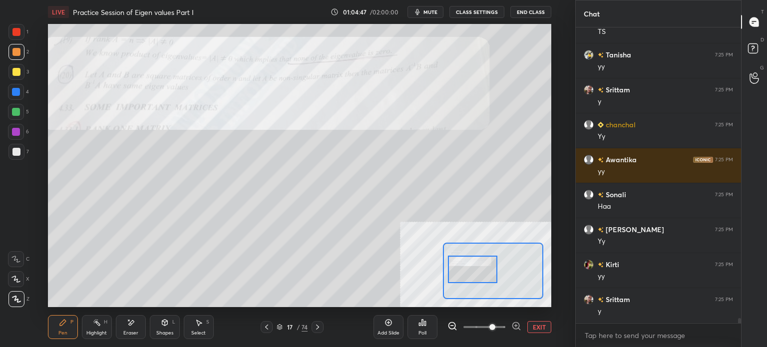
drag, startPoint x: 473, startPoint y: 253, endPoint x: 469, endPoint y: 258, distance: 6.8
click at [469, 258] on div at bounding box center [472, 269] width 49 height 27
click at [19, 75] on div at bounding box center [16, 72] width 8 height 8
click at [18, 260] on icon at bounding box center [15, 259] width 9 height 7
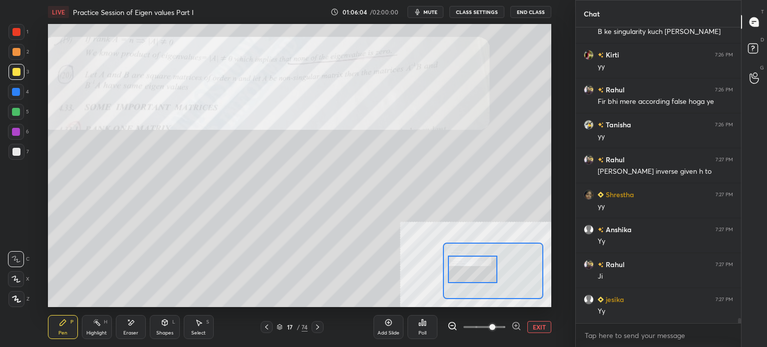
scroll to position [16719, 0]
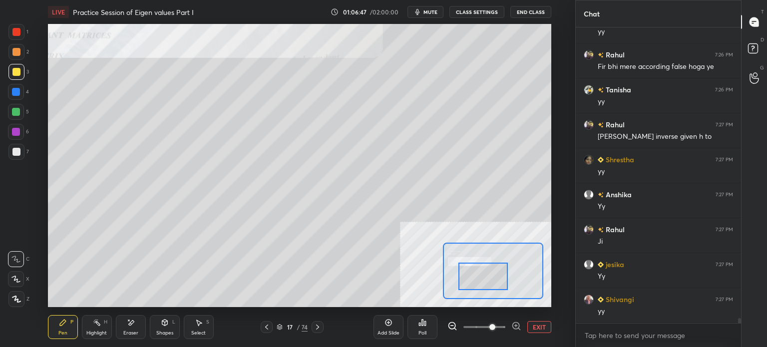
click at [484, 283] on div at bounding box center [482, 276] width 49 height 27
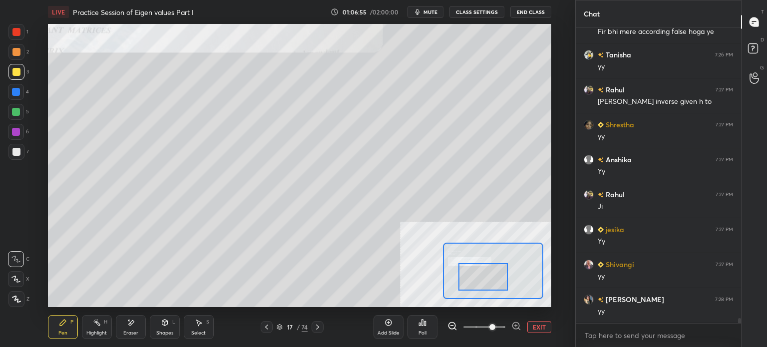
click at [535, 329] on button "EXIT" at bounding box center [539, 327] width 24 height 12
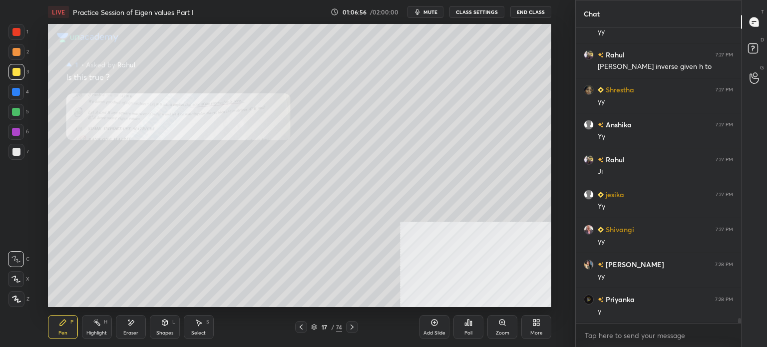
scroll to position [16824, 0]
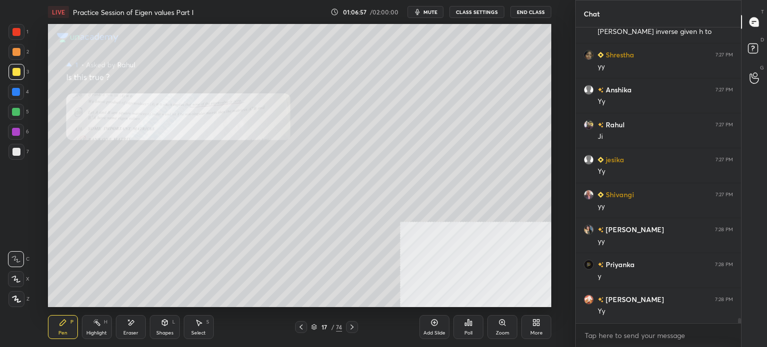
click at [495, 332] on div "Zoom" at bounding box center [502, 327] width 30 height 24
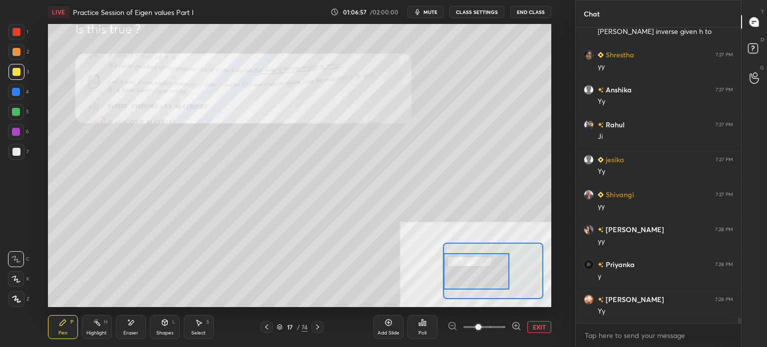
drag, startPoint x: 481, startPoint y: 275, endPoint x: 492, endPoint y: 311, distance: 37.6
click at [482, 279] on div at bounding box center [476, 271] width 66 height 36
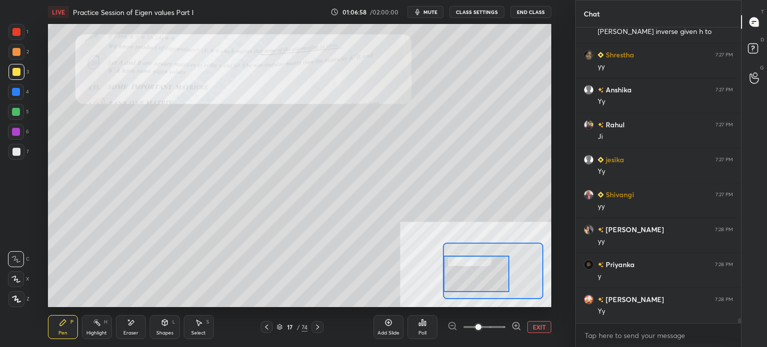
click at [481, 326] on span at bounding box center [478, 327] width 6 height 6
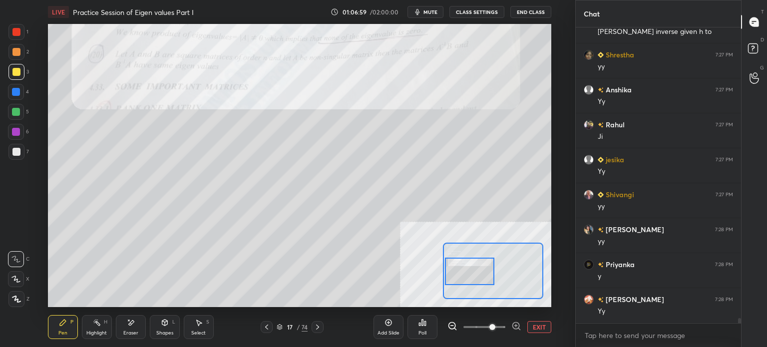
drag, startPoint x: 478, startPoint y: 278, endPoint x: 493, endPoint y: 306, distance: 32.6
click at [478, 278] on div at bounding box center [469, 271] width 49 height 27
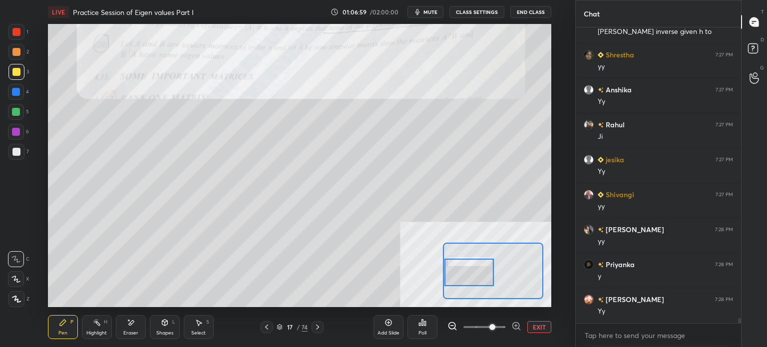
click at [477, 327] on span at bounding box center [484, 326] width 42 height 15
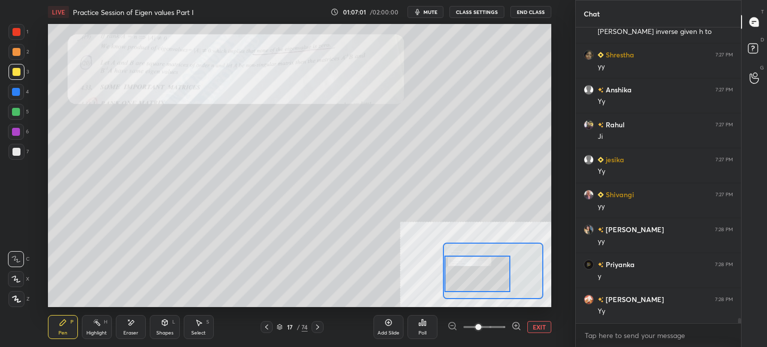
click at [481, 283] on div at bounding box center [477, 274] width 66 height 36
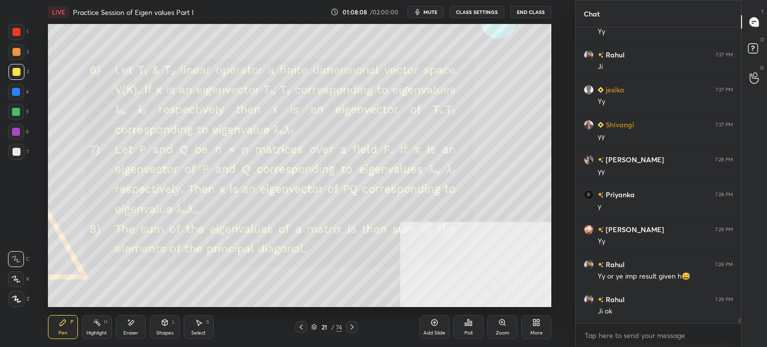
scroll to position [16929, 0]
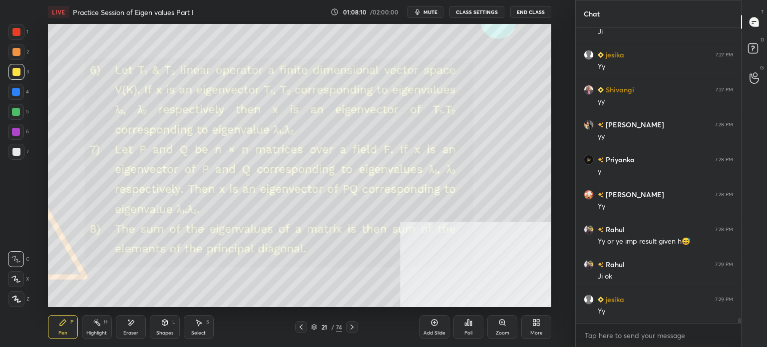
click at [16, 155] on div at bounding box center [16, 152] width 8 height 8
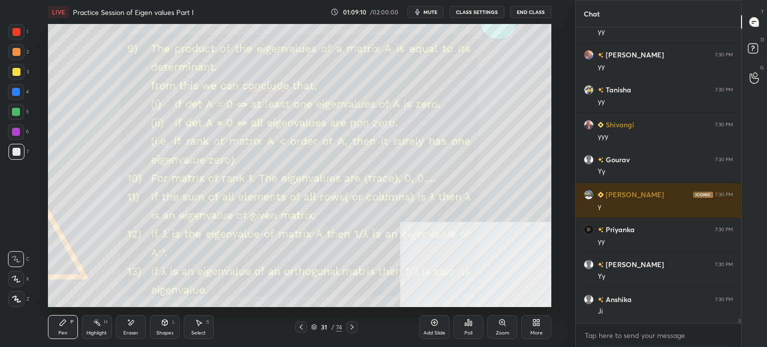
scroll to position [18327, 0]
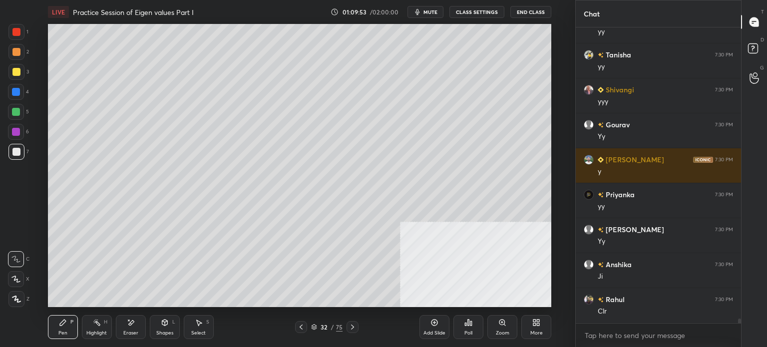
click at [19, 50] on div at bounding box center [16, 52] width 8 height 8
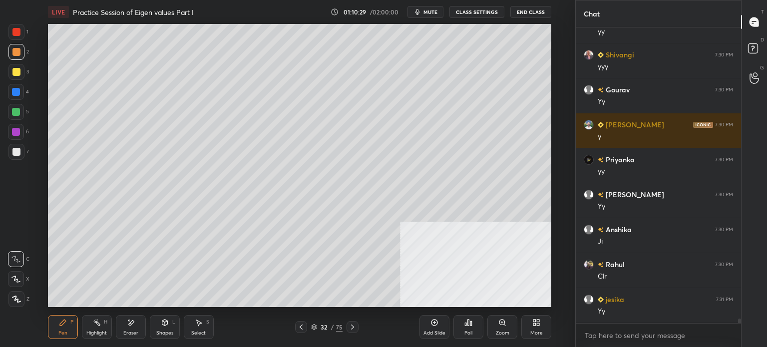
scroll to position [18397, 0]
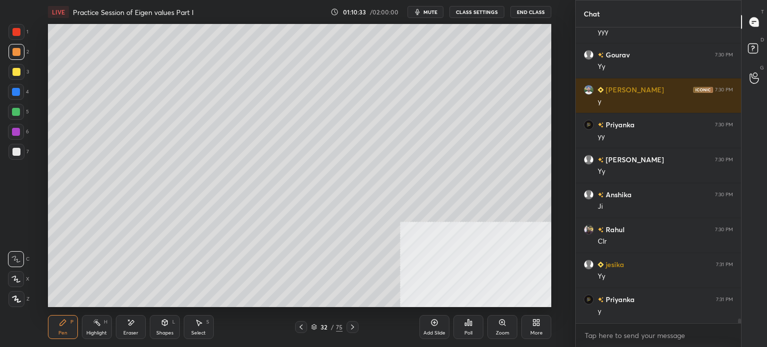
click at [17, 73] on div at bounding box center [16, 72] width 8 height 8
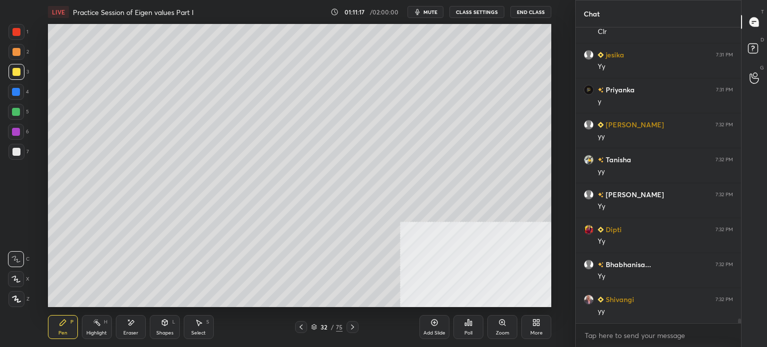
scroll to position [18641, 0]
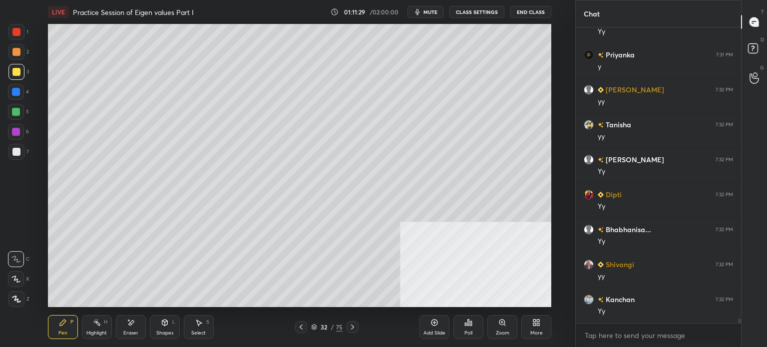
drag, startPoint x: 14, startPoint y: 152, endPoint x: 27, endPoint y: 140, distance: 17.7
click at [15, 152] on div at bounding box center [16, 152] width 8 height 8
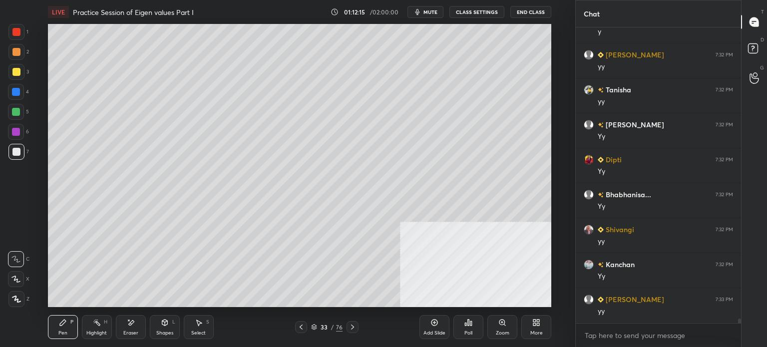
scroll to position [18711, 0]
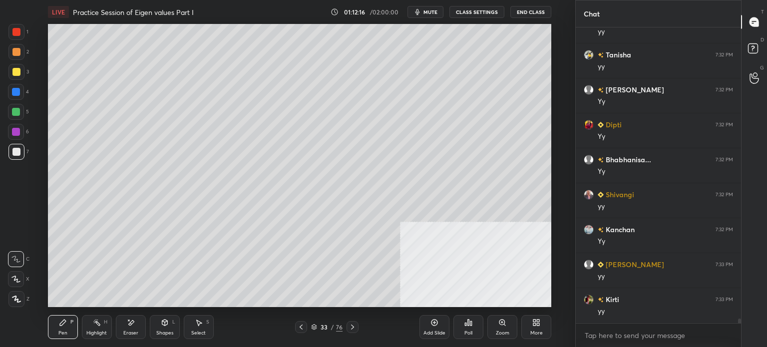
click at [17, 70] on div at bounding box center [16, 72] width 8 height 8
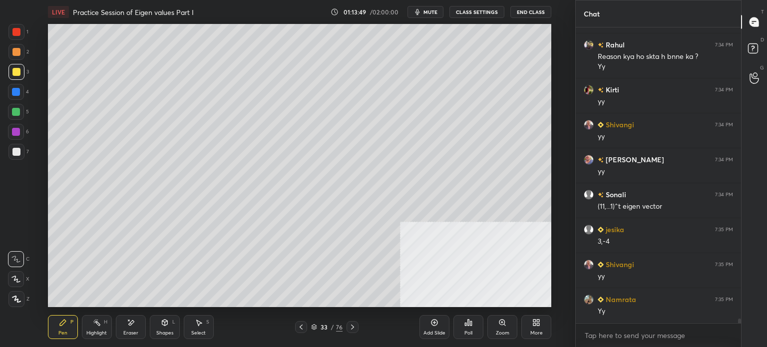
scroll to position [19140, 0]
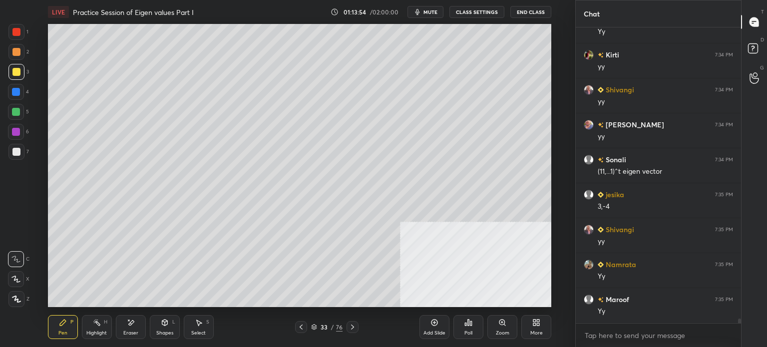
click at [426, 16] on button "mute" at bounding box center [425, 12] width 36 height 12
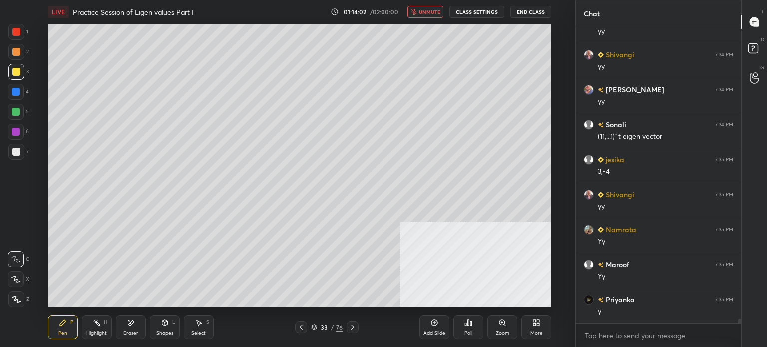
scroll to position [19210, 0]
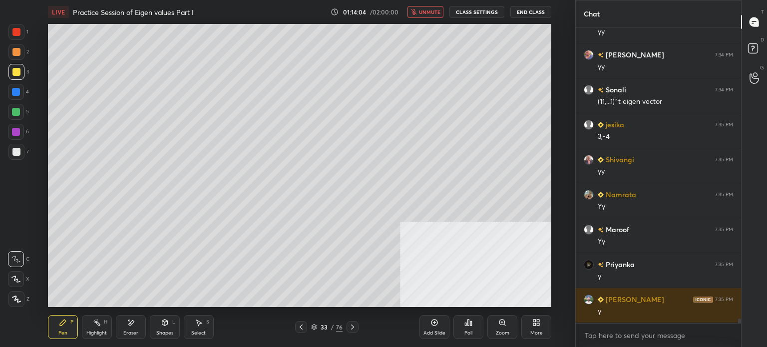
click at [431, 15] on span "unmute" at bounding box center [429, 11] width 21 height 7
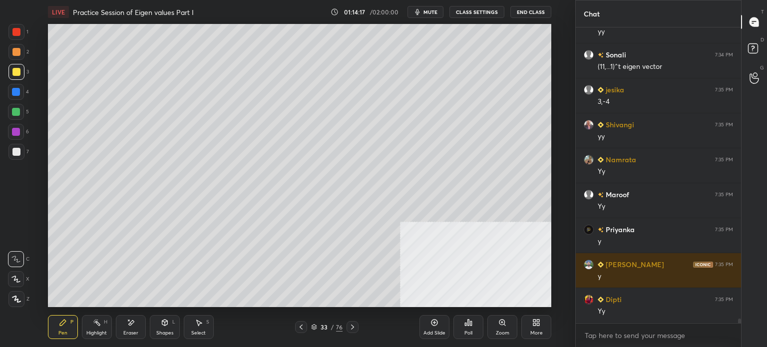
click at [121, 329] on div "Eraser" at bounding box center [131, 327] width 30 height 24
click at [58, 326] on div "Pen P" at bounding box center [63, 327] width 30 height 24
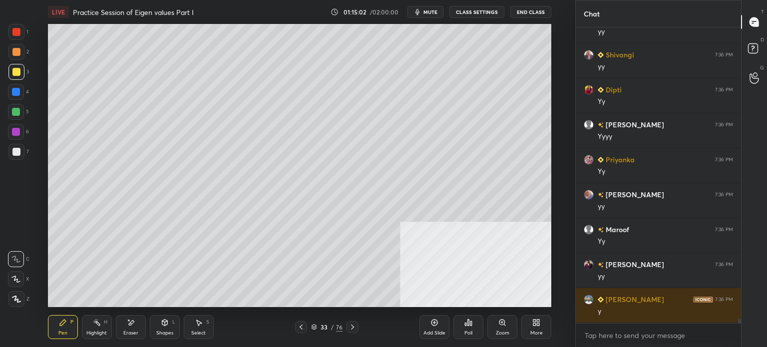
scroll to position [19839, 0]
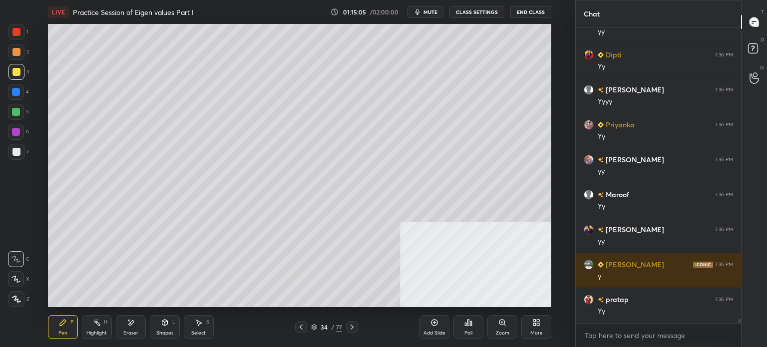
click at [17, 52] on div at bounding box center [16, 52] width 8 height 8
click at [132, 331] on div "Eraser" at bounding box center [130, 332] width 15 height 5
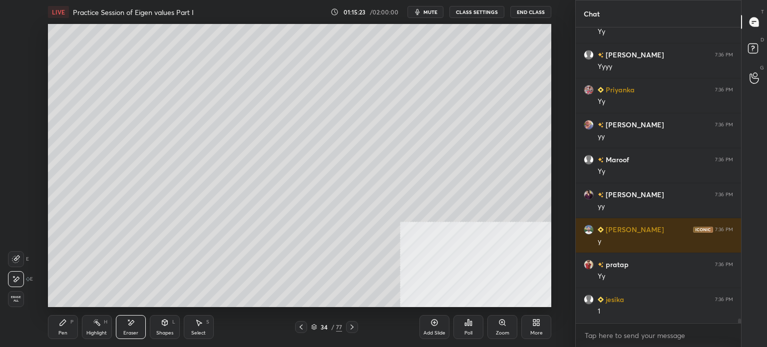
click at [433, 15] on button "mute" at bounding box center [425, 12] width 36 height 12
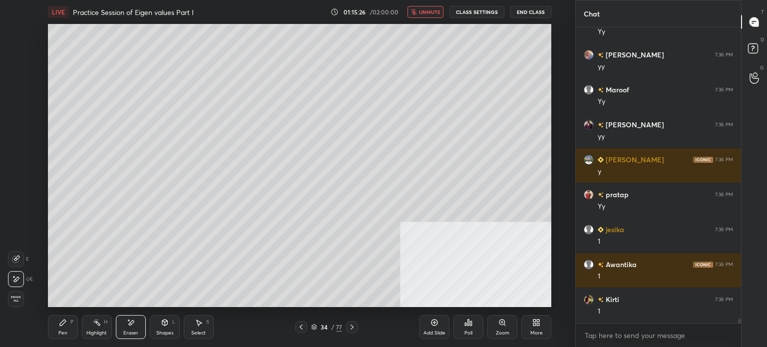
scroll to position [19979, 0]
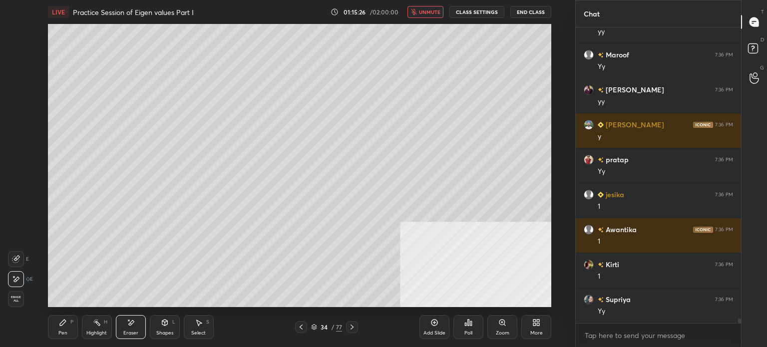
drag, startPoint x: 417, startPoint y: 9, endPoint x: 408, endPoint y: 11, distance: 9.7
click at [417, 10] on icon "button" at bounding box center [414, 12] width 6 height 6
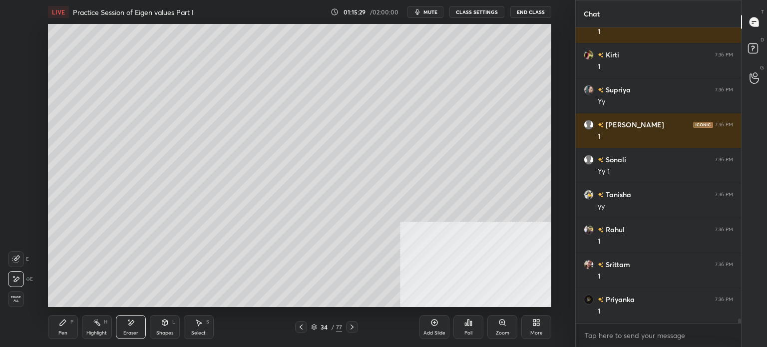
click at [59, 333] on div "Pen" at bounding box center [62, 332] width 9 height 5
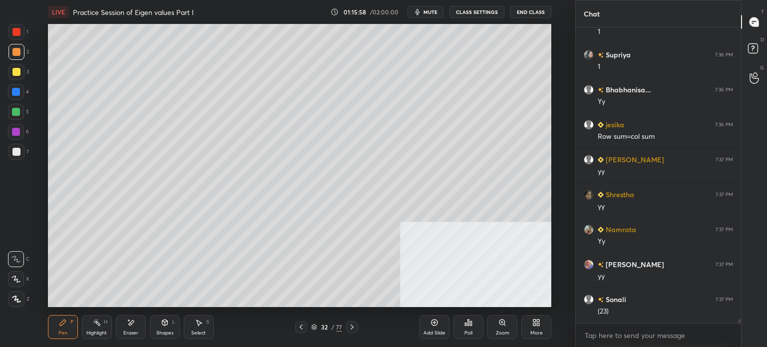
scroll to position [20503, 0]
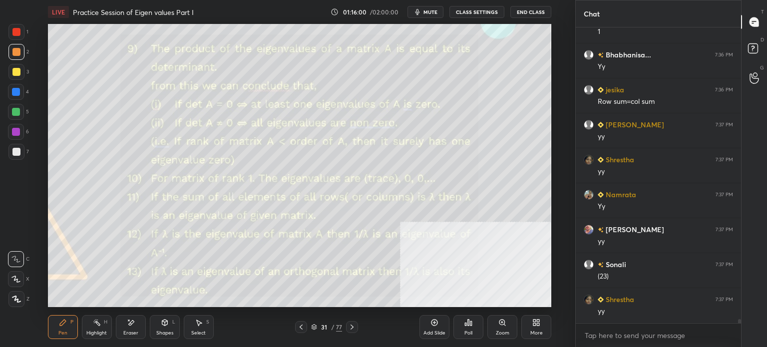
click at [16, 53] on div at bounding box center [16, 52] width 8 height 8
click at [16, 76] on div at bounding box center [16, 72] width 16 height 16
click at [209, 331] on div "Select S" at bounding box center [199, 327] width 30 height 24
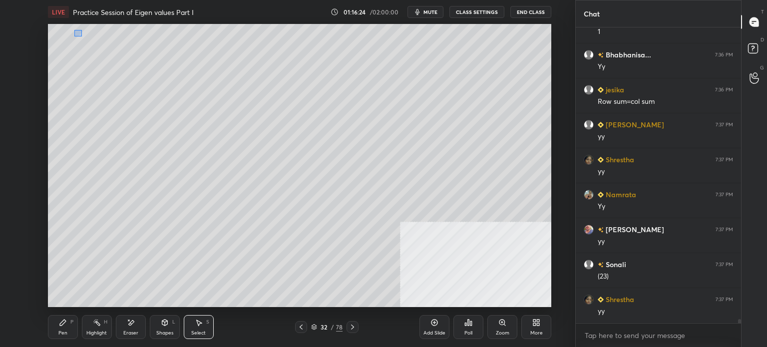
drag, startPoint x: 82, startPoint y: 36, endPoint x: 224, endPoint y: 103, distance: 157.2
click at [244, 110] on div "0 ° Undo Copy Duplicate Duplicate to new slide Delete" at bounding box center [299, 165] width 503 height 283
drag, startPoint x: 154, startPoint y: 119, endPoint x: 156, endPoint y: 134, distance: 15.1
click at [156, 134] on div "0 ° Undo Copy Duplicate Duplicate to new slide Delete" at bounding box center [299, 165] width 503 height 283
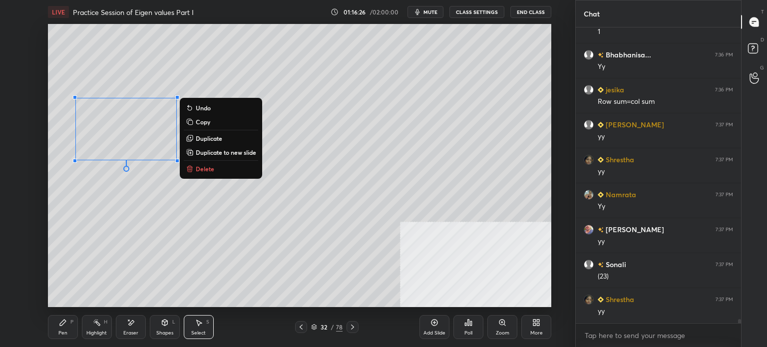
click at [57, 335] on div "Pen P" at bounding box center [63, 327] width 30 height 24
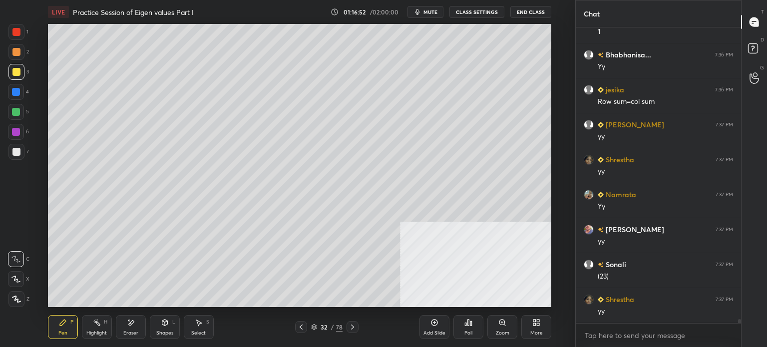
scroll to position [20538, 0]
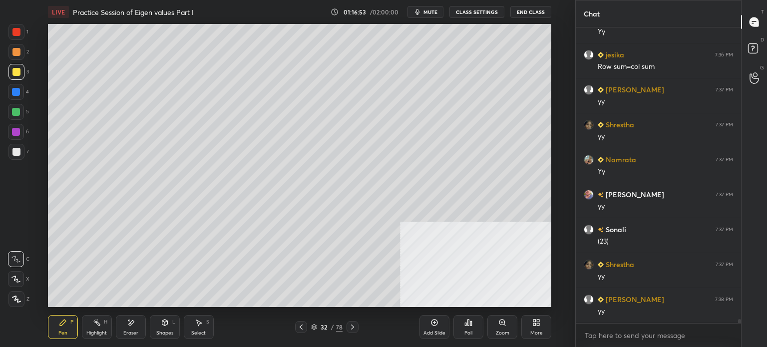
drag, startPoint x: 197, startPoint y: 325, endPoint x: 187, endPoint y: 309, distance: 18.6
click at [196, 326] on icon at bounding box center [199, 322] width 8 height 8
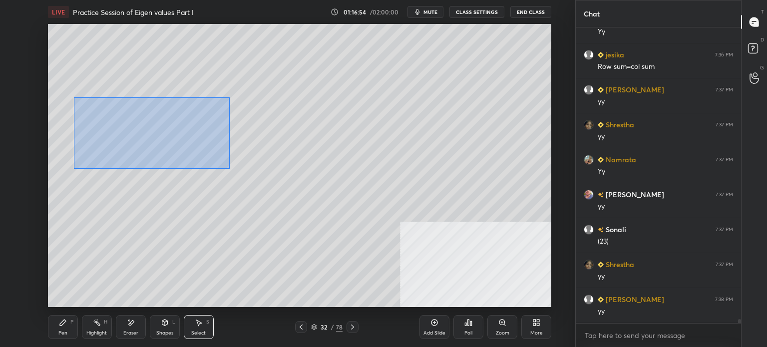
drag, startPoint x: 120, startPoint y: 124, endPoint x: 230, endPoint y: 167, distance: 117.9
click at [228, 167] on div "0 ° Undo Copy Duplicate Duplicate to new slide Delete" at bounding box center [299, 165] width 503 height 283
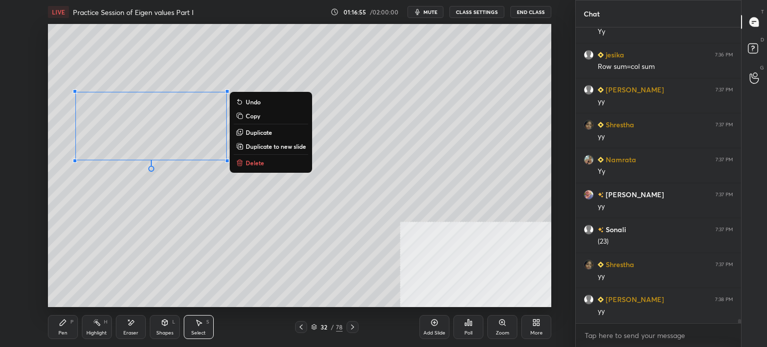
click at [257, 132] on p "Duplicate" at bounding box center [259, 132] width 26 height 8
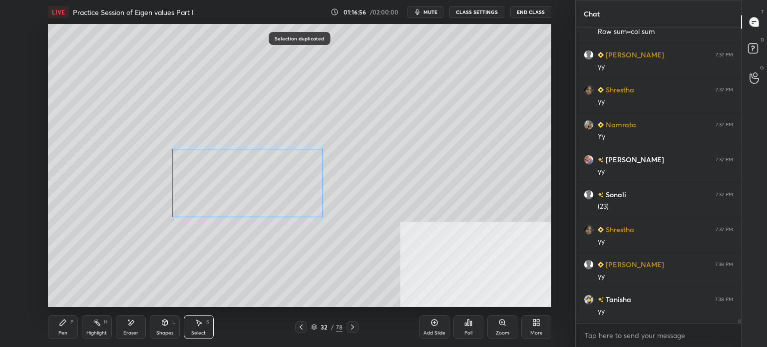
drag, startPoint x: 194, startPoint y: 151, endPoint x: 235, endPoint y: 215, distance: 75.9
click at [272, 187] on div "0 ° Undo Copy Duplicate Duplicate to new slide Delete" at bounding box center [299, 165] width 503 height 283
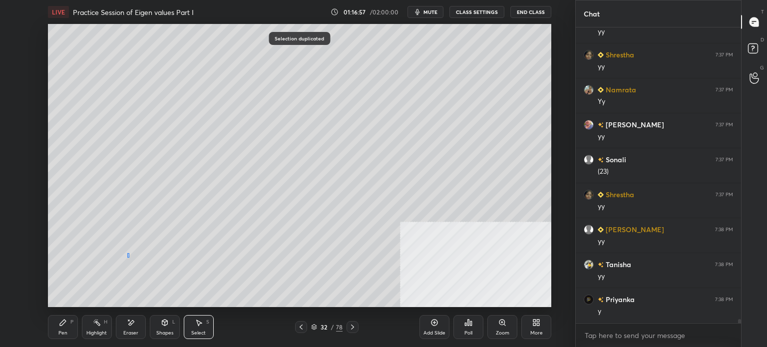
click at [127, 257] on div "0 ° Undo Copy Duplicate Duplicate to new slide Delete" at bounding box center [299, 165] width 503 height 283
drag, startPoint x: 55, startPoint y: 327, endPoint x: 77, endPoint y: 309, distance: 28.8
click at [55, 327] on div "Pen P" at bounding box center [63, 327] width 30 height 24
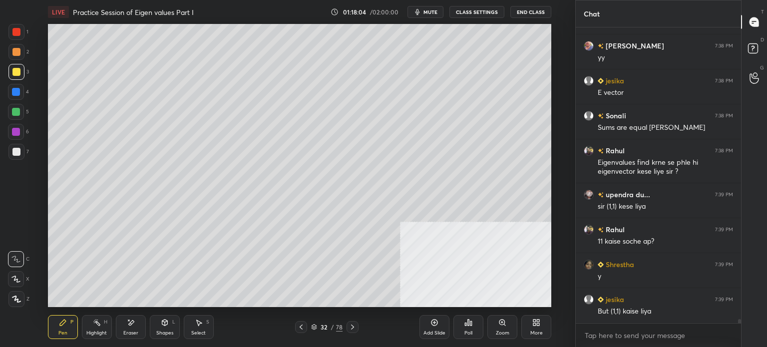
scroll to position [21106, 0]
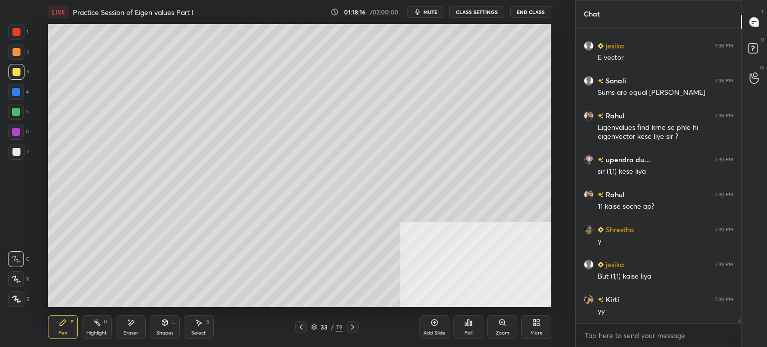
click at [20, 51] on div at bounding box center [16, 52] width 16 height 16
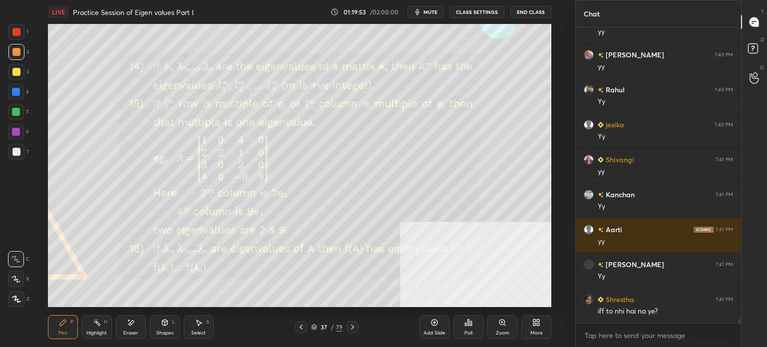
scroll to position [21735, 0]
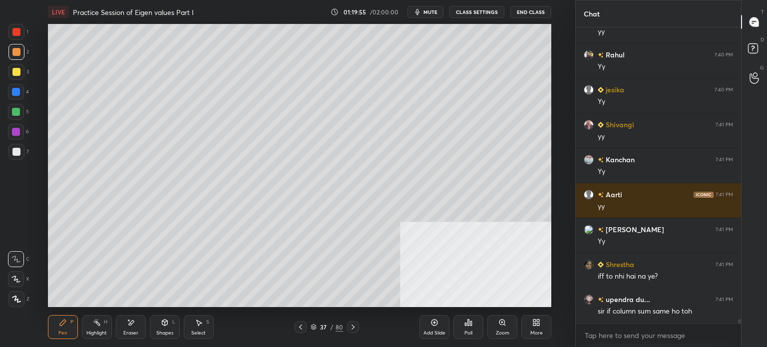
click at [14, 73] on div at bounding box center [16, 72] width 8 height 8
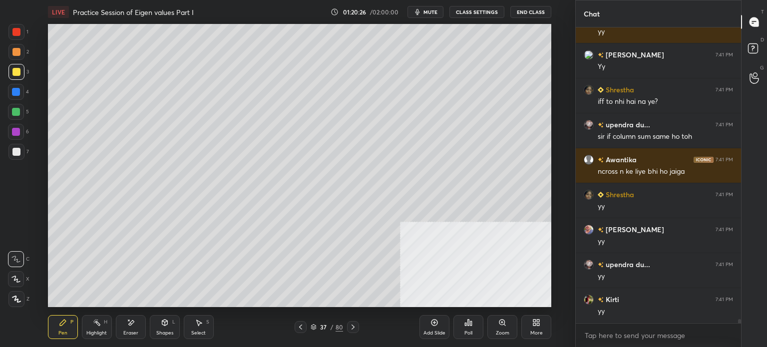
scroll to position [21945, 0]
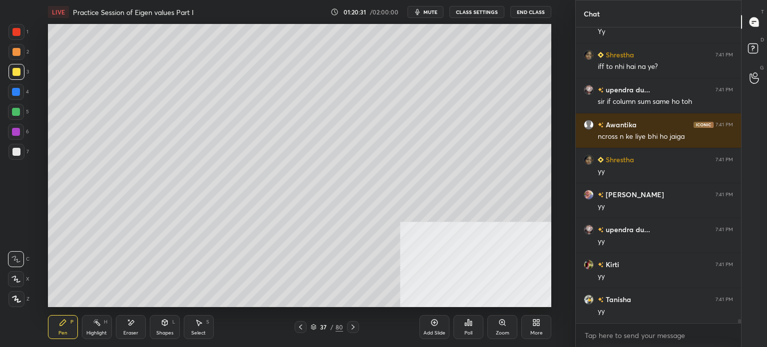
click at [427, 11] on span "mute" at bounding box center [430, 11] width 14 height 7
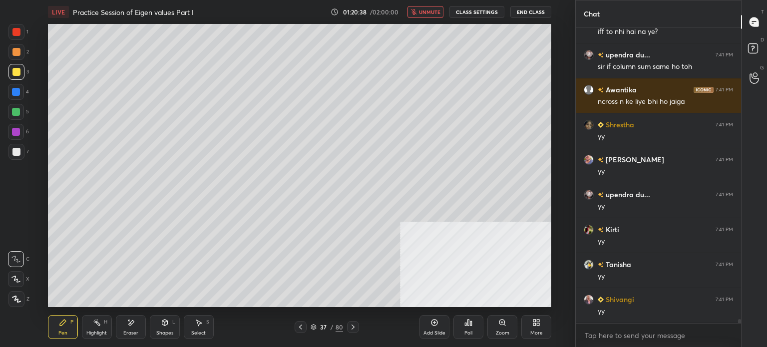
click at [433, 11] on span "unmute" at bounding box center [429, 11] width 21 height 7
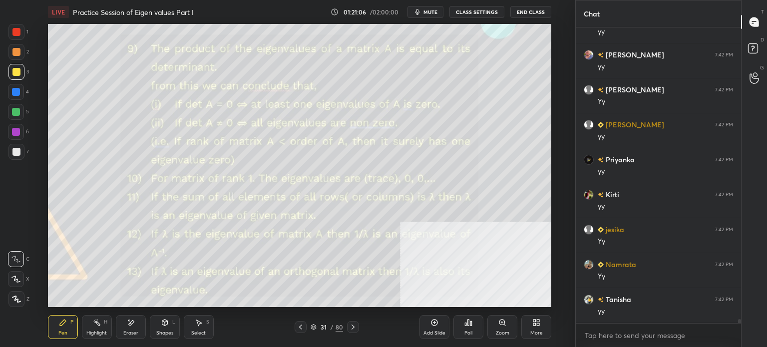
scroll to position [22294, 0]
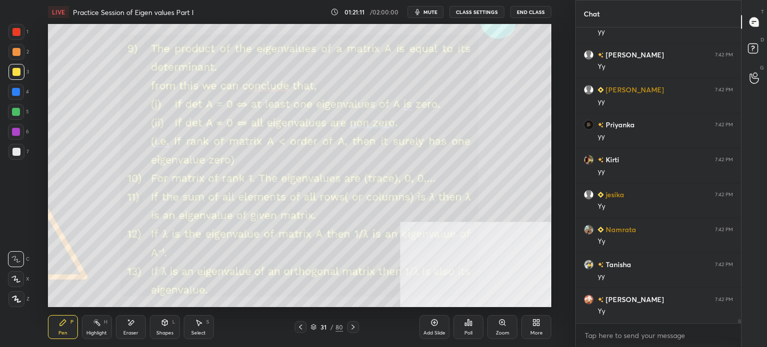
click at [429, 15] on span "mute" at bounding box center [430, 11] width 14 height 7
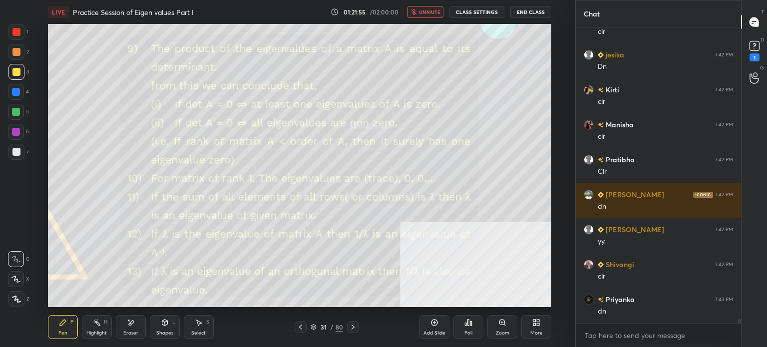
scroll to position [22652, 0]
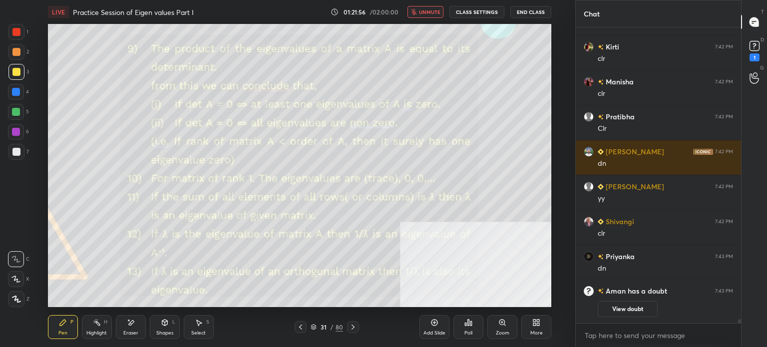
click at [416, 14] on icon "button" at bounding box center [413, 12] width 5 height 6
click at [755, 51] on rect at bounding box center [753, 45] width 9 height 9
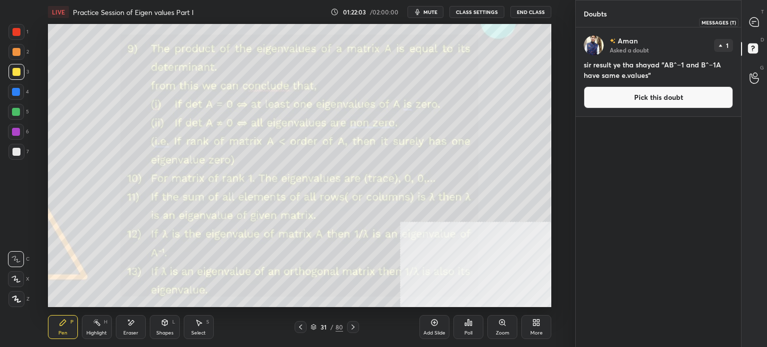
click at [755, 18] on icon at bounding box center [753, 21] width 9 height 9
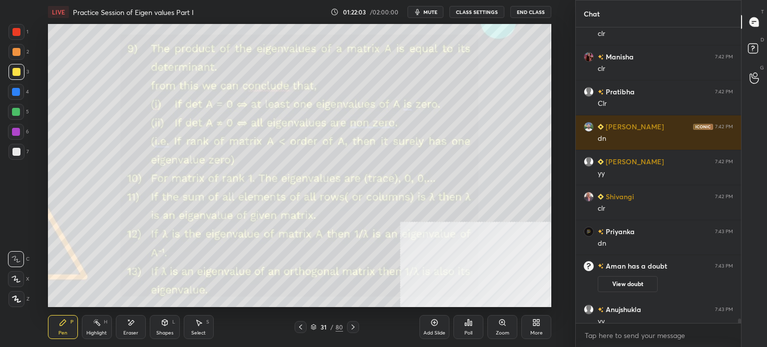
scroll to position [293, 162]
click at [427, 11] on span "mute" at bounding box center [430, 11] width 14 height 7
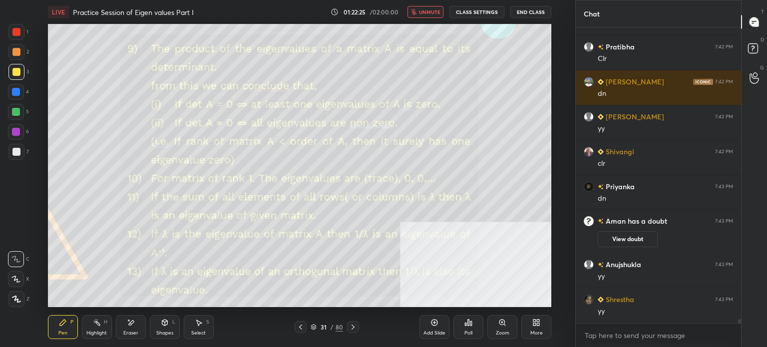
click at [427, 9] on span "unmute" at bounding box center [429, 11] width 21 height 7
click at [17, 57] on div at bounding box center [16, 52] width 16 height 16
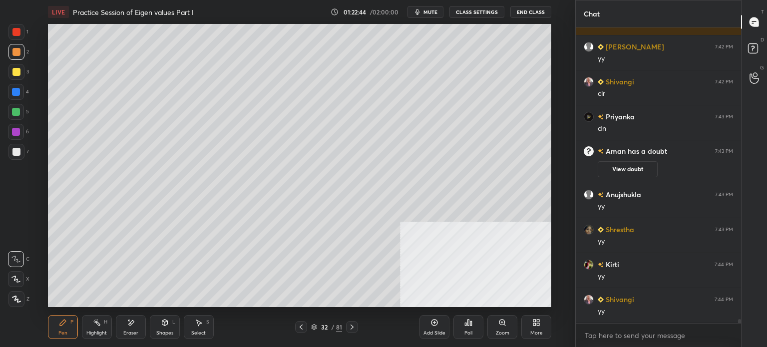
scroll to position [20897, 0]
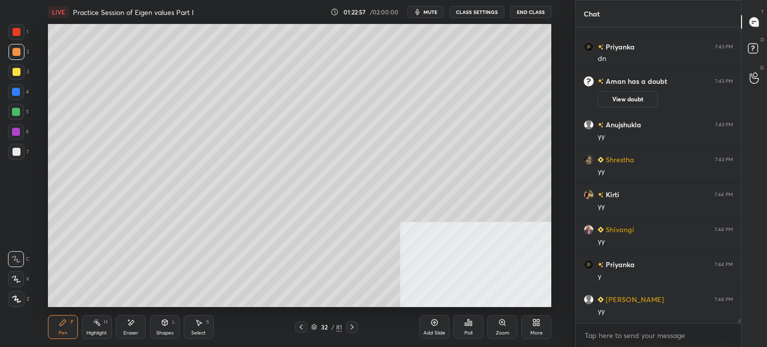
click at [202, 331] on div "Select" at bounding box center [198, 332] width 14 height 5
drag, startPoint x: 388, startPoint y: 204, endPoint x: 429, endPoint y: 236, distance: 51.8
click at [428, 235] on div "0 ° Undo Copy Duplicate Duplicate to new slide Delete" at bounding box center [299, 165] width 503 height 283
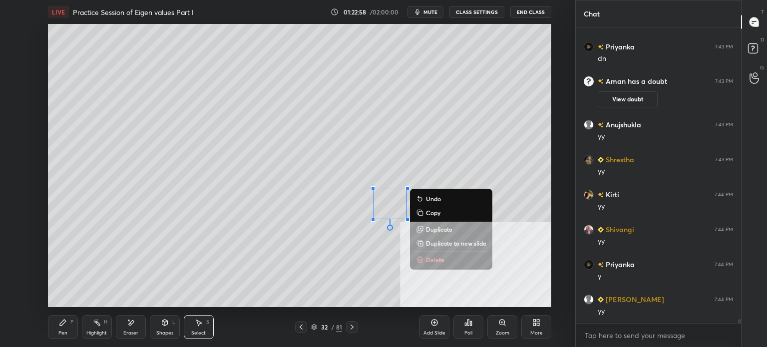
click at [435, 257] on p "Delete" at bounding box center [435, 260] width 18 height 8
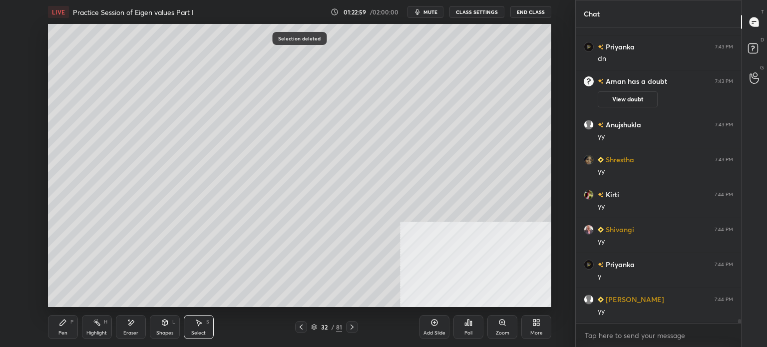
drag, startPoint x: 59, startPoint y: 328, endPoint x: 98, endPoint y: 310, distance: 42.9
click at [61, 329] on div "Pen P" at bounding box center [63, 327] width 30 height 24
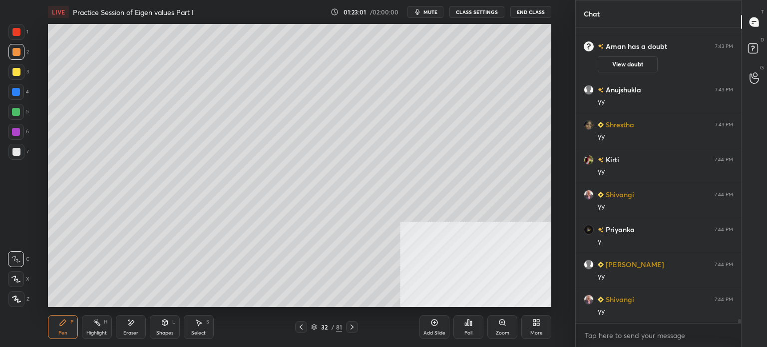
scroll to position [20966, 0]
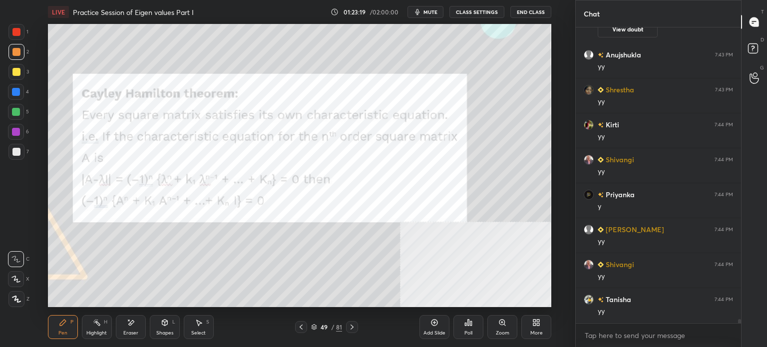
click at [312, 327] on icon at bounding box center [314, 327] width 6 height 6
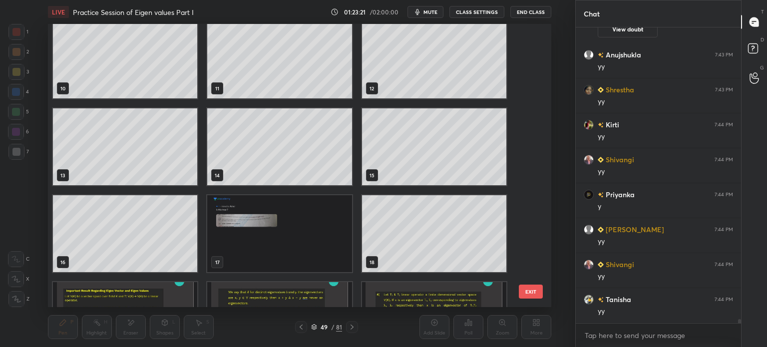
scroll to position [245, 0]
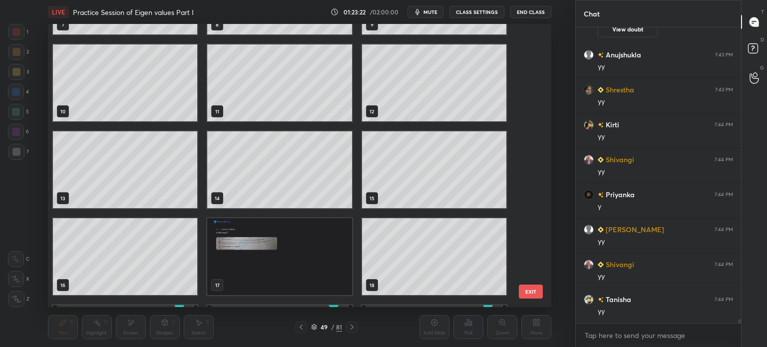
click at [274, 235] on img "grid" at bounding box center [279, 256] width 144 height 77
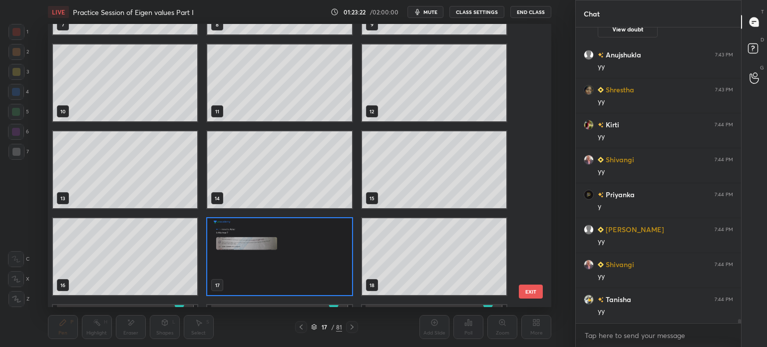
click at [274, 235] on img "grid" at bounding box center [279, 256] width 144 height 77
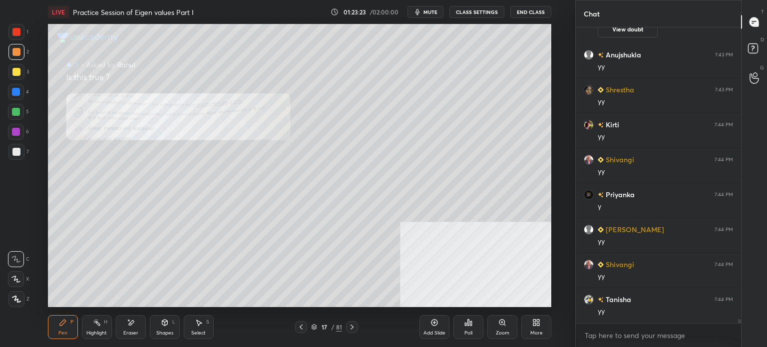
click at [497, 327] on div "Zoom" at bounding box center [502, 327] width 30 height 24
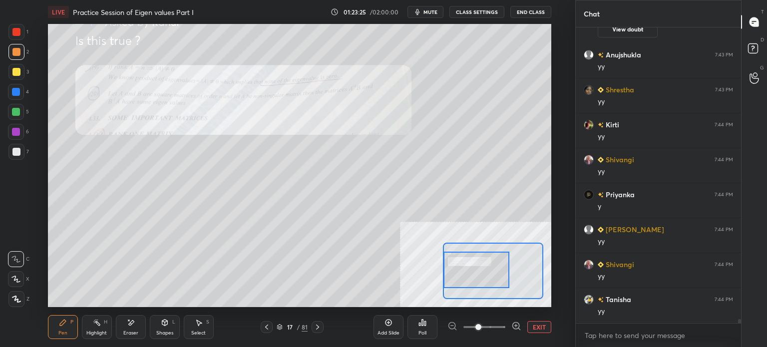
drag, startPoint x: 495, startPoint y: 274, endPoint x: 461, endPoint y: 273, distance: 34.0
click at [461, 273] on div at bounding box center [476, 270] width 66 height 36
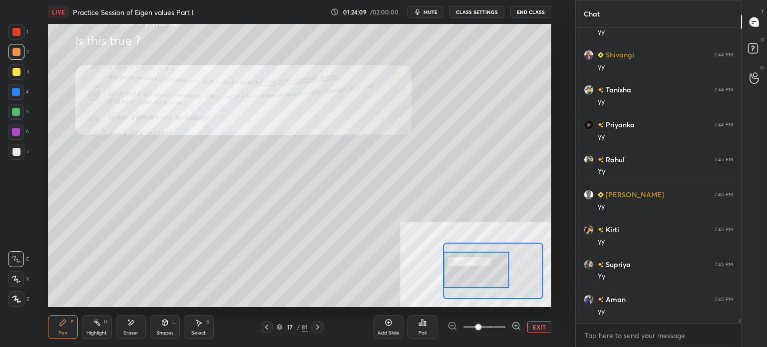
click at [130, 324] on icon at bounding box center [130, 322] width 5 height 5
click at [59, 328] on div "Pen P" at bounding box center [63, 327] width 30 height 24
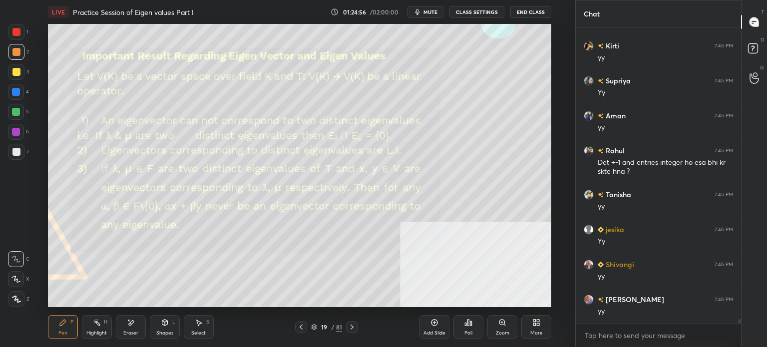
scroll to position [21395, 0]
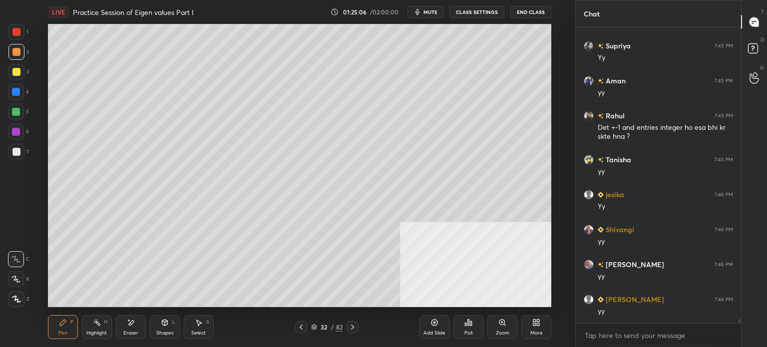
click at [20, 73] on div at bounding box center [16, 72] width 16 height 16
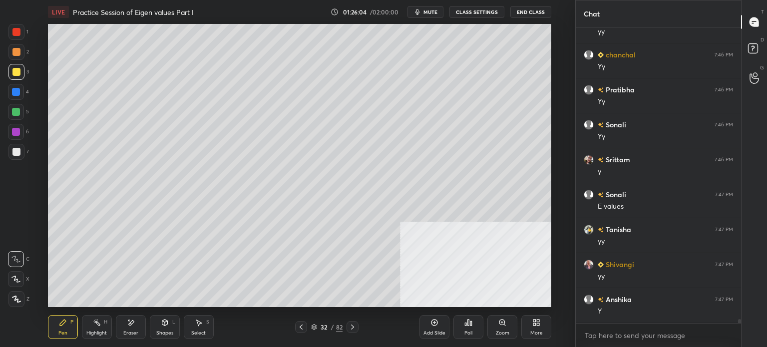
scroll to position [22198, 0]
click at [16, 156] on div at bounding box center [16, 152] width 16 height 16
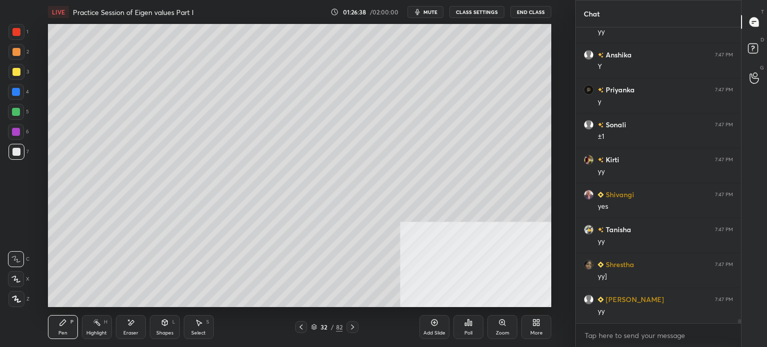
click at [134, 333] on div "Eraser" at bounding box center [130, 332] width 15 height 5
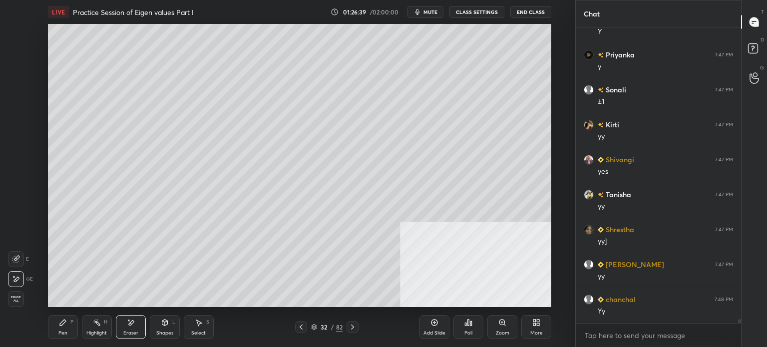
click at [60, 331] on div "Pen" at bounding box center [62, 332] width 9 height 5
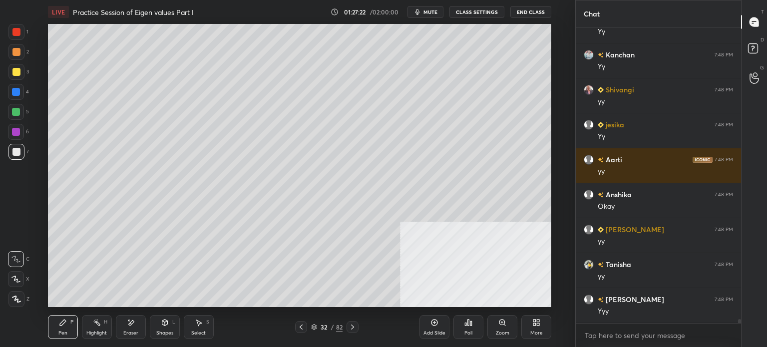
scroll to position [22862, 0]
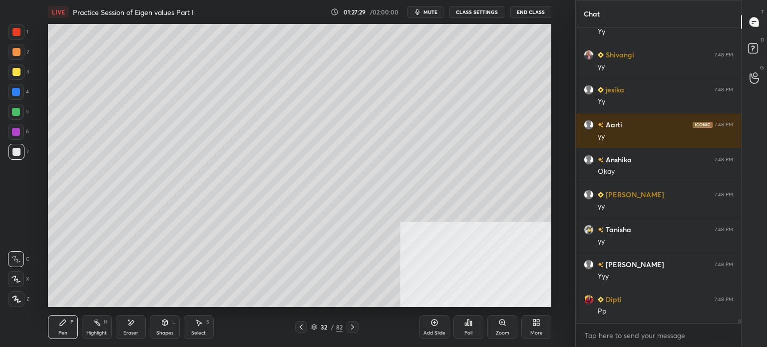
click at [17, 75] on div at bounding box center [16, 72] width 8 height 8
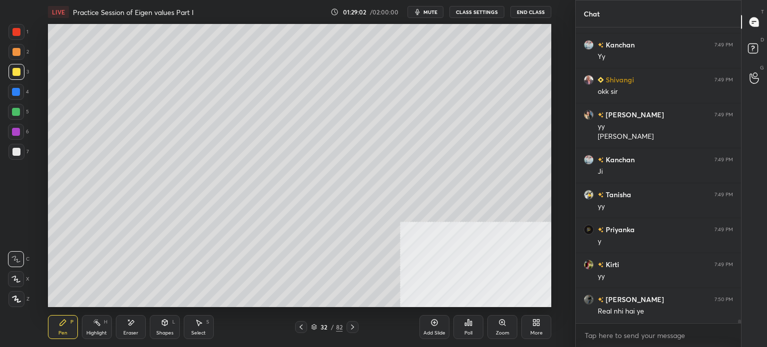
scroll to position [23267, 0]
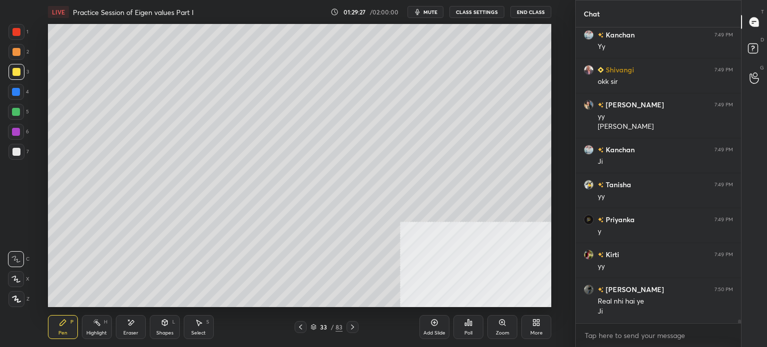
click at [19, 73] on div at bounding box center [16, 72] width 8 height 8
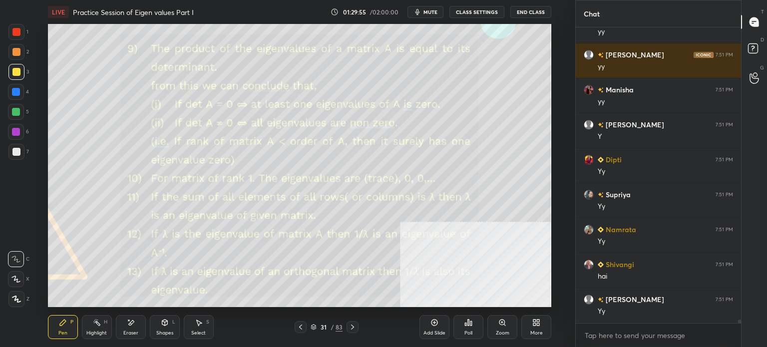
scroll to position [23756, 0]
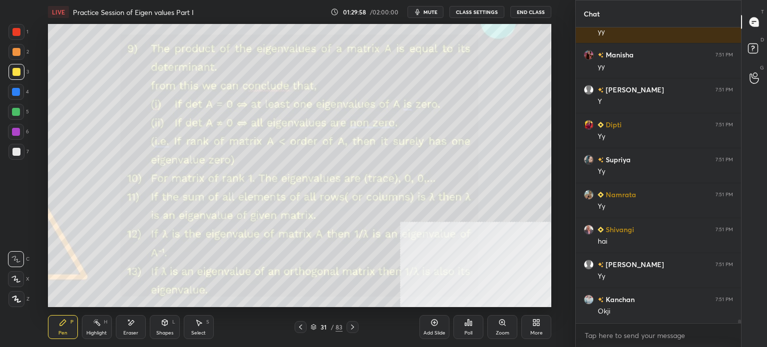
click at [16, 153] on div at bounding box center [16, 152] width 8 height 8
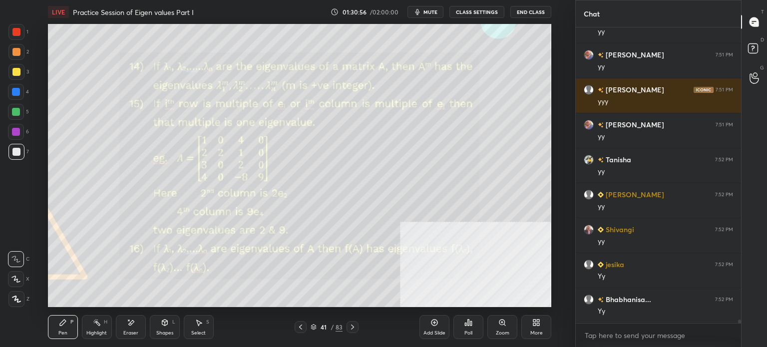
scroll to position [24175, 0]
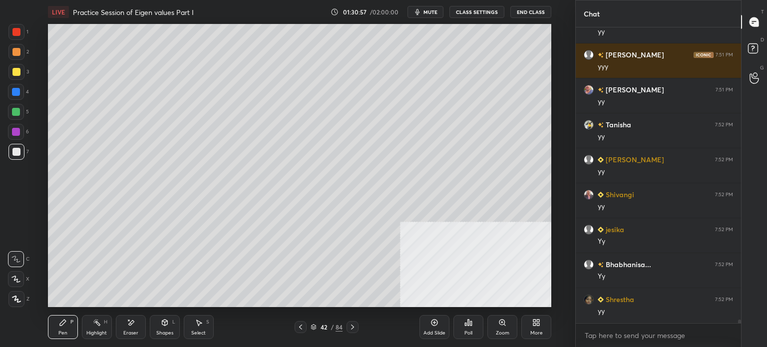
click at [18, 73] on div at bounding box center [16, 72] width 8 height 8
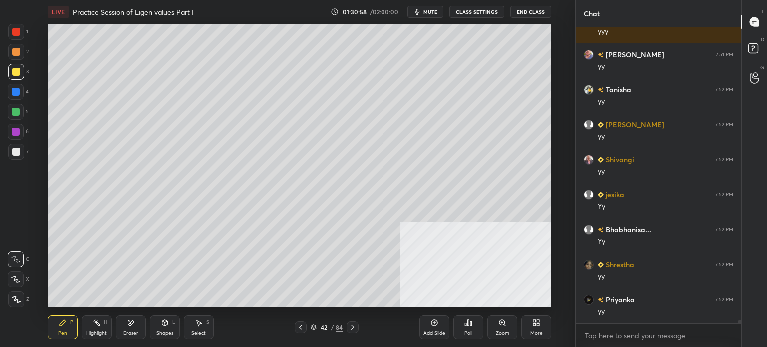
click at [17, 53] on div at bounding box center [16, 52] width 8 height 8
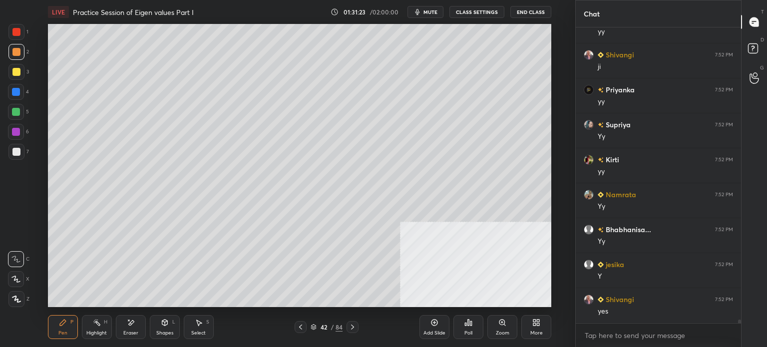
scroll to position [24629, 0]
click at [13, 71] on div at bounding box center [16, 72] width 8 height 8
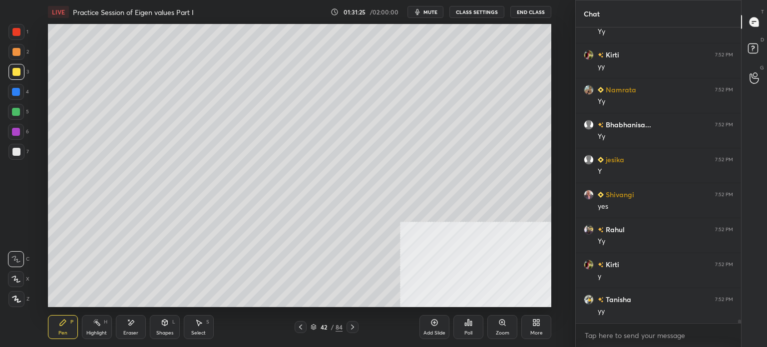
scroll to position [24734, 0]
click at [429, 11] on span "mute" at bounding box center [430, 11] width 14 height 7
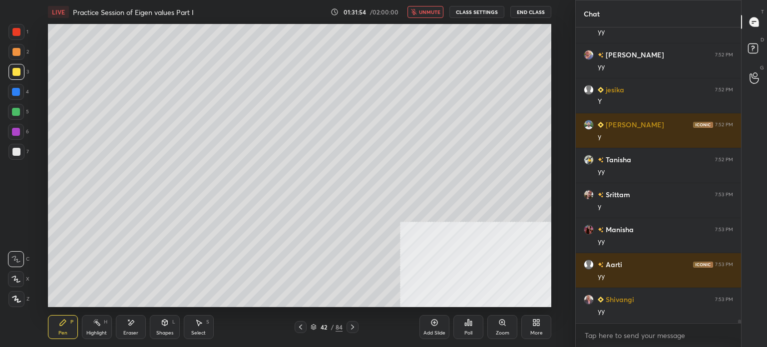
scroll to position [25014, 0]
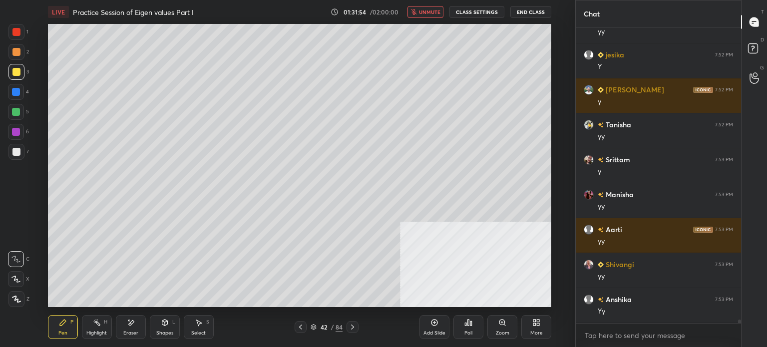
click at [431, 19] on div "LIVE Practice Session of Eigen values Part I 01:31:54 / 02:00:00 unmute CLASS S…" at bounding box center [299, 12] width 503 height 24
click at [419, 15] on button "unmute" at bounding box center [425, 12] width 36 height 12
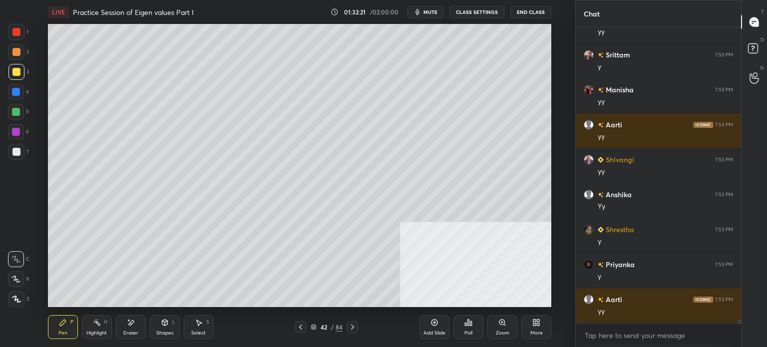
scroll to position [25154, 0]
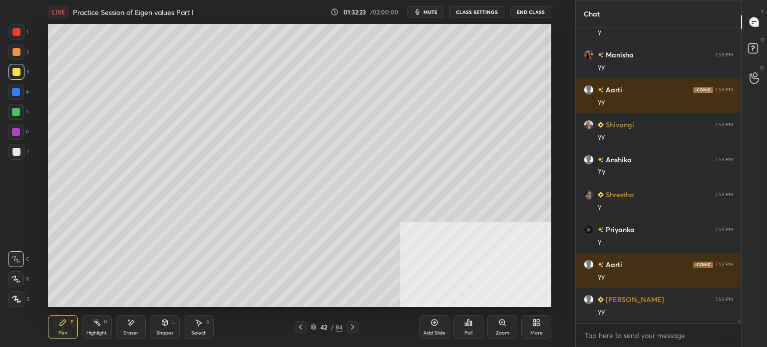
click at [17, 53] on div at bounding box center [16, 52] width 8 height 8
click at [22, 151] on div at bounding box center [16, 152] width 16 height 16
click at [136, 334] on div "Eraser" at bounding box center [130, 332] width 15 height 5
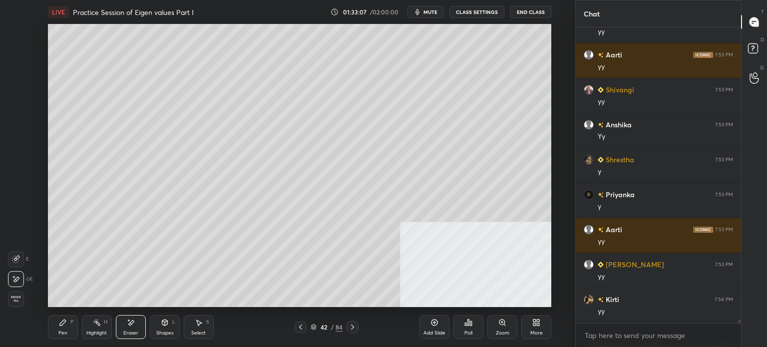
click at [64, 334] on div "Pen" at bounding box center [62, 332] width 9 height 5
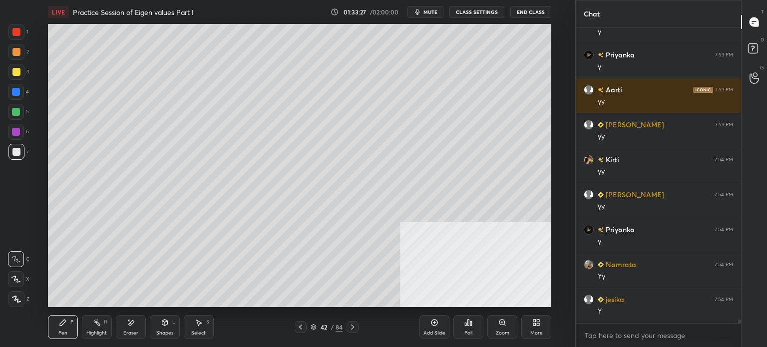
scroll to position [25363, 0]
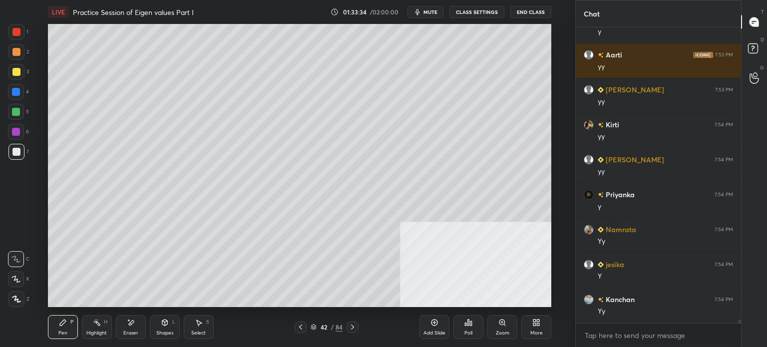
drag, startPoint x: 201, startPoint y: 327, endPoint x: 198, endPoint y: 309, distance: 18.1
click at [200, 326] on div "Select S" at bounding box center [199, 327] width 30 height 24
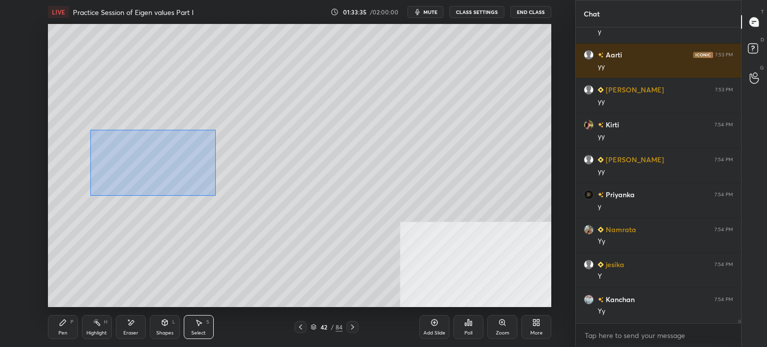
drag, startPoint x: 97, startPoint y: 133, endPoint x: 515, endPoint y: 314, distance: 455.0
click at [518, 316] on div "LIVE Practice Session of Eigen values Part I 01:33:35 / 02:00:00 mute CLASS SET…" at bounding box center [299, 173] width 535 height 347
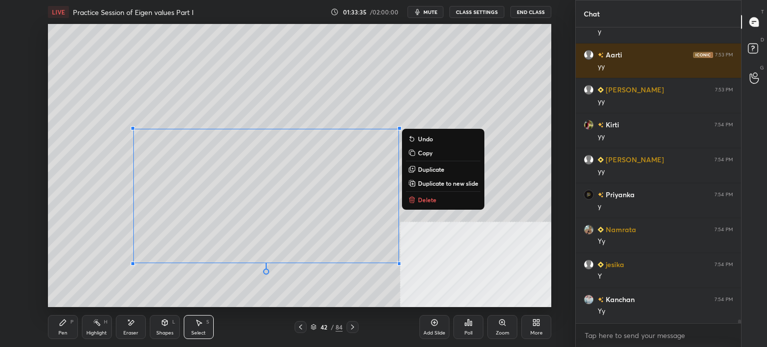
click at [428, 198] on p "Delete" at bounding box center [427, 200] width 18 height 8
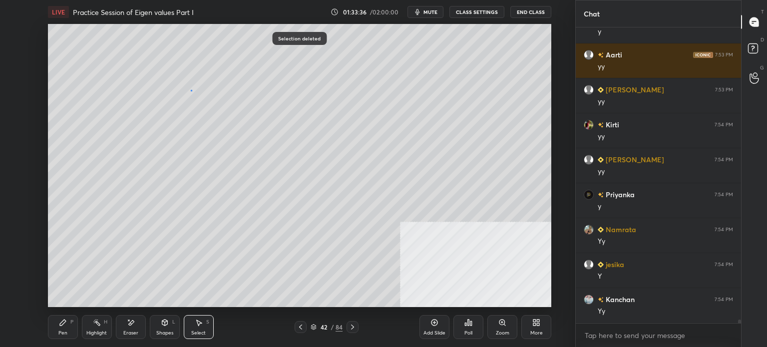
drag, startPoint x: 190, startPoint y: 89, endPoint x: 250, endPoint y: 121, distance: 67.4
click at [251, 121] on div "0 ° Undo Copy Duplicate Duplicate to new slide Delete" at bounding box center [299, 165] width 503 height 283
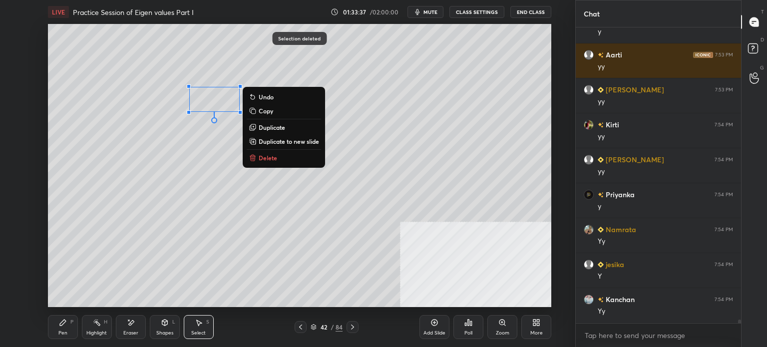
click at [273, 153] on button "Delete" at bounding box center [284, 158] width 74 height 12
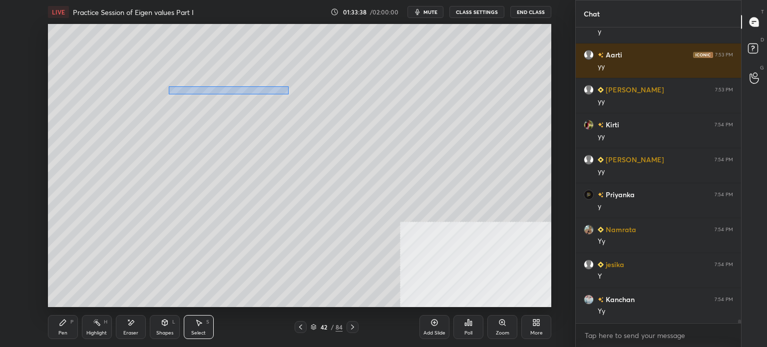
drag, startPoint x: 171, startPoint y: 86, endPoint x: 286, endPoint y: 98, distance: 115.4
click at [288, 95] on div "0 ° Undo Copy Duplicate Duplicate to new slide Delete" at bounding box center [299, 165] width 503 height 283
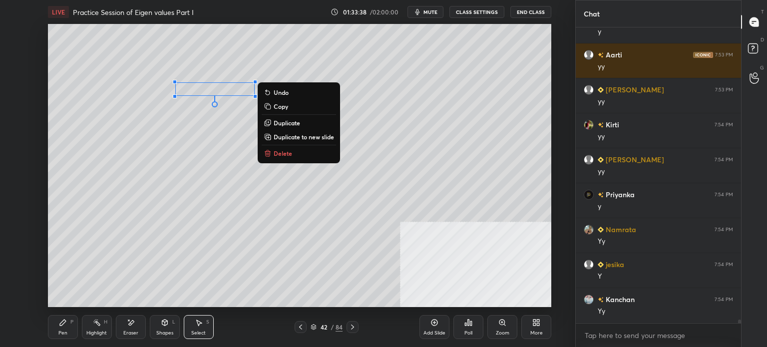
click at [296, 148] on button "Delete" at bounding box center [299, 153] width 74 height 12
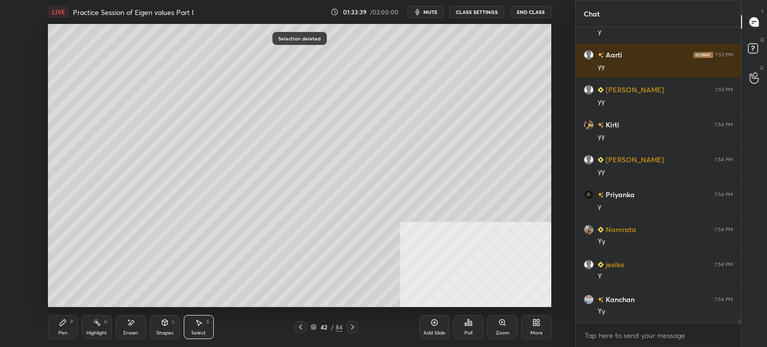
click at [62, 330] on div "Pen" at bounding box center [62, 332] width 9 height 5
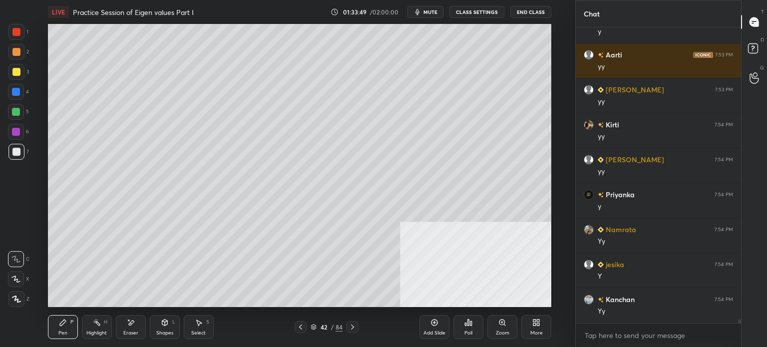
scroll to position [25398, 0]
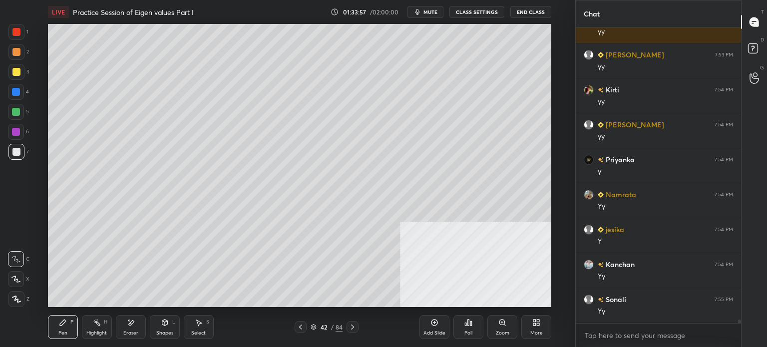
click at [22, 80] on div "3" at bounding box center [18, 74] width 20 height 20
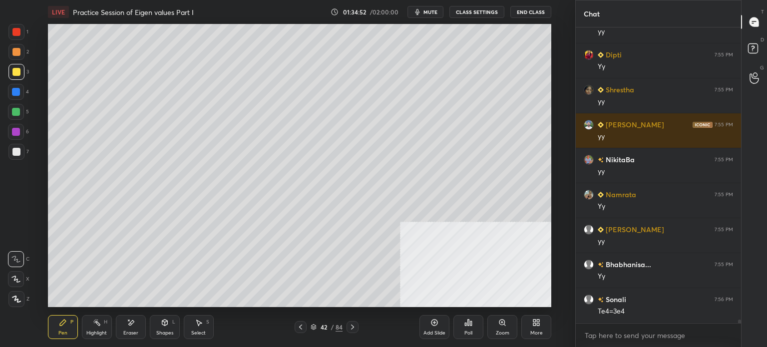
scroll to position [26062, 0]
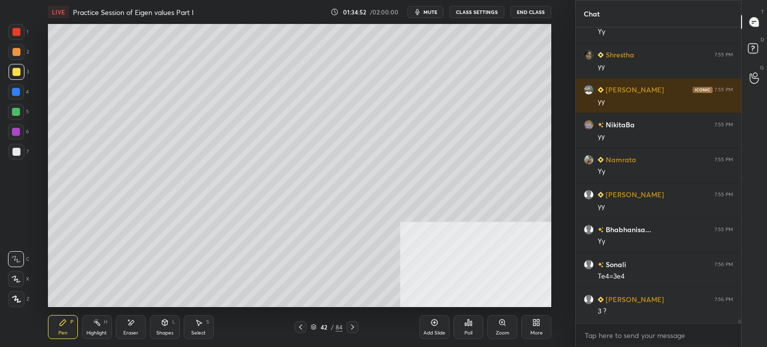
drag, startPoint x: 135, startPoint y: 328, endPoint x: 137, endPoint y: 309, distance: 19.1
click at [135, 328] on div "Eraser" at bounding box center [131, 327] width 30 height 24
click at [56, 336] on div "Pen P" at bounding box center [63, 327] width 30 height 24
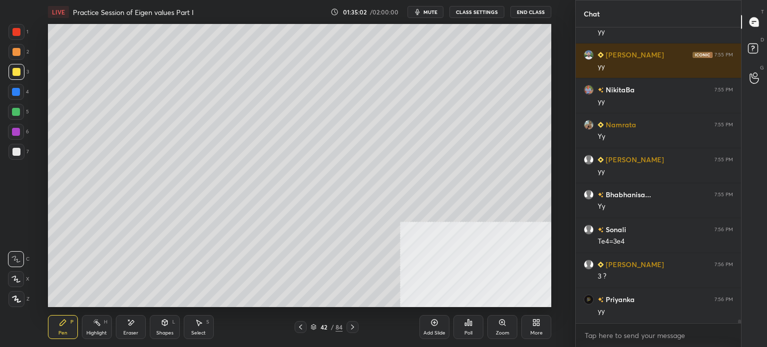
click at [16, 155] on div at bounding box center [16, 152] width 8 height 8
drag, startPoint x: 132, startPoint y: 332, endPoint x: 150, endPoint y: 311, distance: 27.3
click at [134, 331] on div "Eraser" at bounding box center [130, 332] width 15 height 5
click at [68, 326] on div "Pen P" at bounding box center [63, 327] width 30 height 24
click at [66, 327] on div "Pen P" at bounding box center [63, 327] width 30 height 24
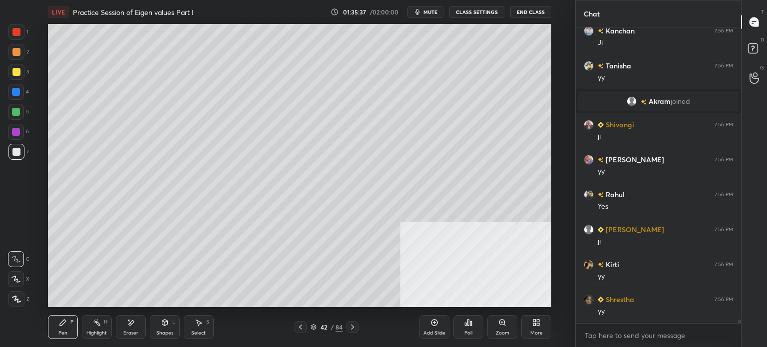
scroll to position [24752, 0]
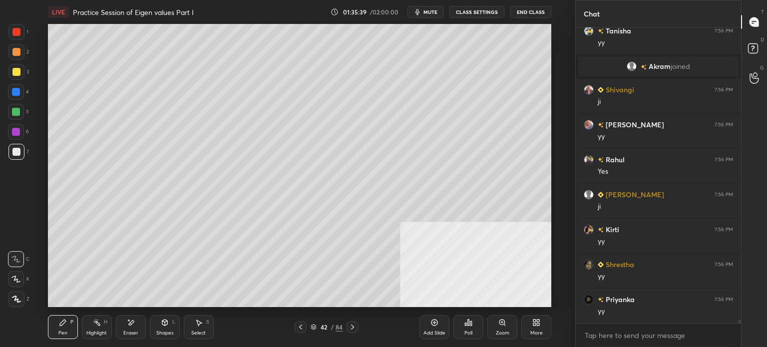
click at [127, 332] on div "Eraser" at bounding box center [130, 332] width 15 height 5
click at [200, 328] on div "Select S" at bounding box center [199, 327] width 30 height 24
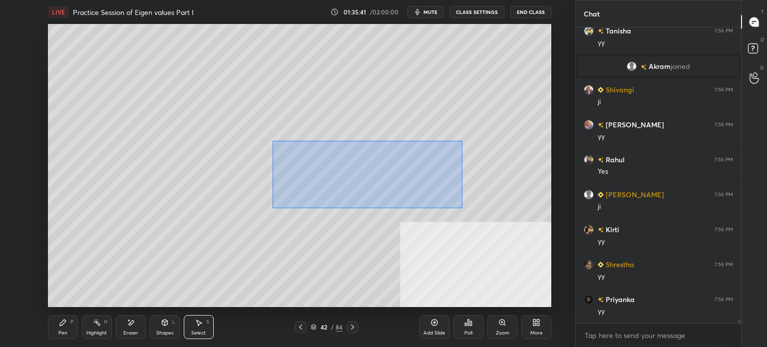
drag, startPoint x: 294, startPoint y: 147, endPoint x: 515, endPoint y: 226, distance: 234.8
click at [521, 228] on div "0 ° Undo Copy Duplicate Duplicate to new slide Delete" at bounding box center [299, 165] width 503 height 283
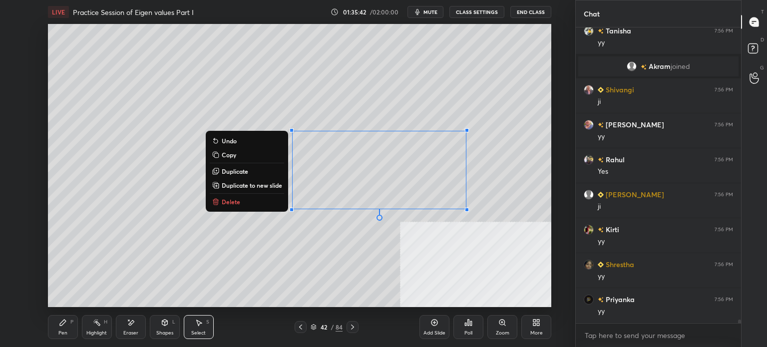
click at [238, 205] on button "Delete" at bounding box center [247, 202] width 74 height 12
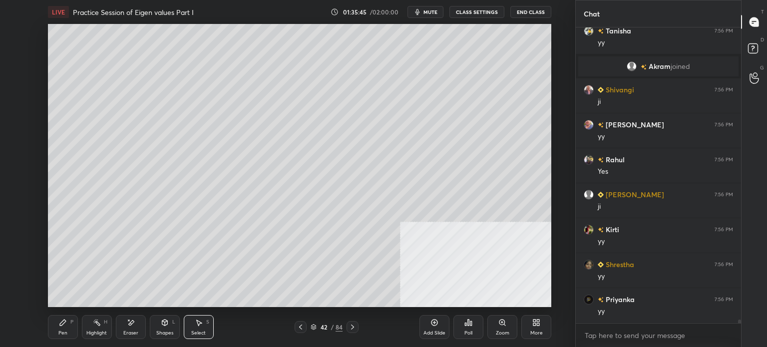
scroll to position [24787, 0]
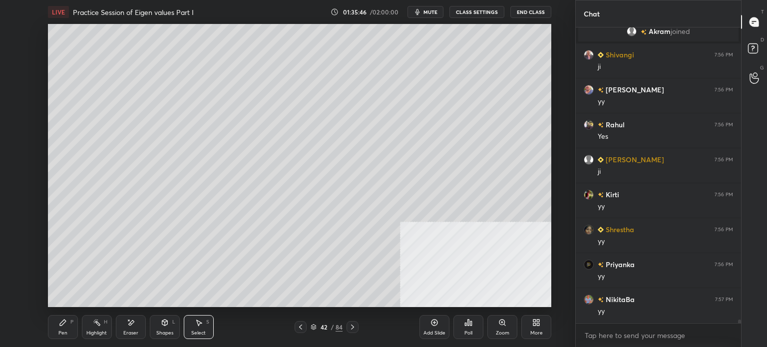
drag, startPoint x: 65, startPoint y: 325, endPoint x: 66, endPoint y: 311, distance: 14.5
click at [65, 324] on icon at bounding box center [63, 322] width 8 height 8
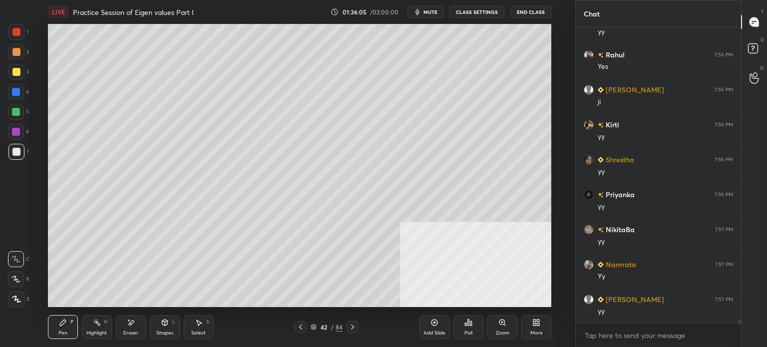
scroll to position [24892, 0]
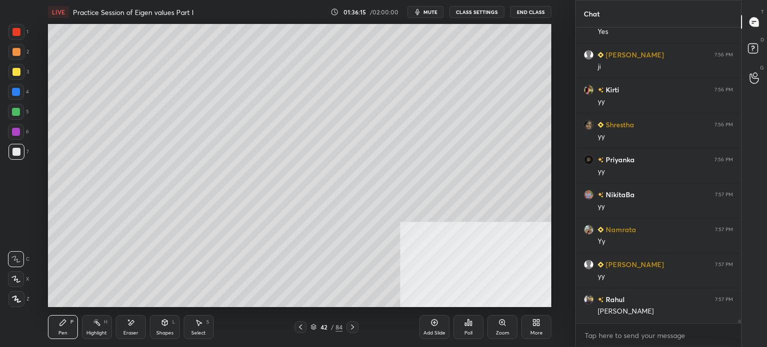
click at [126, 331] on div "Eraser" at bounding box center [130, 332] width 15 height 5
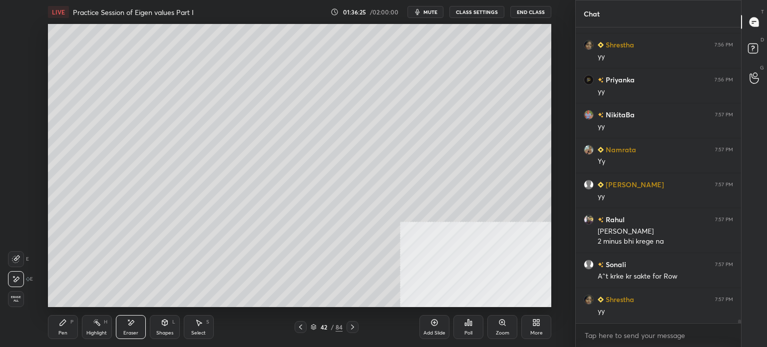
scroll to position [25007, 0]
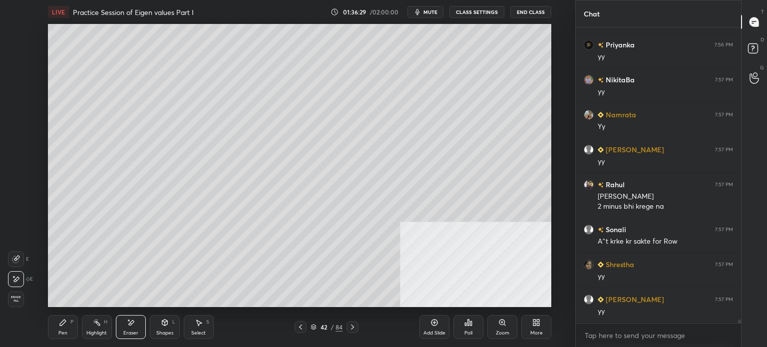
click at [66, 330] on div "Pen P" at bounding box center [63, 327] width 30 height 24
drag, startPoint x: 132, startPoint y: 332, endPoint x: 145, endPoint y: 310, distance: 25.9
click at [131, 332] on div "Eraser" at bounding box center [130, 332] width 15 height 5
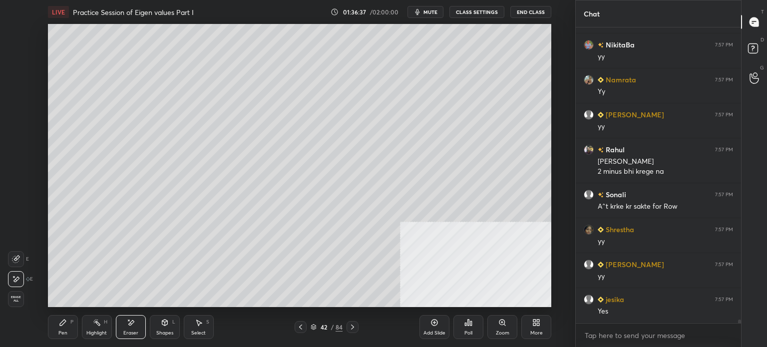
click at [54, 333] on div "Pen P" at bounding box center [63, 327] width 30 height 24
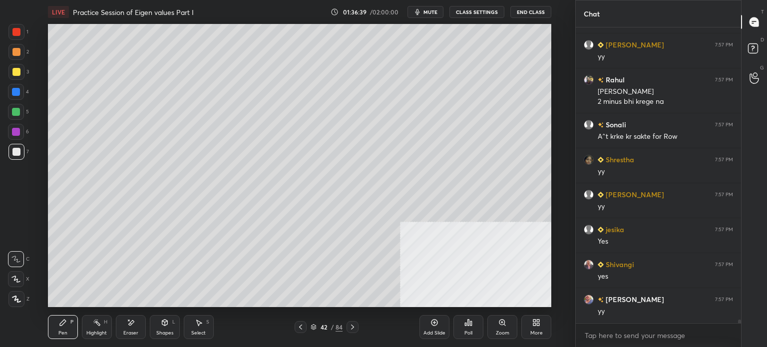
scroll to position [25147, 0]
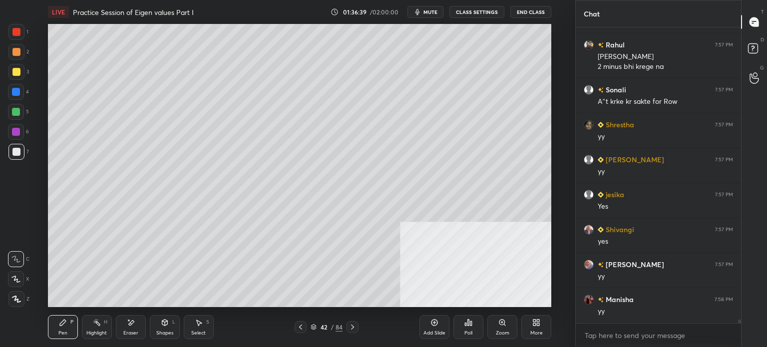
drag, startPoint x: 58, startPoint y: 330, endPoint x: 64, endPoint y: 324, distance: 8.8
click at [59, 331] on div "Pen P" at bounding box center [63, 327] width 30 height 24
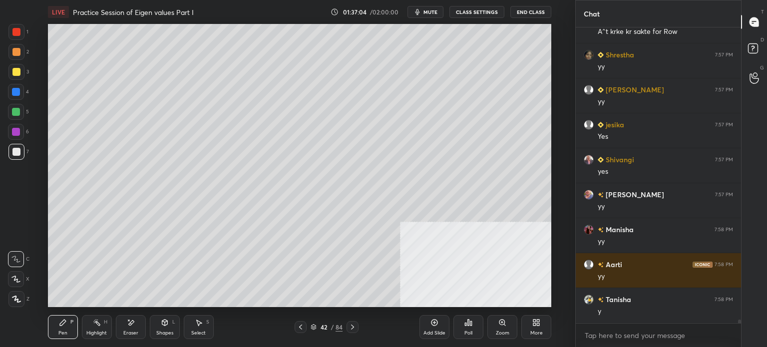
scroll to position [25082, 0]
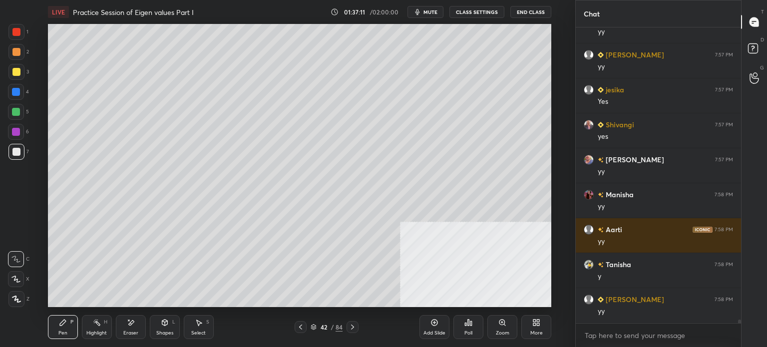
click at [203, 327] on div "Select S" at bounding box center [199, 327] width 30 height 24
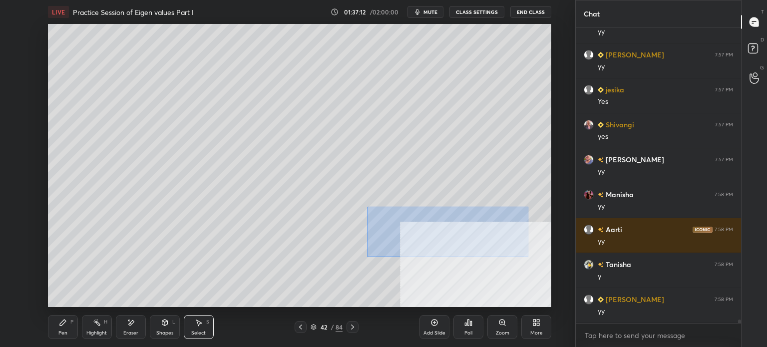
drag, startPoint x: 407, startPoint y: 223, endPoint x: 457, endPoint y: 254, distance: 58.5
click at [527, 257] on div "0 ° Undo Copy Duplicate Duplicate to new slide Delete" at bounding box center [299, 165] width 503 height 283
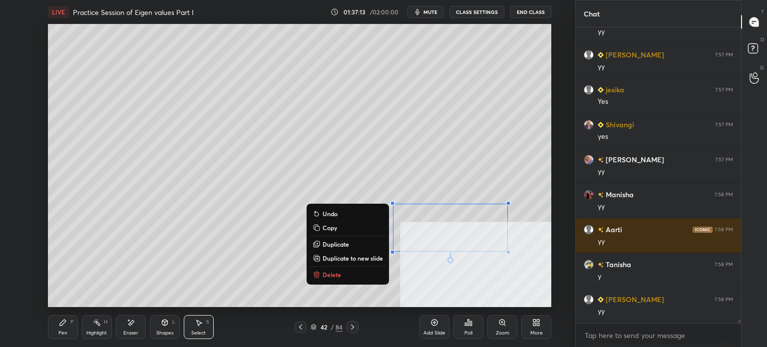
click at [333, 275] on p "Delete" at bounding box center [331, 275] width 18 height 8
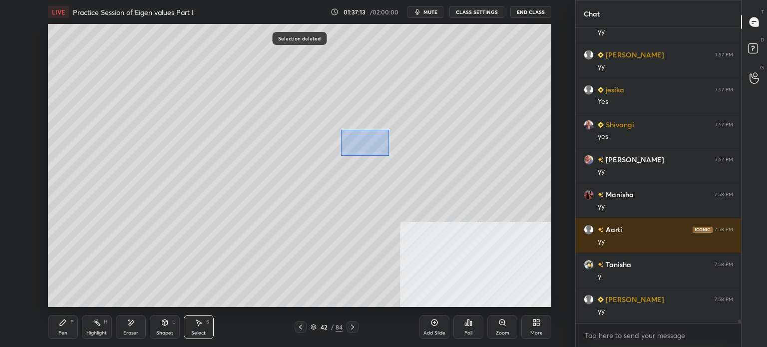
drag, startPoint x: 381, startPoint y: 151, endPoint x: 479, endPoint y: 231, distance: 126.2
click at [503, 232] on div "0 ° Undo Copy Duplicate Duplicate to new slide Delete" at bounding box center [299, 165] width 503 height 283
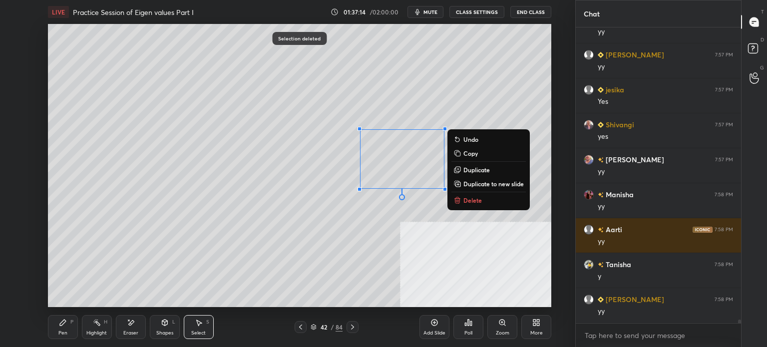
click at [475, 197] on p "Delete" at bounding box center [472, 200] width 18 height 8
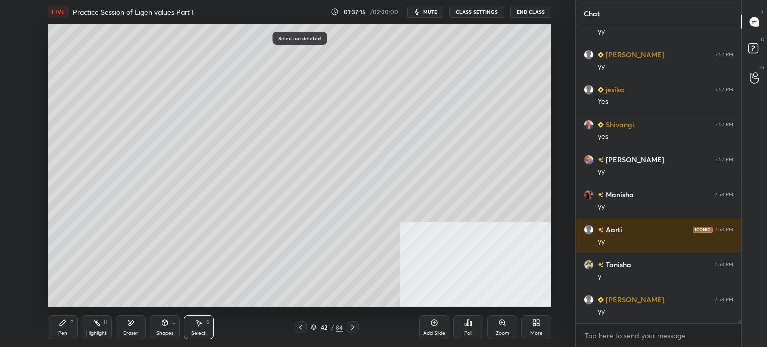
click at [63, 332] on div "Pen" at bounding box center [62, 332] width 9 height 5
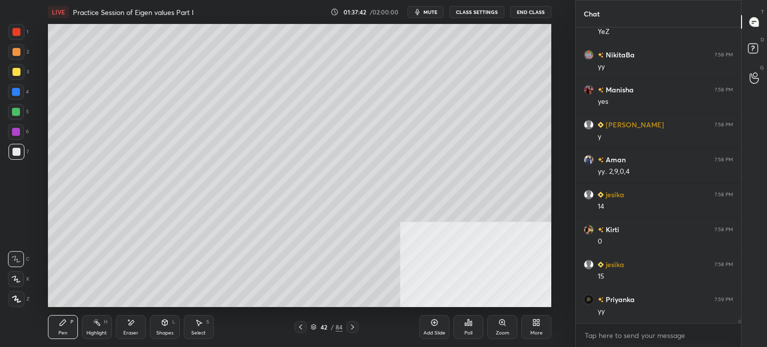
scroll to position [25482, 0]
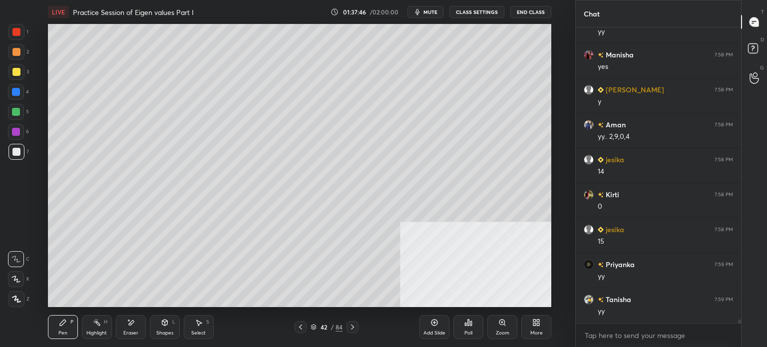
click at [135, 326] on div "Eraser" at bounding box center [131, 327] width 30 height 24
click at [57, 323] on div "Pen P" at bounding box center [63, 327] width 30 height 24
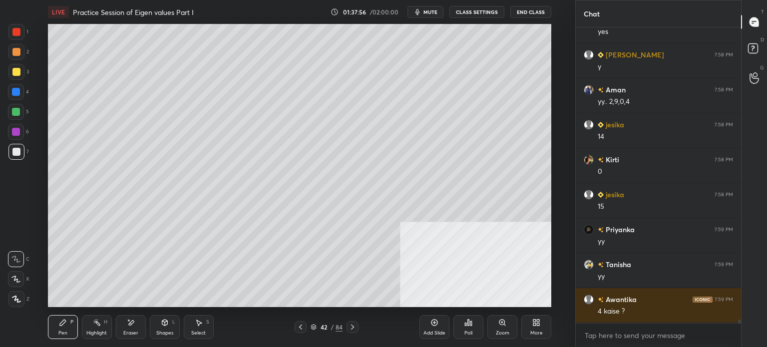
click at [130, 331] on div "Eraser" at bounding box center [130, 332] width 15 height 5
click at [61, 332] on div "Pen" at bounding box center [62, 332] width 9 height 5
drag, startPoint x: 166, startPoint y: 327, endPoint x: 165, endPoint y: 321, distance: 6.1
click at [166, 327] on div "Shapes L" at bounding box center [165, 327] width 30 height 24
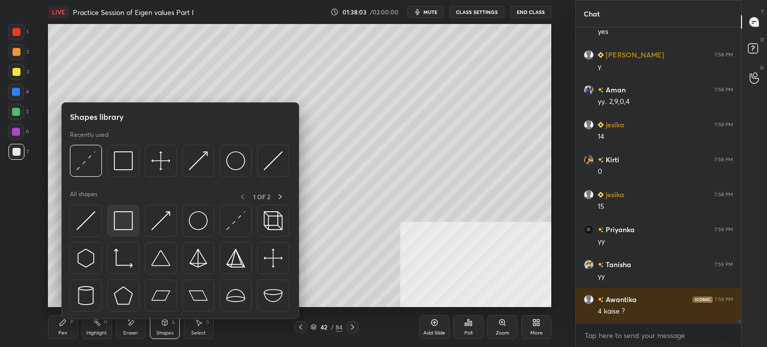
click at [128, 222] on img at bounding box center [123, 220] width 19 height 19
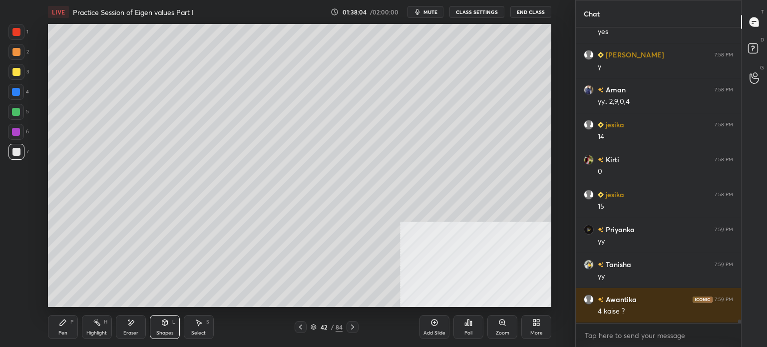
click at [16, 70] on div at bounding box center [16, 72] width 8 height 8
click at [209, 326] on div "Select S" at bounding box center [199, 327] width 30 height 24
drag, startPoint x: 204, startPoint y: 192, endPoint x: 215, endPoint y: 202, distance: 15.2
click at [214, 202] on div "0 ° Undo Copy Duplicate Duplicate to new slide Delete" at bounding box center [299, 165] width 503 height 283
drag, startPoint x: 204, startPoint y: 185, endPoint x: 209, endPoint y: 185, distance: 5.0
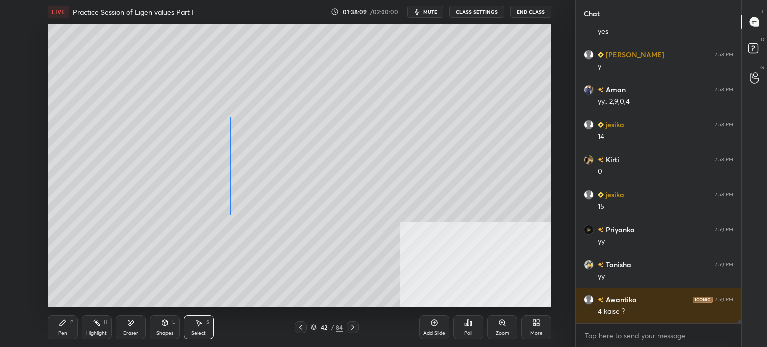
click at [209, 185] on div "0 ° Undo Copy Duplicate Duplicate to new slide Delete" at bounding box center [299, 165] width 503 height 283
click at [105, 284] on div "0 ° Undo Copy Duplicate Duplicate to new slide Delete" at bounding box center [299, 165] width 503 height 283
drag, startPoint x: 60, startPoint y: 330, endPoint x: 70, endPoint y: 326, distance: 10.6
click at [62, 330] on div "Pen" at bounding box center [62, 332] width 9 height 5
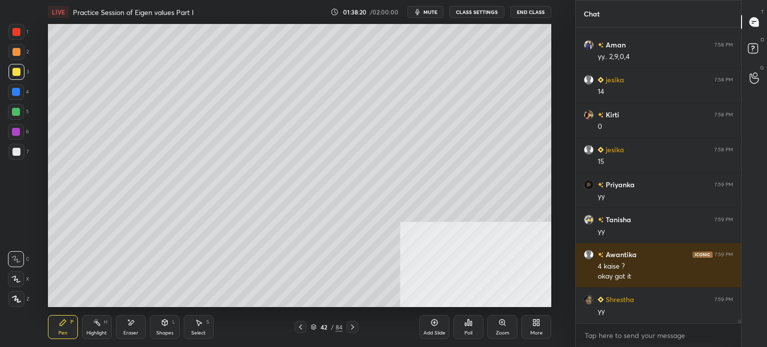
scroll to position [25597, 0]
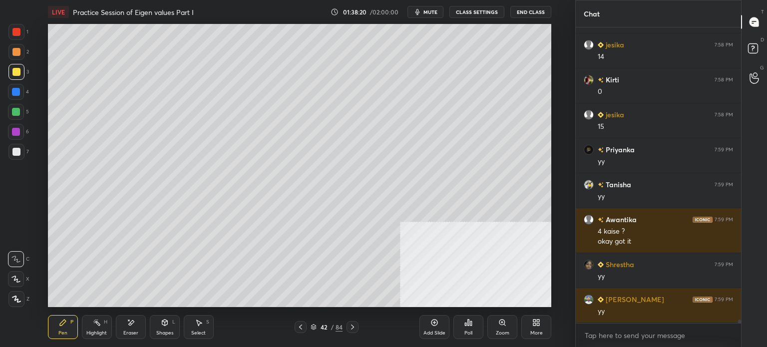
click at [137, 329] on div "Eraser" at bounding box center [131, 327] width 30 height 24
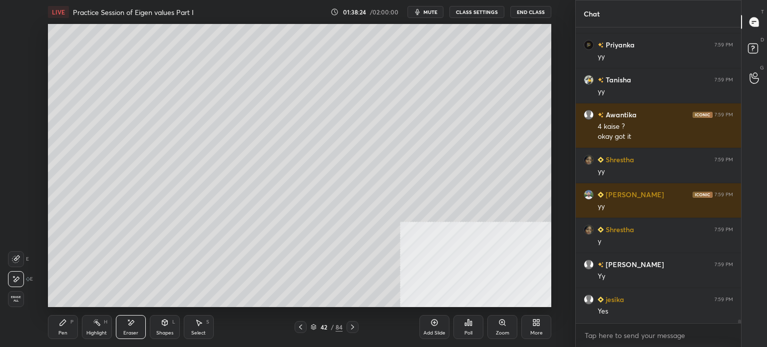
scroll to position [25737, 0]
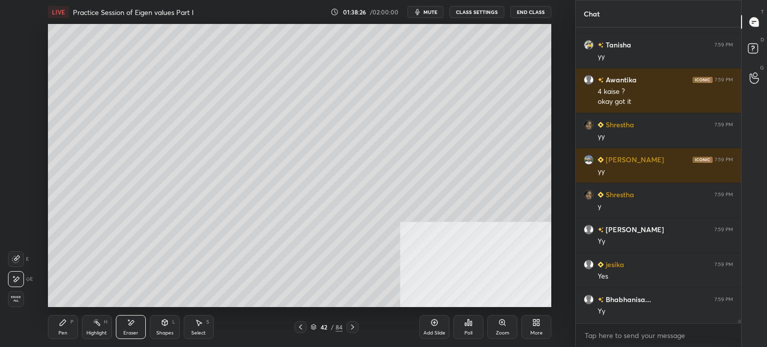
click at [63, 326] on icon at bounding box center [63, 322] width 8 height 8
click at [15, 58] on div at bounding box center [16, 52] width 16 height 16
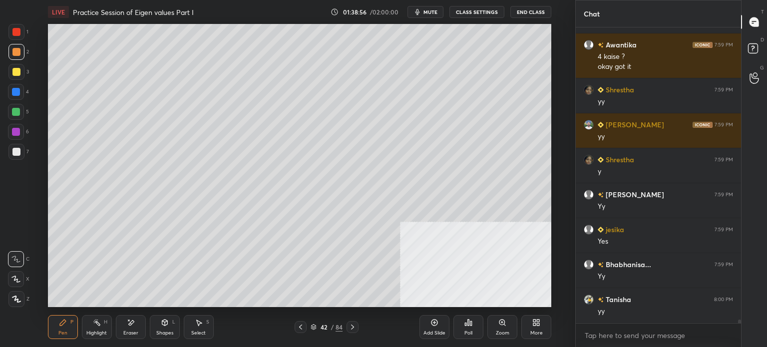
scroll to position [25806, 0]
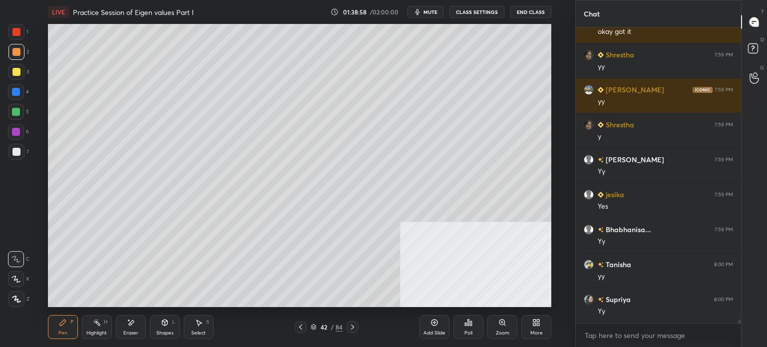
click at [124, 329] on div "Eraser" at bounding box center [131, 327] width 30 height 24
click at [58, 332] on div "Pen" at bounding box center [62, 332] width 9 height 5
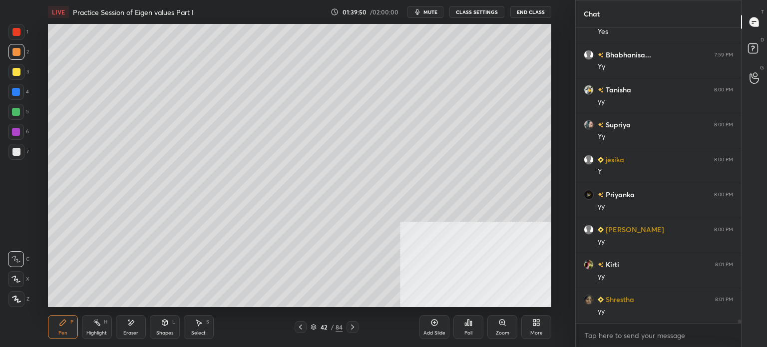
scroll to position [26016, 0]
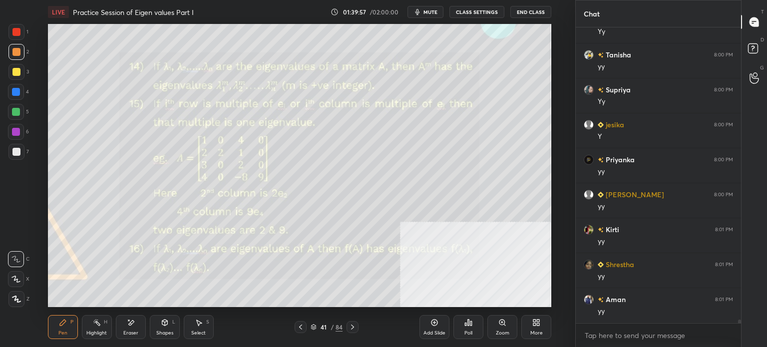
click at [18, 51] on div at bounding box center [16, 52] width 8 height 8
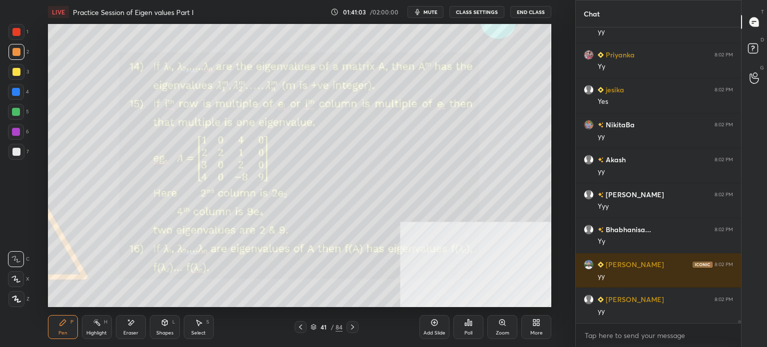
scroll to position [27309, 0]
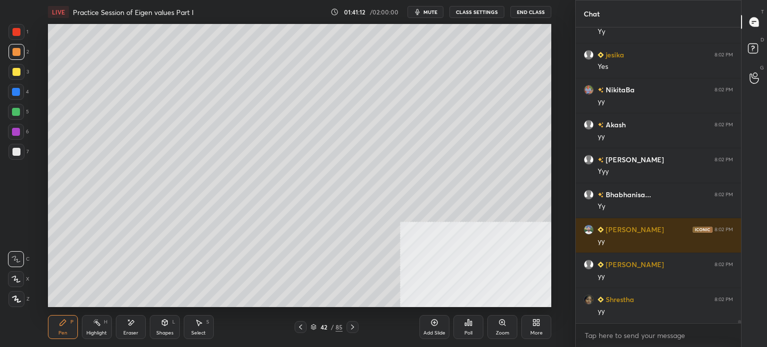
click at [13, 49] on div at bounding box center [16, 52] width 8 height 8
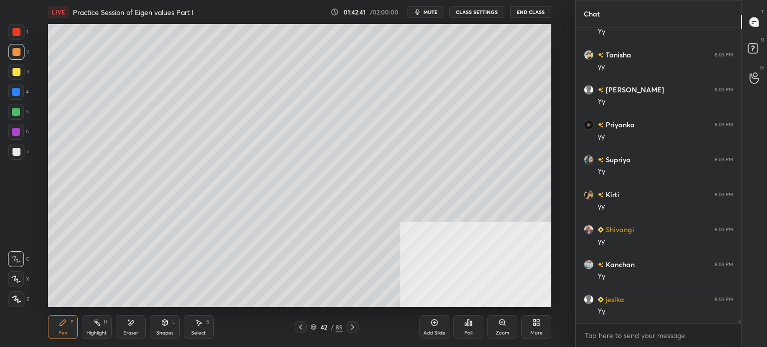
scroll to position [28237, 0]
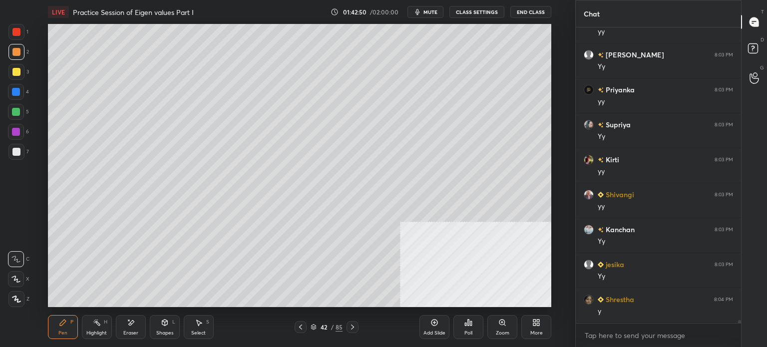
click at [16, 71] on div at bounding box center [16, 72] width 8 height 8
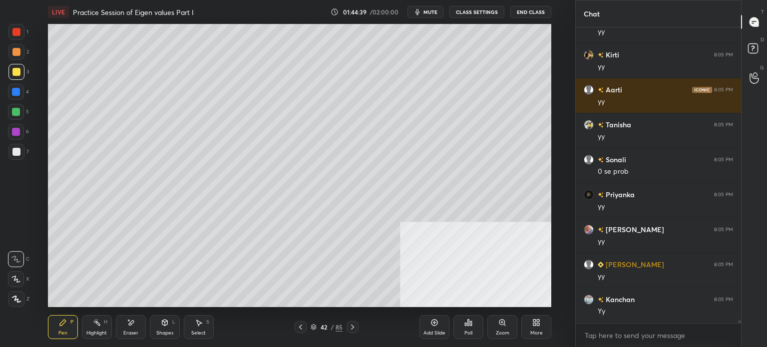
scroll to position [28901, 0]
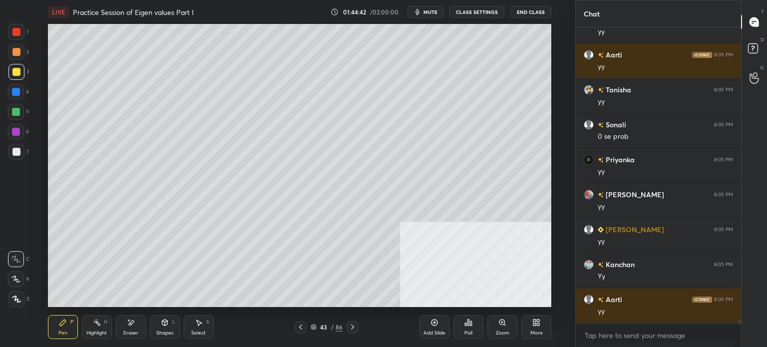
click at [17, 55] on div at bounding box center [16, 52] width 8 height 8
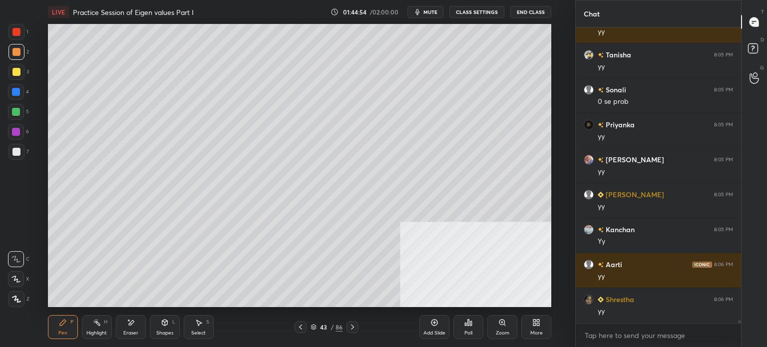
scroll to position [28946, 0]
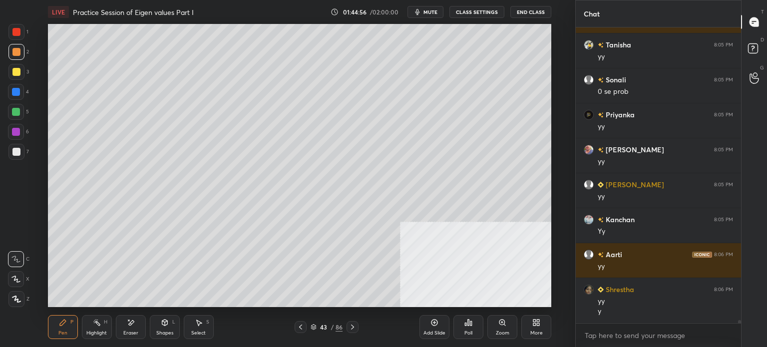
click at [21, 76] on div at bounding box center [16, 72] width 16 height 16
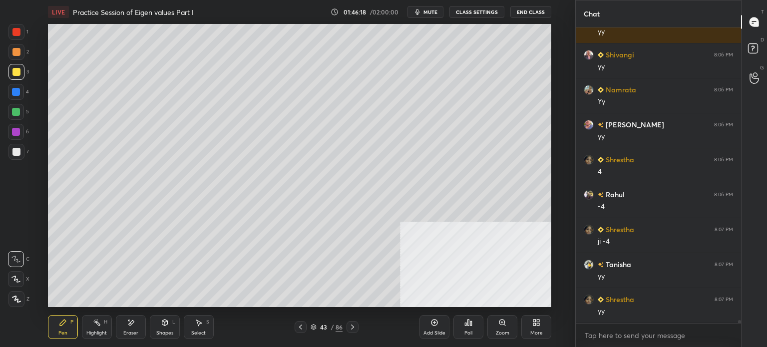
scroll to position [29445, 0]
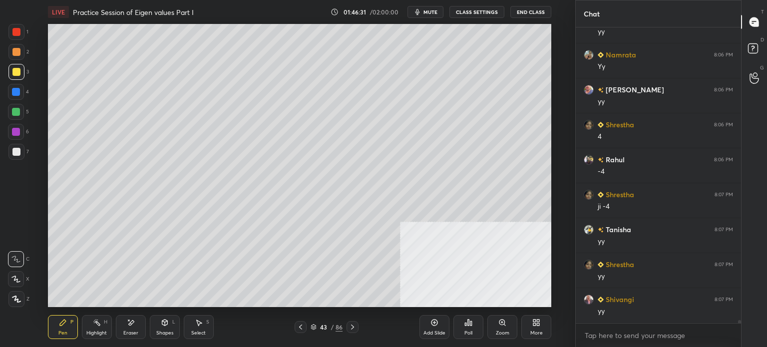
click at [533, 332] on div "More" at bounding box center [536, 332] width 12 height 5
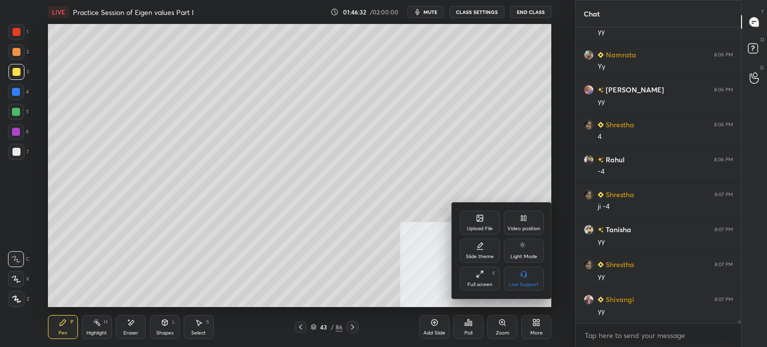
click at [527, 221] on div "Video position" at bounding box center [524, 223] width 40 height 24
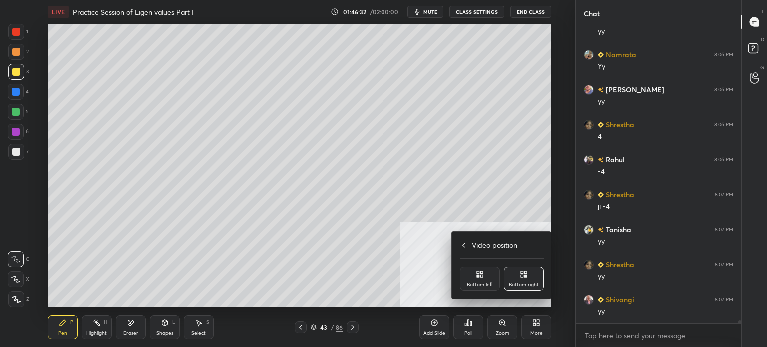
click at [470, 281] on div "Bottom left" at bounding box center [480, 279] width 40 height 24
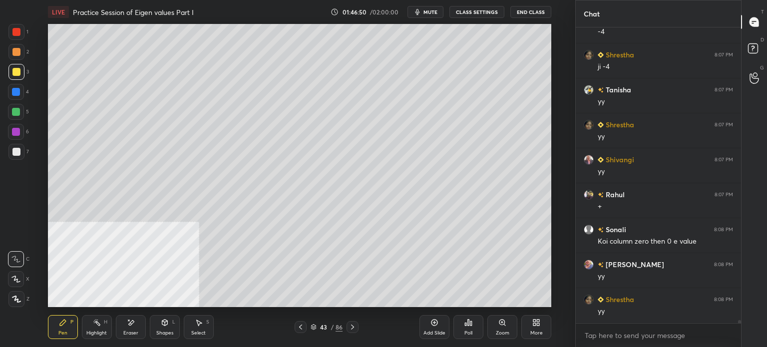
scroll to position [29620, 0]
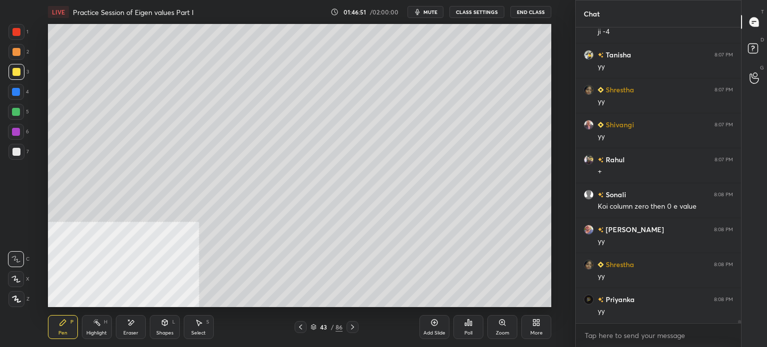
click at [203, 333] on div "Select" at bounding box center [198, 332] width 14 height 5
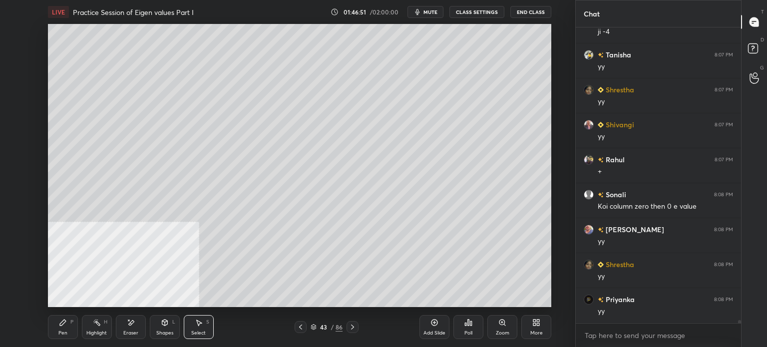
scroll to position [29655, 0]
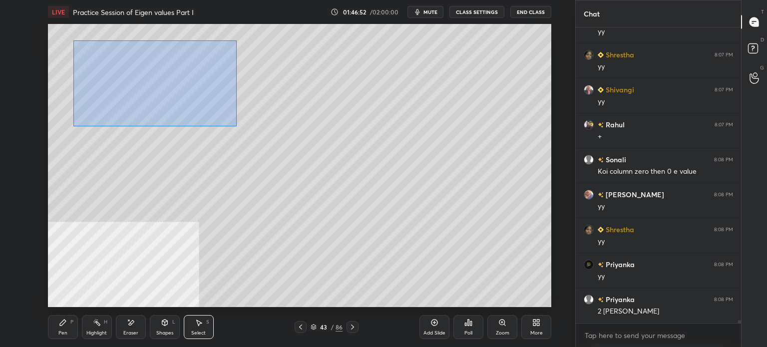
drag, startPoint x: 76, startPoint y: 42, endPoint x: 256, endPoint y: 119, distance: 195.5
click at [236, 126] on div "0 ° Undo Copy Duplicate Duplicate to new slide Delete" at bounding box center [299, 165] width 503 height 283
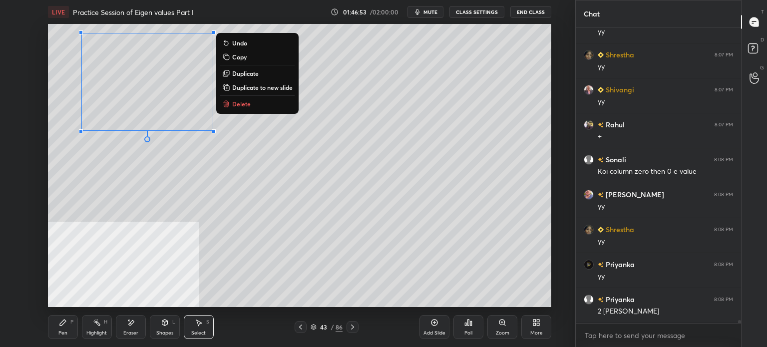
click at [269, 90] on p "Duplicate to new slide" at bounding box center [262, 87] width 60 height 8
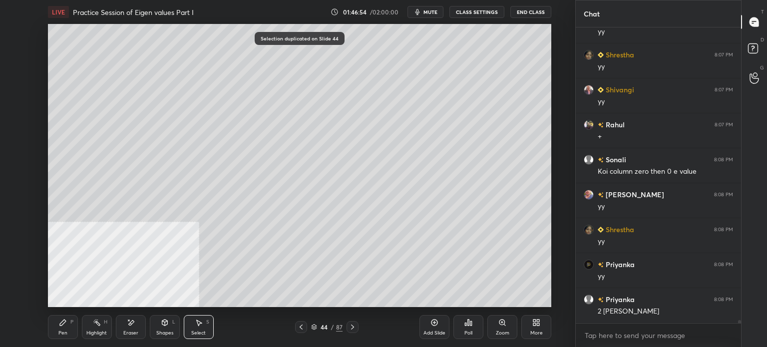
click at [133, 331] on div "Eraser" at bounding box center [130, 332] width 15 height 5
click at [60, 330] on div "Pen" at bounding box center [62, 332] width 9 height 5
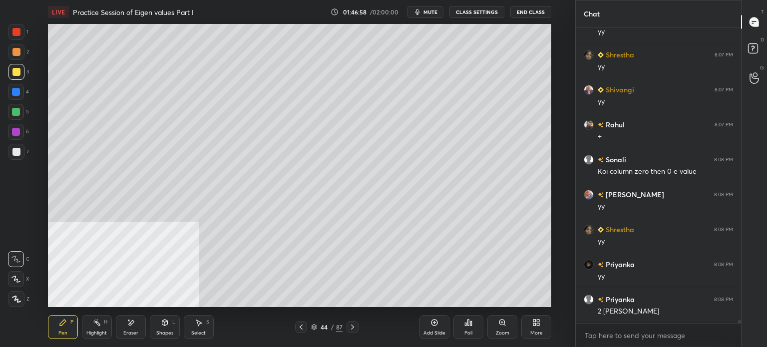
click at [16, 52] on div at bounding box center [16, 52] width 8 height 8
click at [134, 321] on icon at bounding box center [131, 322] width 8 height 8
click at [58, 331] on div "Pen" at bounding box center [62, 332] width 9 height 5
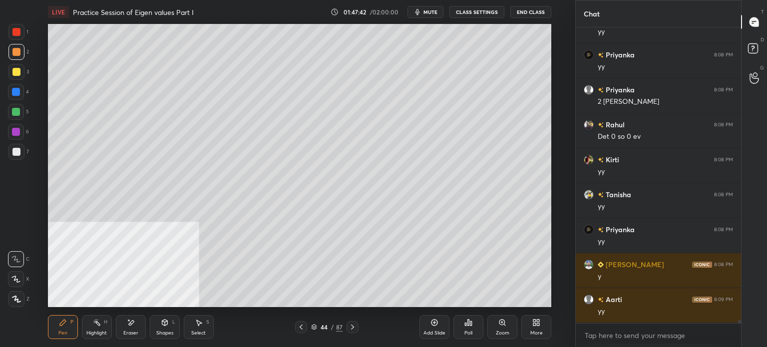
scroll to position [29900, 0]
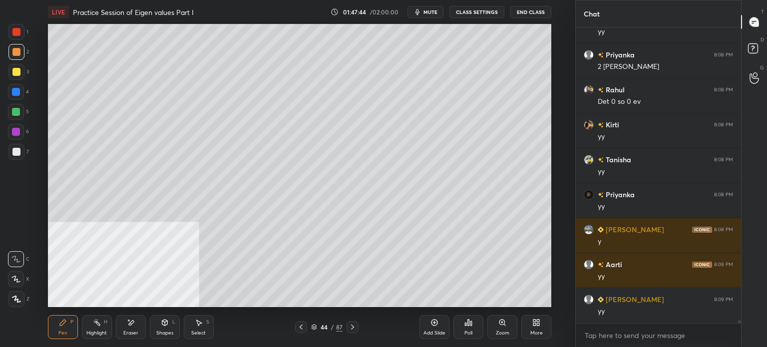
drag, startPoint x: 126, startPoint y: 330, endPoint x: 126, endPoint y: 321, distance: 9.0
click at [125, 330] on div "Eraser" at bounding box center [130, 332] width 15 height 5
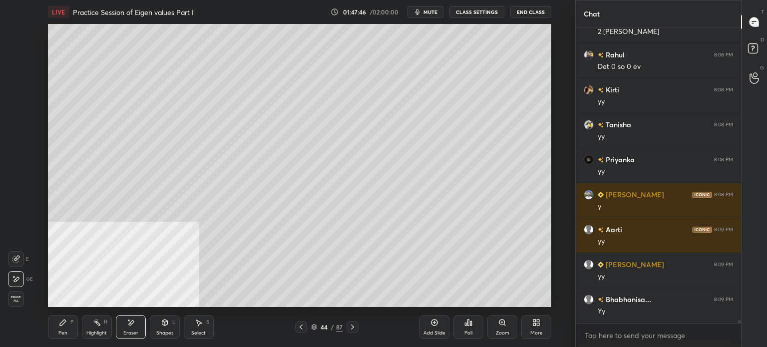
scroll to position [29970, 0]
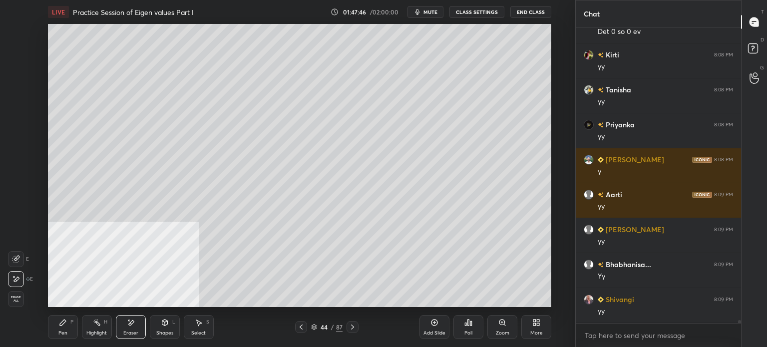
drag, startPoint x: 62, startPoint y: 324, endPoint x: 73, endPoint y: 309, distance: 19.3
click at [61, 324] on icon at bounding box center [63, 322] width 6 height 6
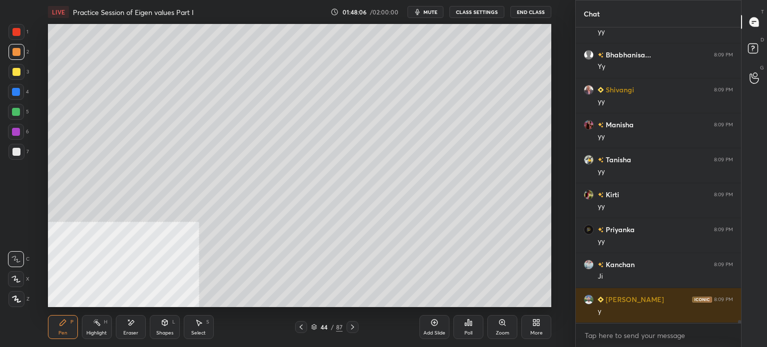
scroll to position [30214, 0]
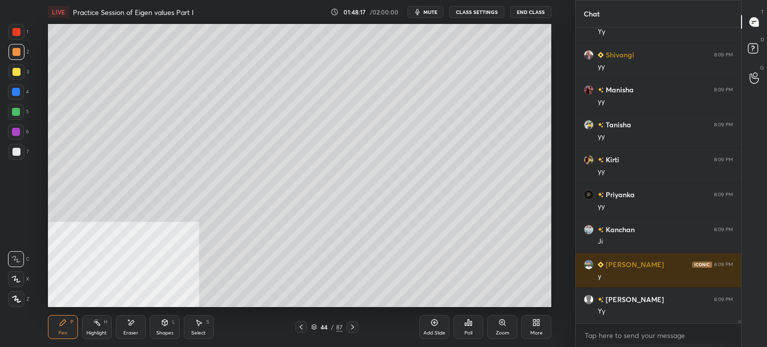
click at [206, 330] on div "Select S" at bounding box center [199, 327] width 30 height 24
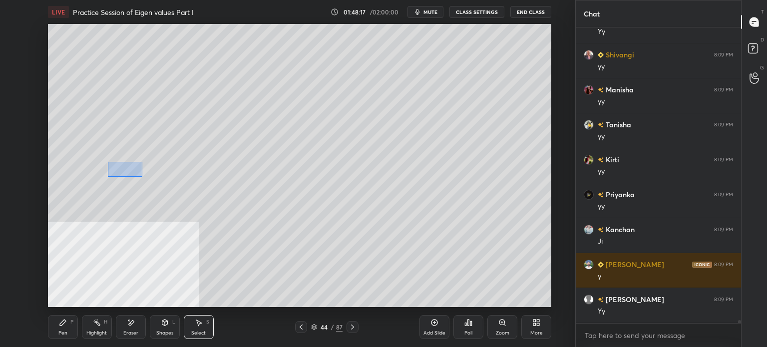
drag, startPoint x: 142, startPoint y: 177, endPoint x: 298, endPoint y: 272, distance: 182.8
click at [302, 275] on div "0 ° Undo Copy Duplicate Duplicate to new slide Delete" at bounding box center [299, 165] width 503 height 283
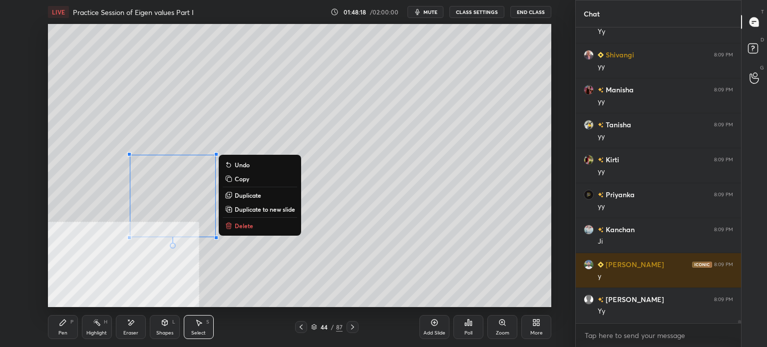
click at [264, 231] on button "Delete" at bounding box center [260, 226] width 74 height 12
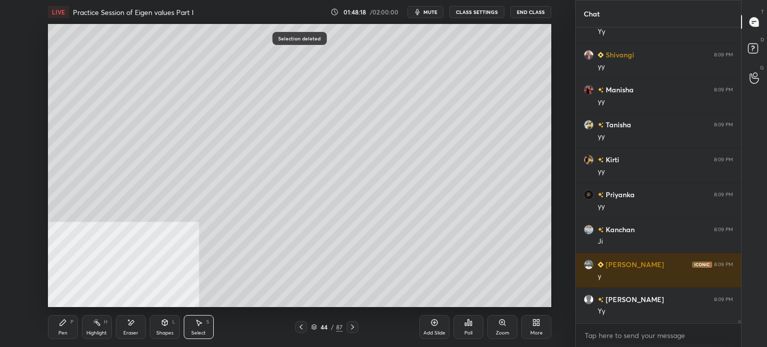
drag, startPoint x: 283, startPoint y: 83, endPoint x: 419, endPoint y: 151, distance: 152.9
click at [418, 150] on div "0 ° Undo Copy Duplicate Duplicate to new slide Delete" at bounding box center [299, 165] width 503 height 283
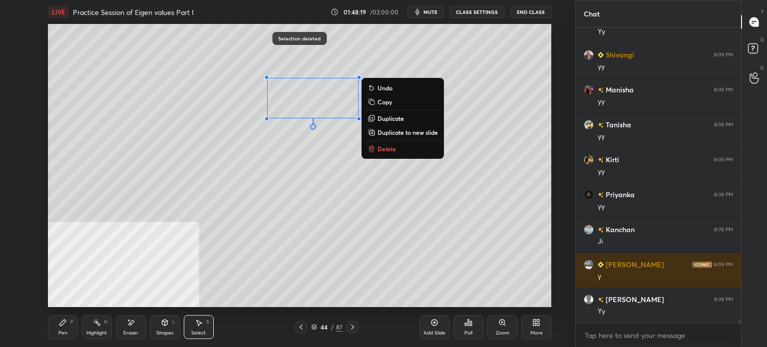
click at [383, 146] on p "Delete" at bounding box center [386, 149] width 18 height 8
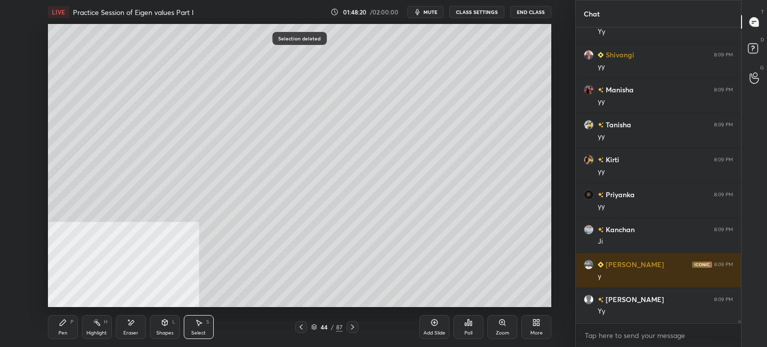
click at [185, 115] on div "0 ° Undo Copy Duplicate Duplicate to new slide Delete" at bounding box center [299, 165] width 503 height 283
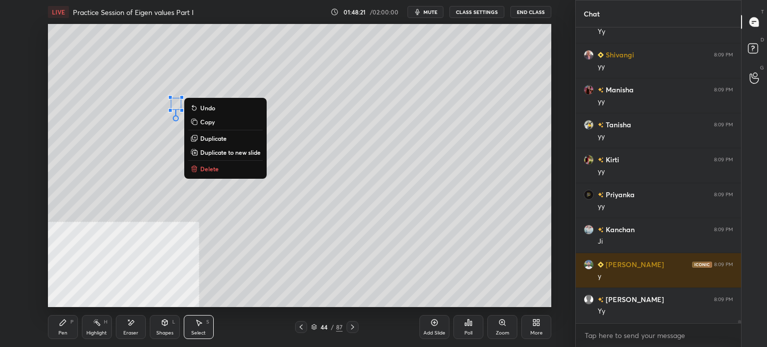
click at [211, 168] on p "Delete" at bounding box center [209, 169] width 18 height 8
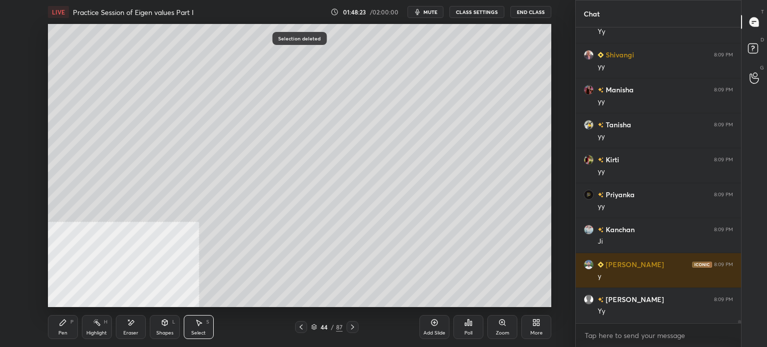
click at [56, 330] on div "Pen P" at bounding box center [63, 327] width 30 height 24
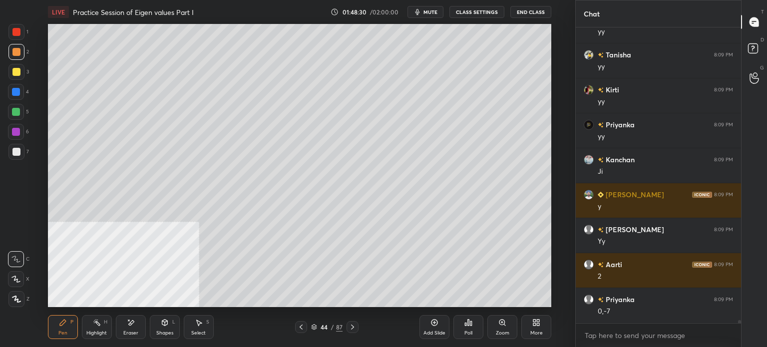
scroll to position [30327, 0]
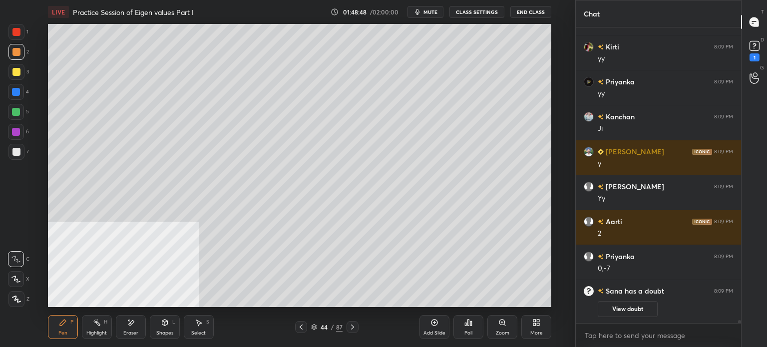
drag, startPoint x: 131, startPoint y: 326, endPoint x: 151, endPoint y: 320, distance: 21.3
click at [134, 327] on div "Eraser" at bounding box center [131, 327] width 30 height 24
click at [62, 327] on div "Pen P" at bounding box center [63, 327] width 30 height 24
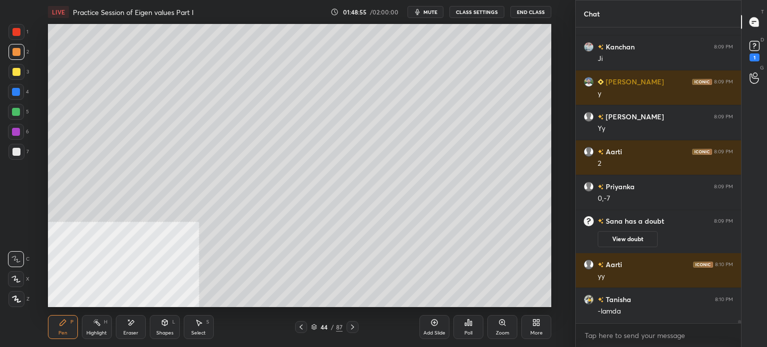
scroll to position [28884, 0]
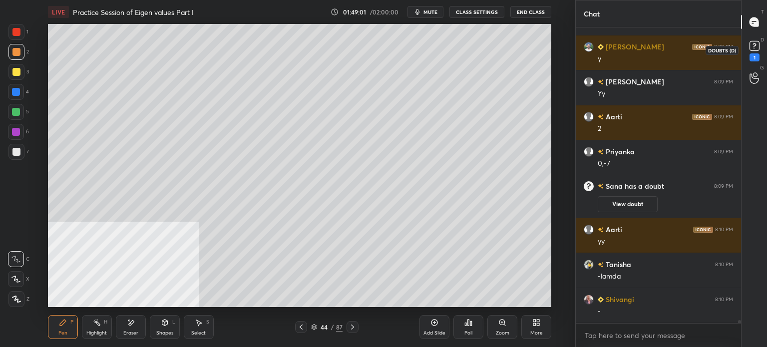
click at [760, 52] on icon at bounding box center [754, 45] width 15 height 15
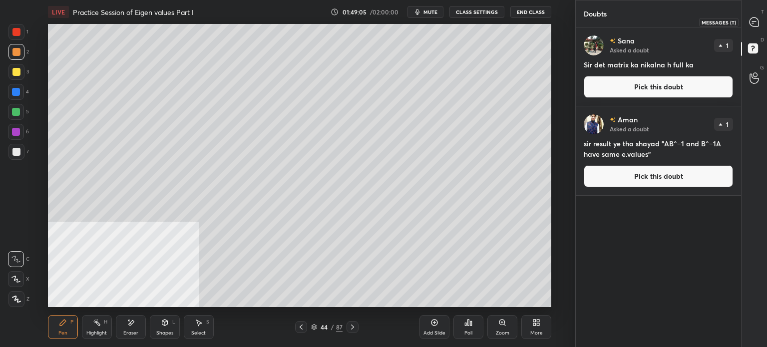
click at [755, 15] on div at bounding box center [754, 22] width 20 height 18
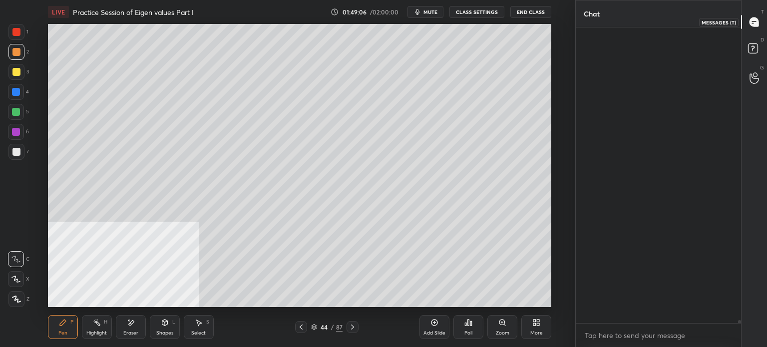
scroll to position [293, 162]
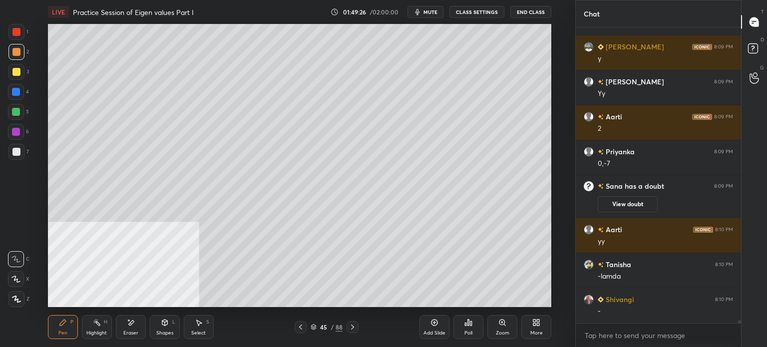
click at [18, 54] on div at bounding box center [16, 52] width 8 height 8
click at [14, 75] on div at bounding box center [16, 72] width 8 height 8
click at [132, 323] on icon at bounding box center [131, 322] width 8 height 8
click at [64, 322] on icon at bounding box center [63, 322] width 6 height 6
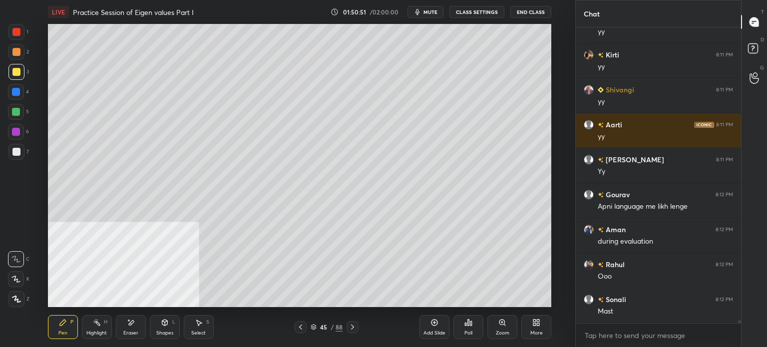
scroll to position [29677, 0]
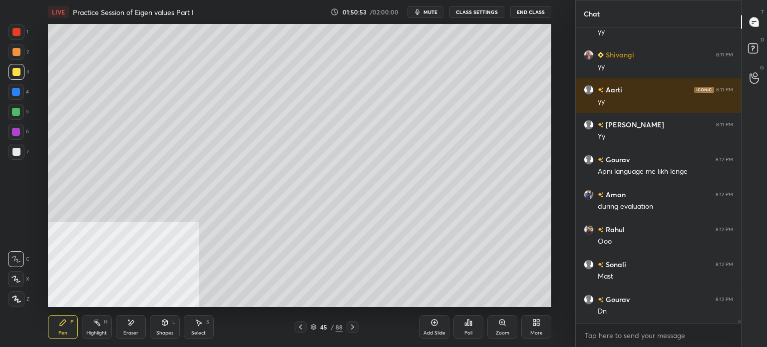
click at [570, 218] on div "1 2 3 4 5 6 7 C X Z E E Erase all H H LIVE Practice Session of Eigen values Par…" at bounding box center [287, 173] width 575 height 347
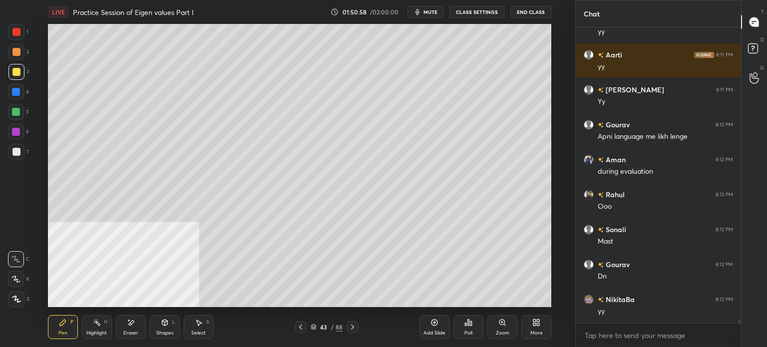
scroll to position [29747, 0]
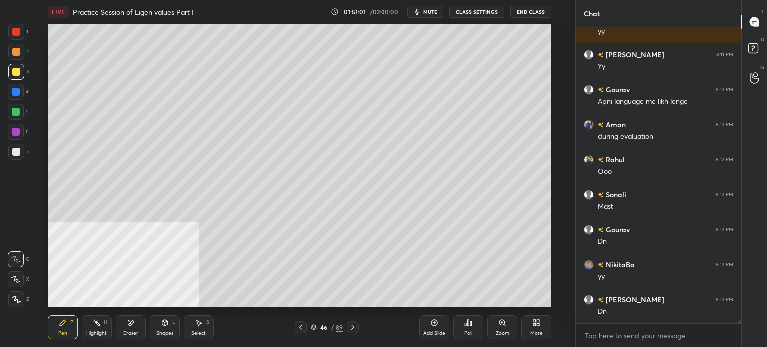
click at [12, 55] on div at bounding box center [16, 52] width 16 height 16
click at [16, 152] on div at bounding box center [16, 152] width 8 height 8
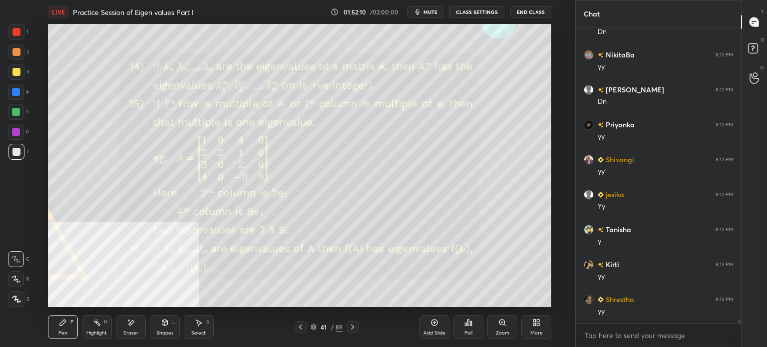
scroll to position [29992, 0]
click at [547, 319] on div "More" at bounding box center [536, 327] width 30 height 24
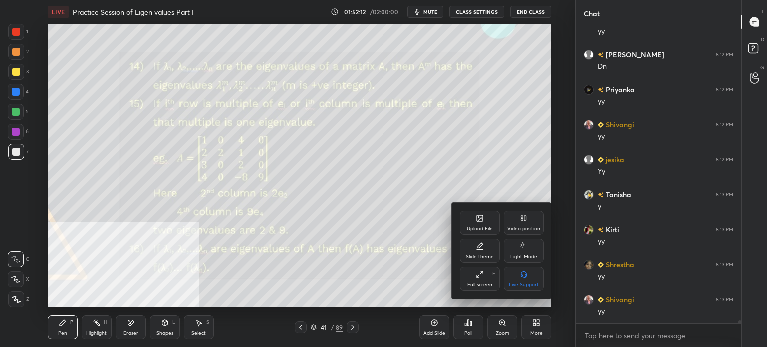
click at [531, 225] on div "Video position" at bounding box center [524, 223] width 40 height 24
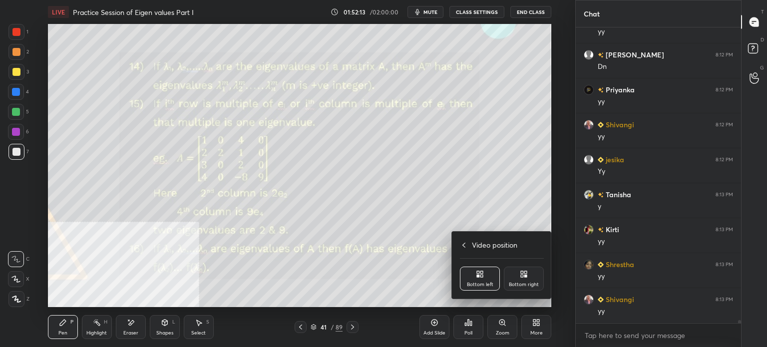
click at [529, 281] on div "Bottom right" at bounding box center [524, 279] width 40 height 24
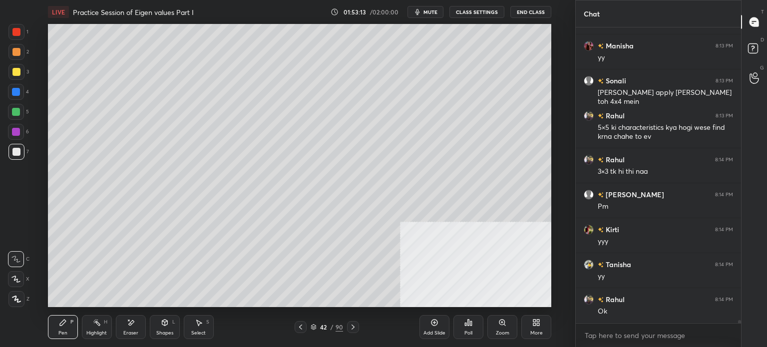
scroll to position [30350, 0]
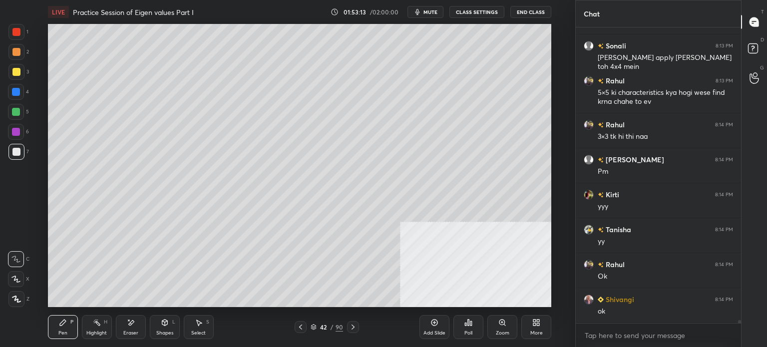
click at [17, 71] on div at bounding box center [16, 72] width 8 height 8
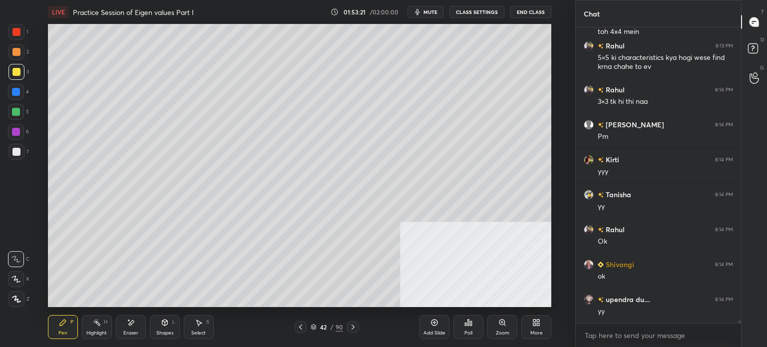
click at [18, 150] on div at bounding box center [16, 152] width 8 height 8
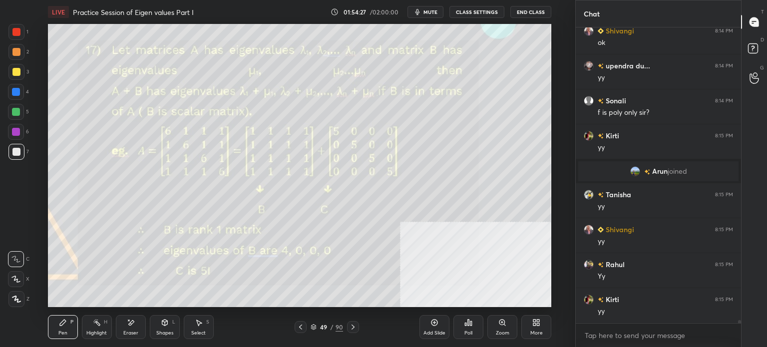
scroll to position [30018, 0]
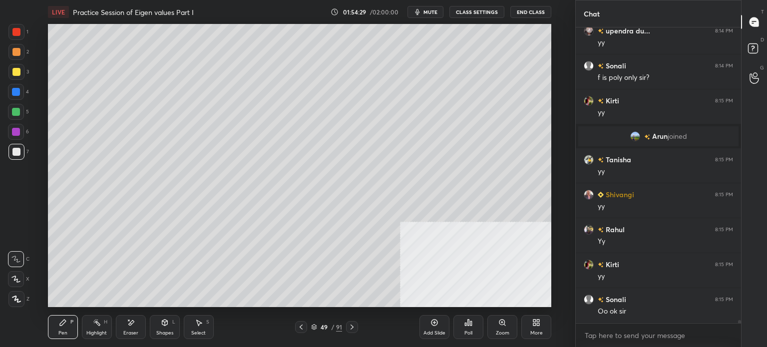
click at [18, 56] on div at bounding box center [16, 52] width 16 height 16
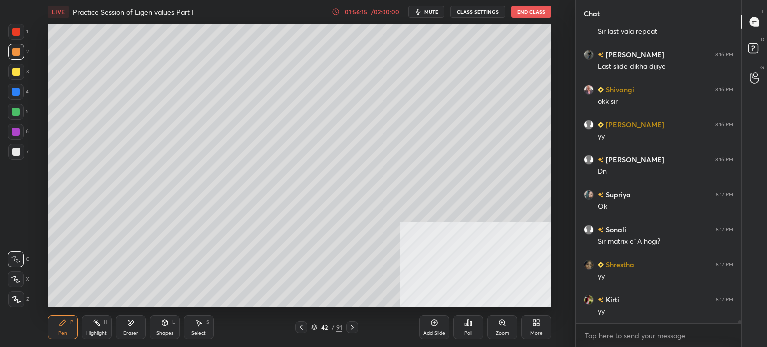
scroll to position [30681, 0]
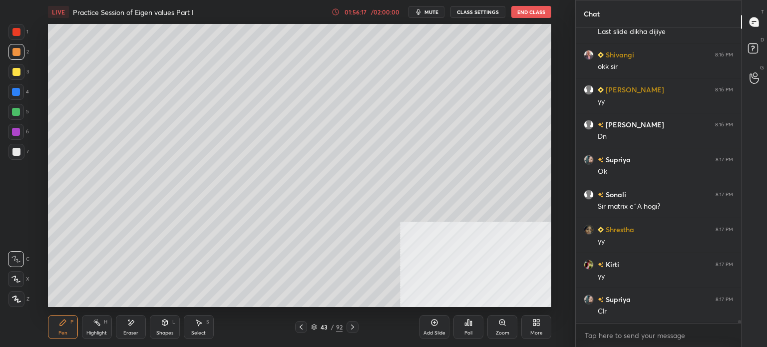
click at [18, 55] on div at bounding box center [16, 52] width 8 height 8
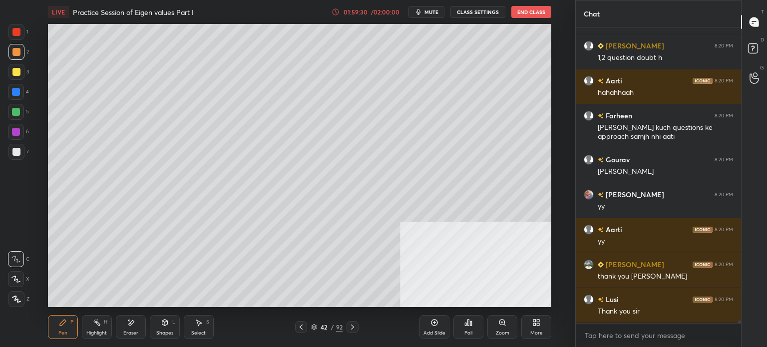
scroll to position [32153, 0]
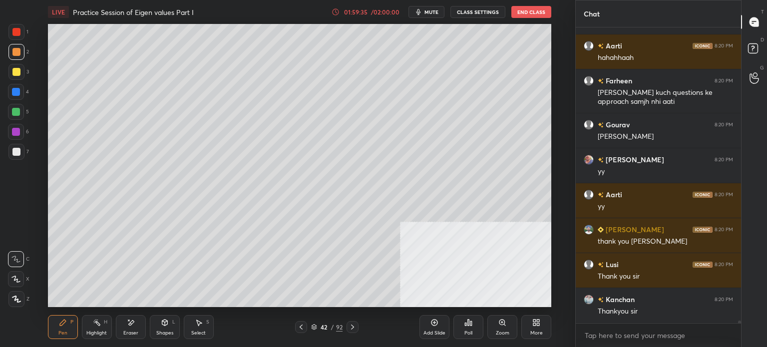
click at [309, 330] on div "42 / 92" at bounding box center [326, 327] width 63 height 12
click at [312, 328] on icon at bounding box center [314, 327] width 6 height 6
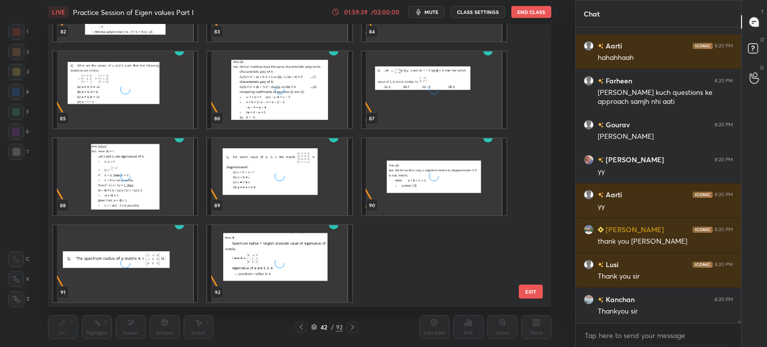
scroll to position [32188, 0]
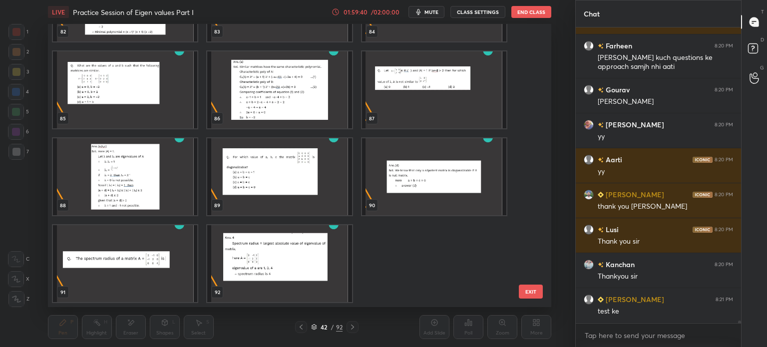
click at [278, 273] on img "grid" at bounding box center [279, 263] width 144 height 77
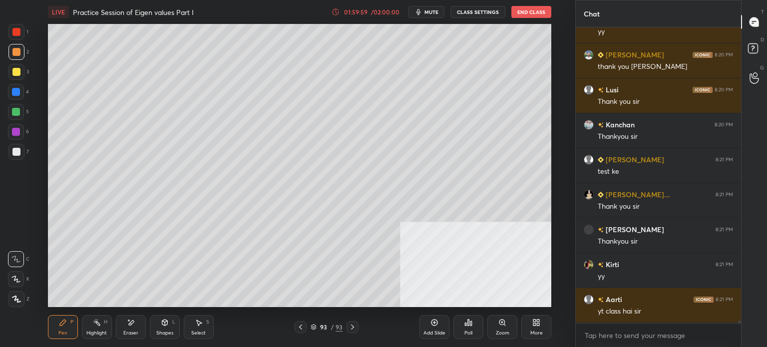
scroll to position [32363, 0]
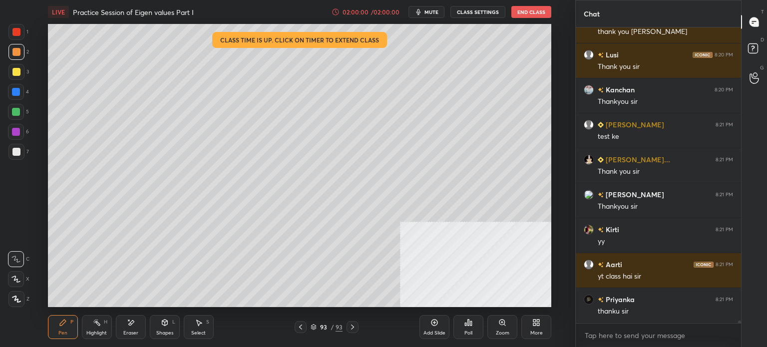
click at [518, 15] on button "End Class" at bounding box center [531, 12] width 40 height 12
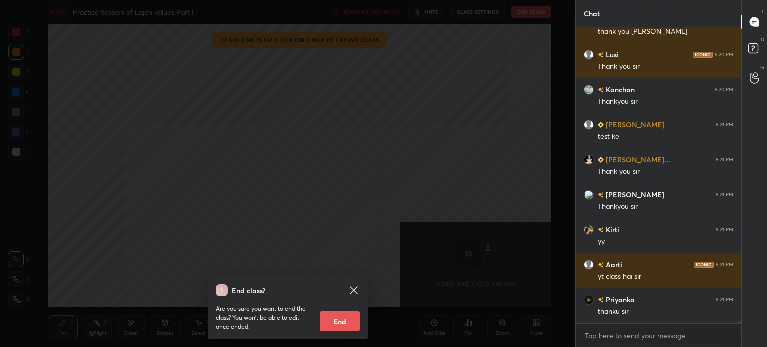
click at [349, 308] on div "Are you sure you want to end the class? You won’t be able to edit once ended. E…" at bounding box center [288, 313] width 144 height 35
click at [346, 322] on button "End" at bounding box center [339, 321] width 40 height 20
type textarea "x"
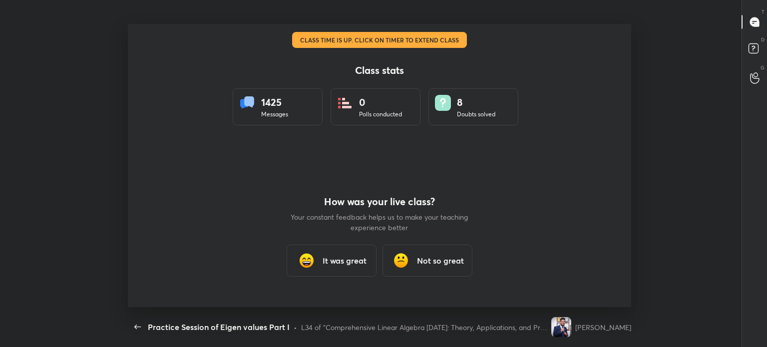
scroll to position [49634, 49184]
drag, startPoint x: 332, startPoint y: 245, endPoint x: 344, endPoint y: 261, distance: 20.3
click at [332, 245] on div "It was great" at bounding box center [332, 261] width 90 height 32
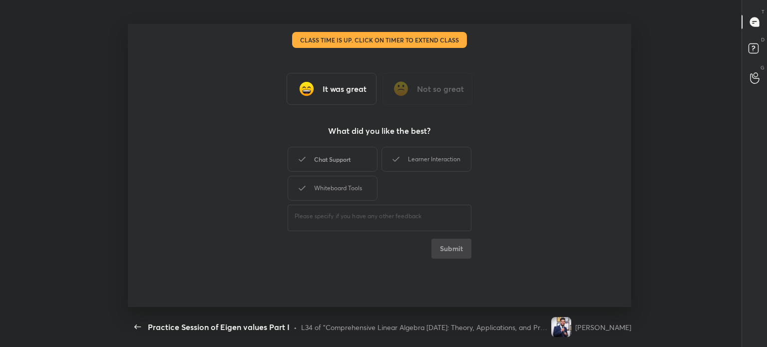
click at [334, 171] on div "Chat Support" at bounding box center [333, 159] width 90 height 25
drag, startPoint x: 418, startPoint y: 159, endPoint x: 368, endPoint y: 177, distance: 53.4
click at [418, 159] on div "Learner Interaction" at bounding box center [426, 159] width 90 height 25
click at [340, 187] on div "Whiteboard Tools" at bounding box center [333, 188] width 90 height 25
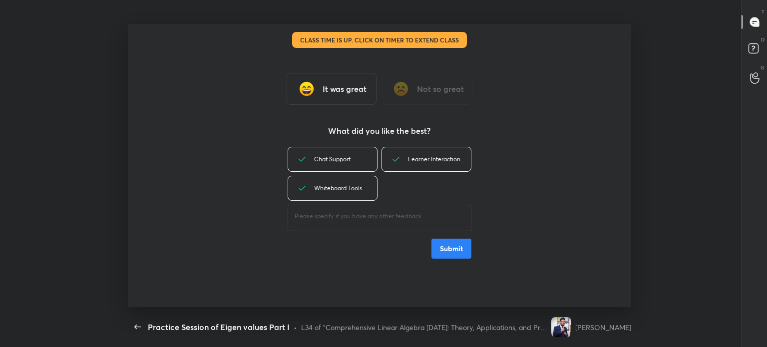
click at [447, 252] on button "Submit" at bounding box center [451, 249] width 40 height 20
